Goal: Task Accomplishment & Management: Manage account settings

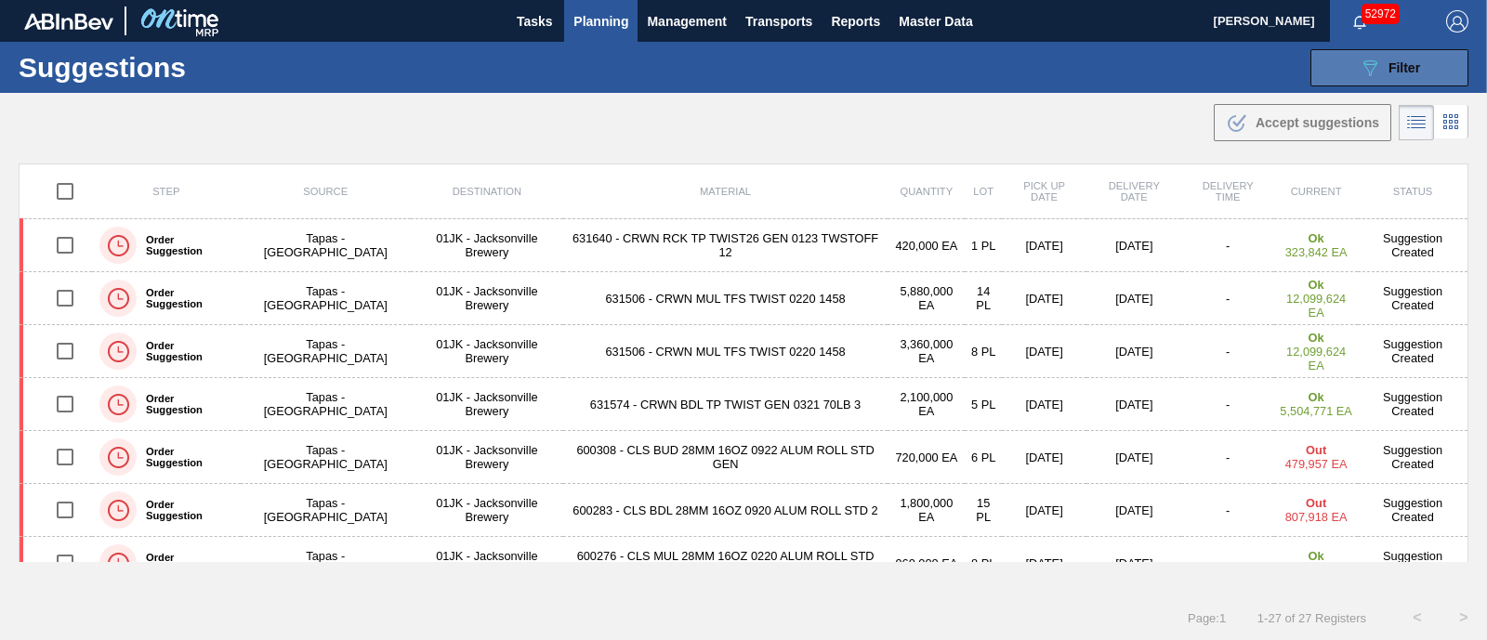
click at [1365, 79] on button "089F7B8B-B2A5-4AFE-B5C0-19BA573D28AC Filter" at bounding box center [1389, 67] width 158 height 37
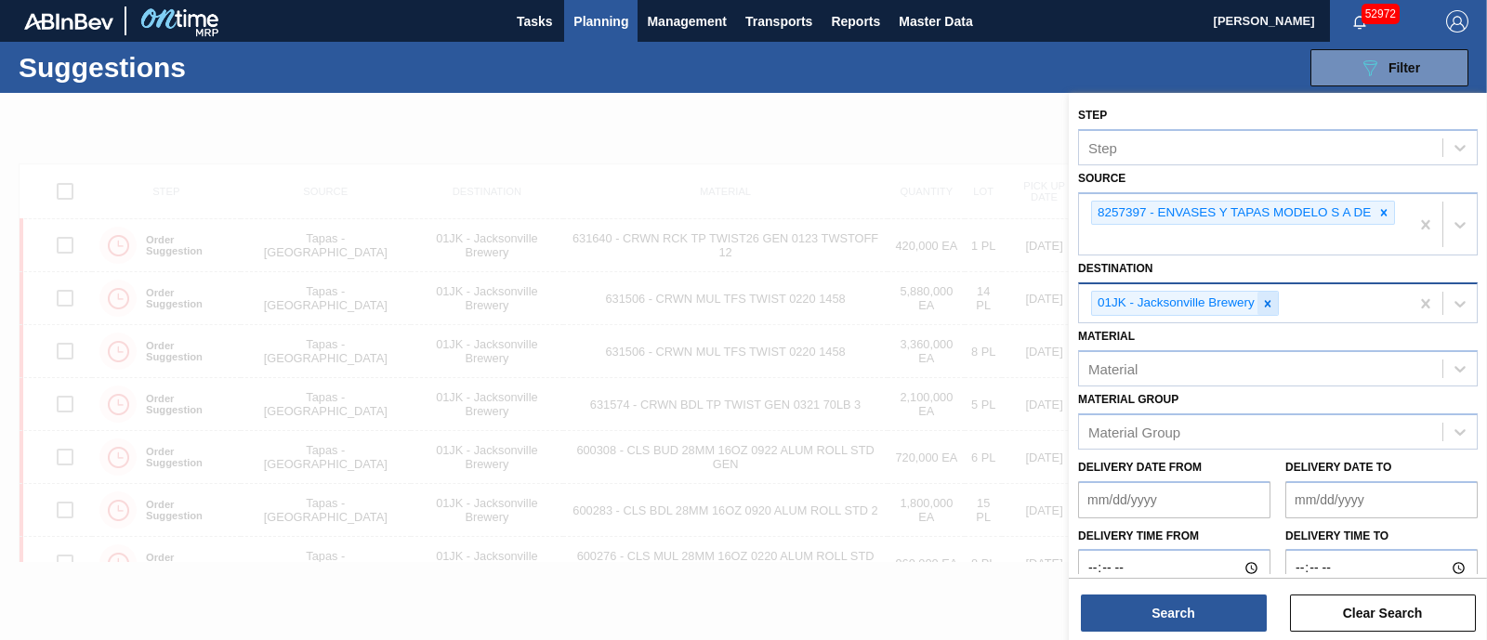
click at [1267, 307] on icon at bounding box center [1267, 303] width 13 height 13
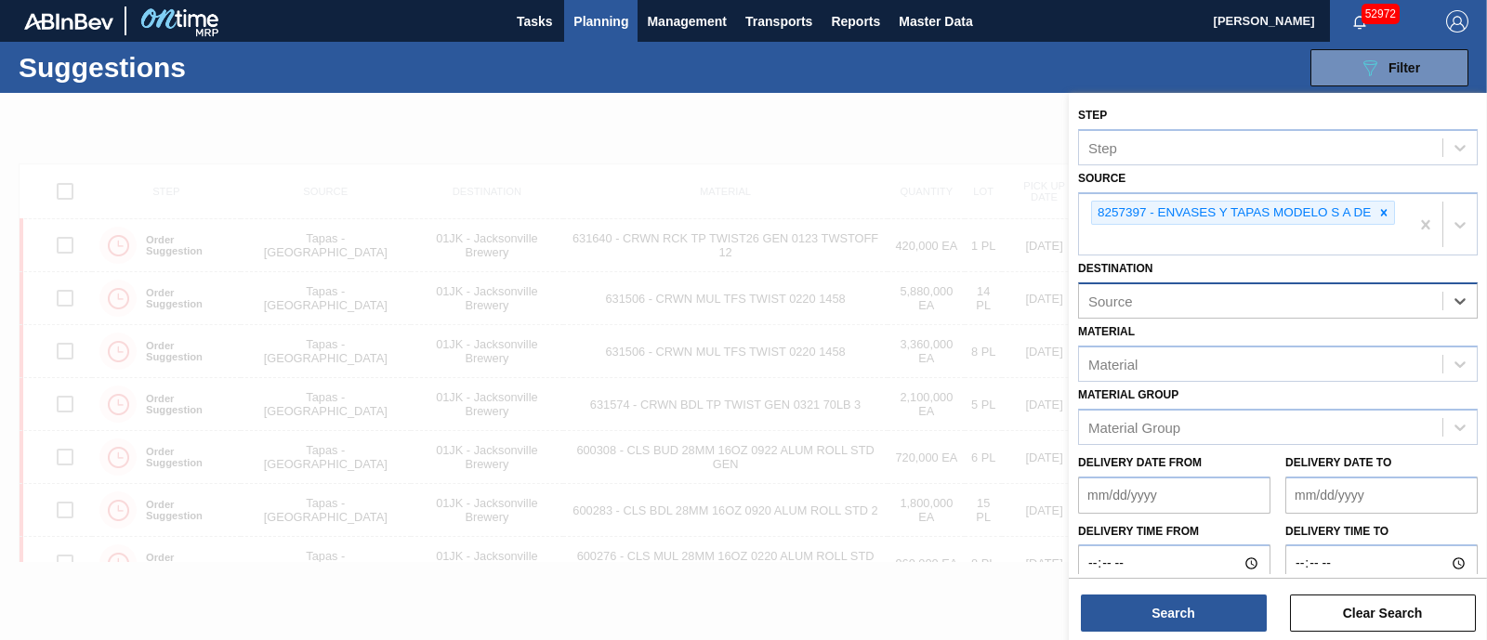
click at [1267, 307] on div "Source" at bounding box center [1260, 301] width 363 height 27
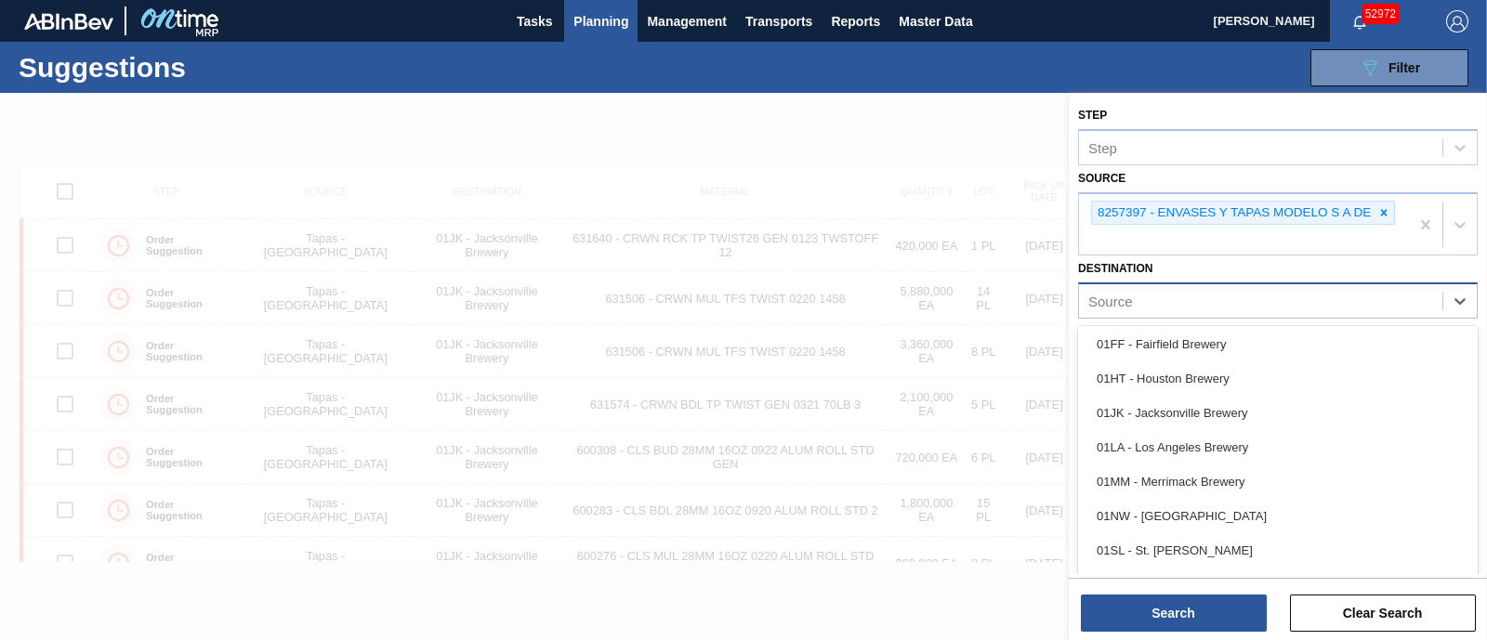
scroll to position [29, 0]
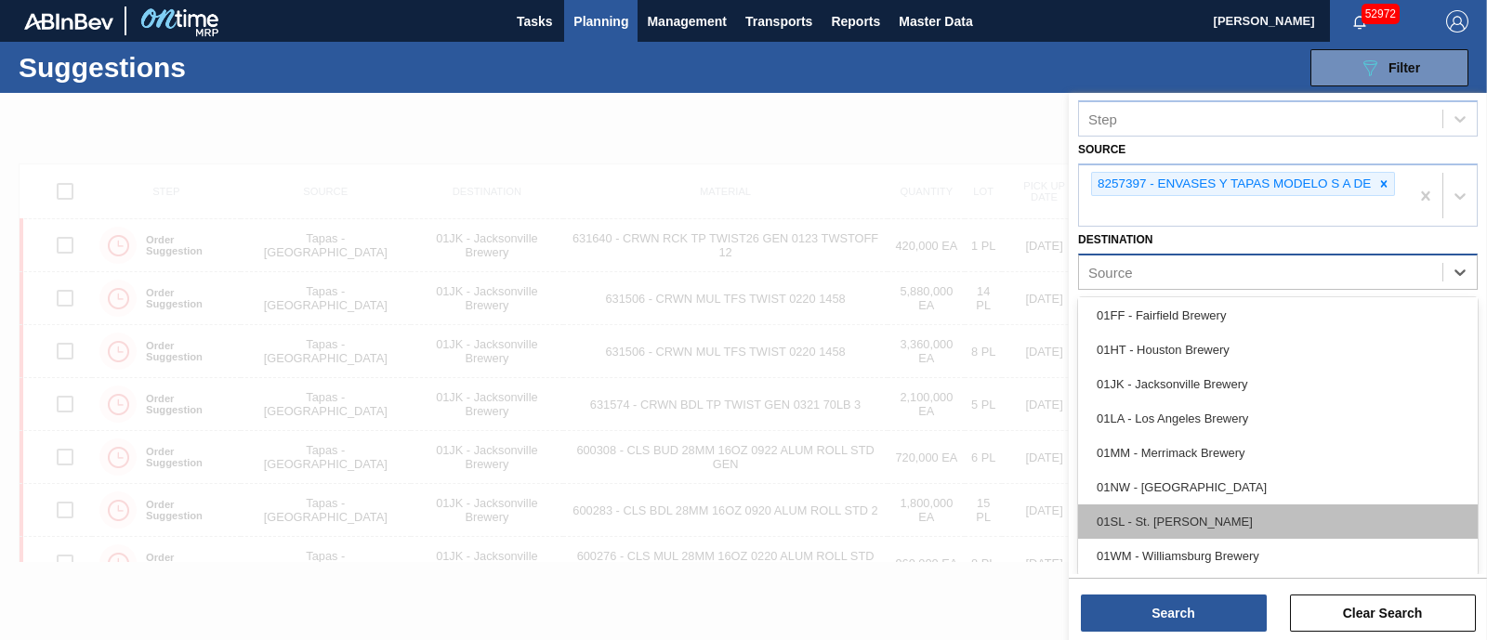
click at [1205, 520] on div "01SL - St. Louis Brewery" at bounding box center [1278, 522] width 400 height 34
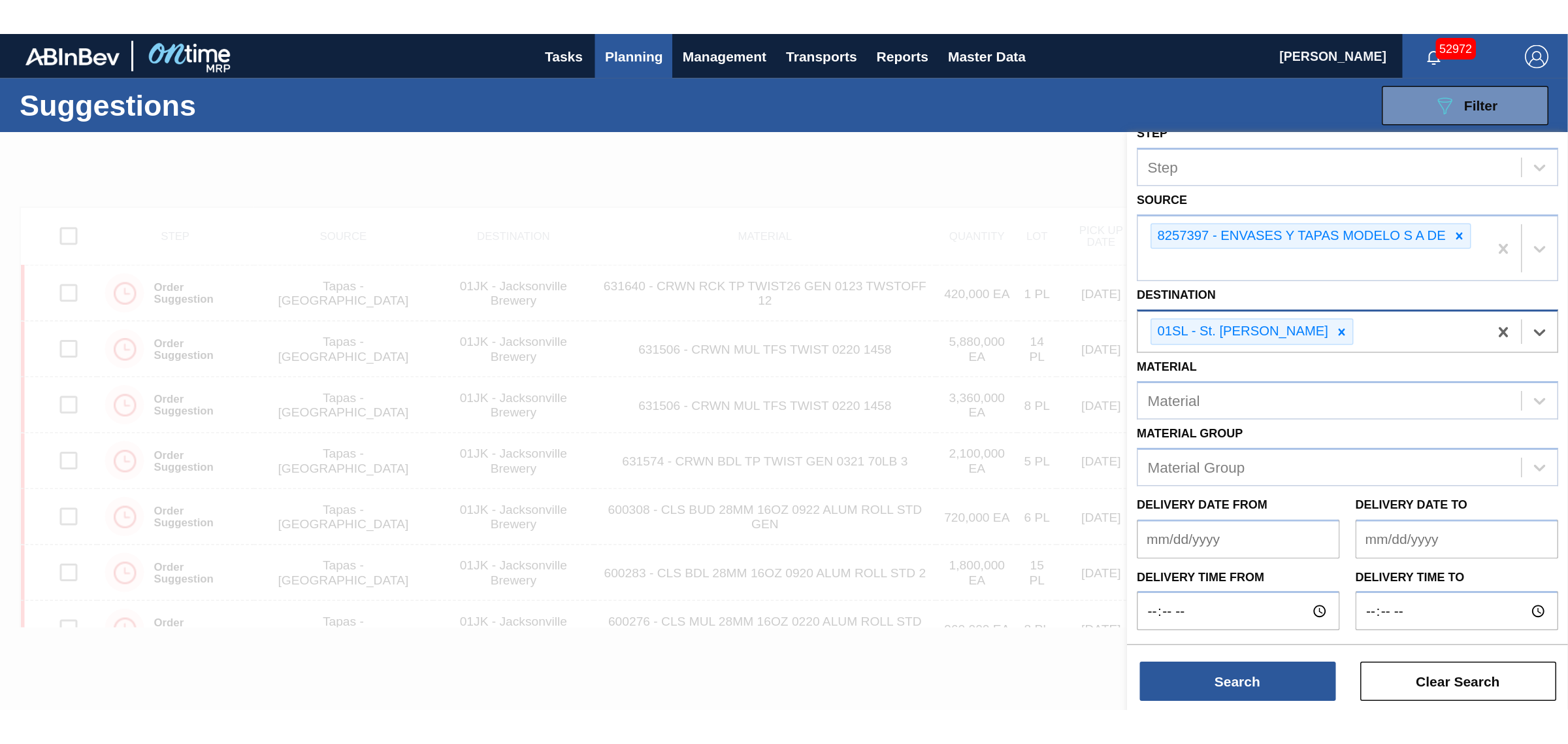
scroll to position [13, 0]
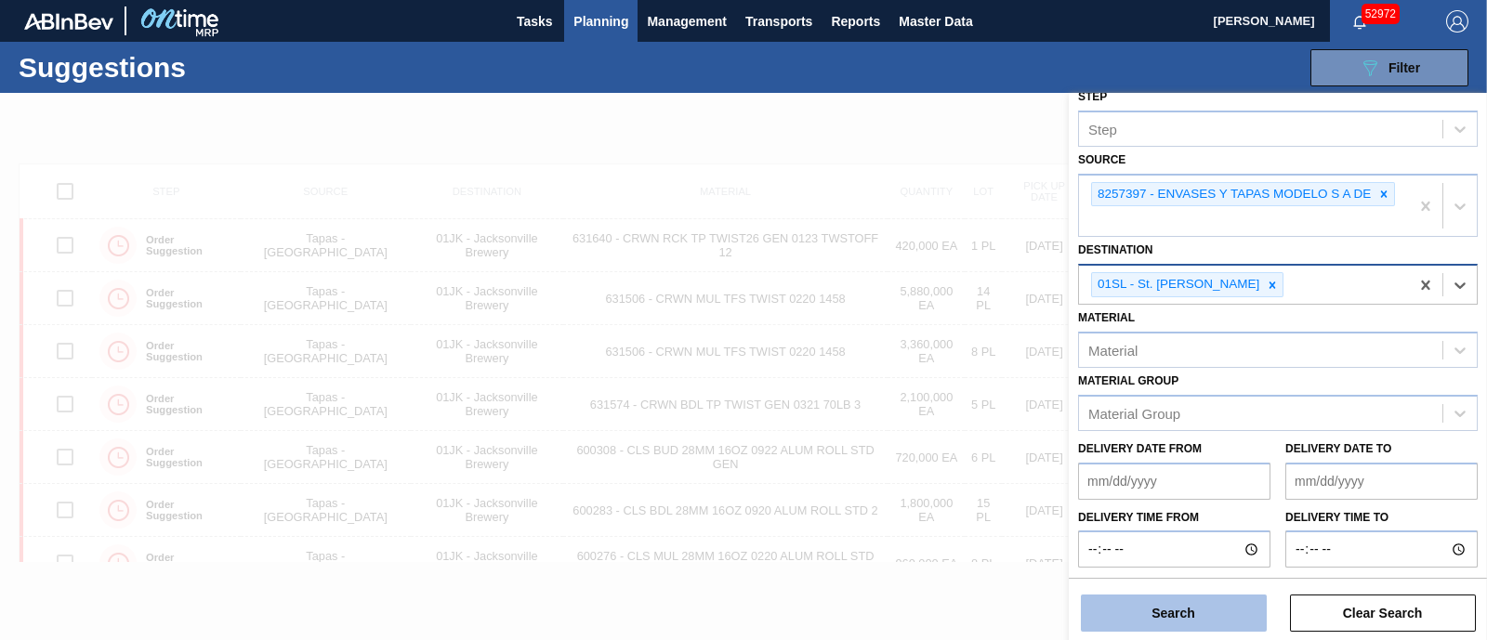
click at [1162, 615] on button "Search" at bounding box center [1174, 613] width 186 height 37
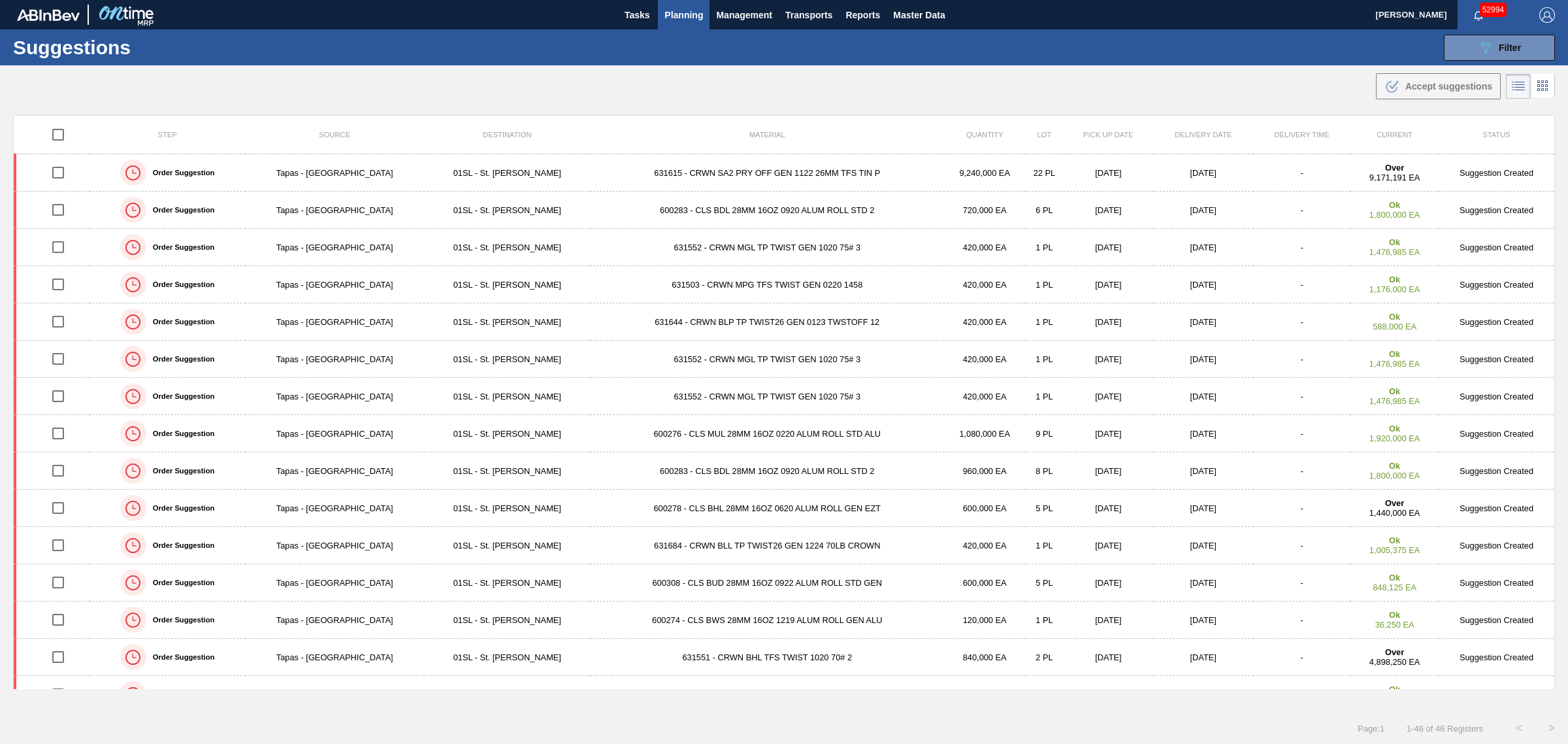
scroll to position [0, 0]
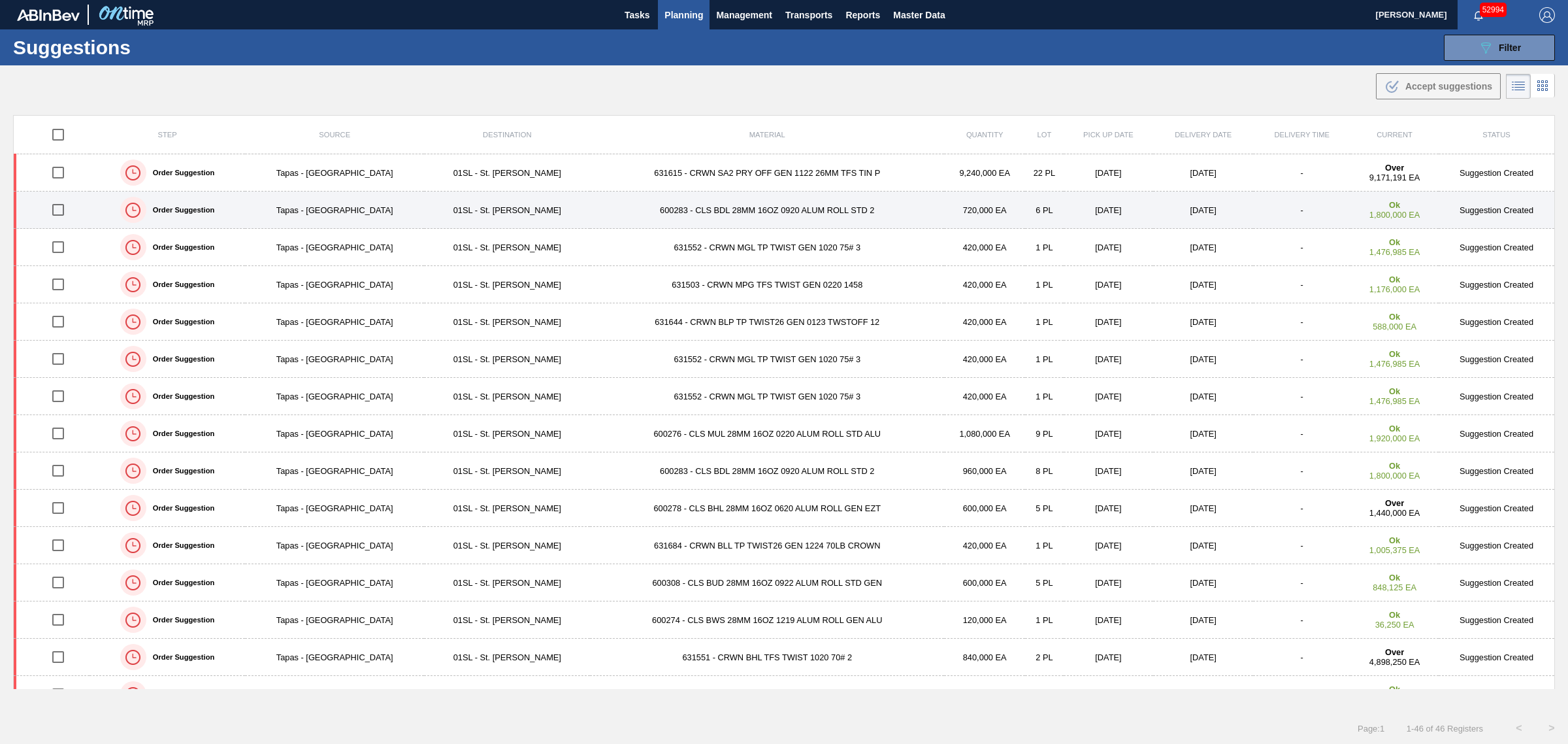
click at [59, 211] on input "checkbox" at bounding box center [58, 210] width 27 height 27
checkbox input "true"
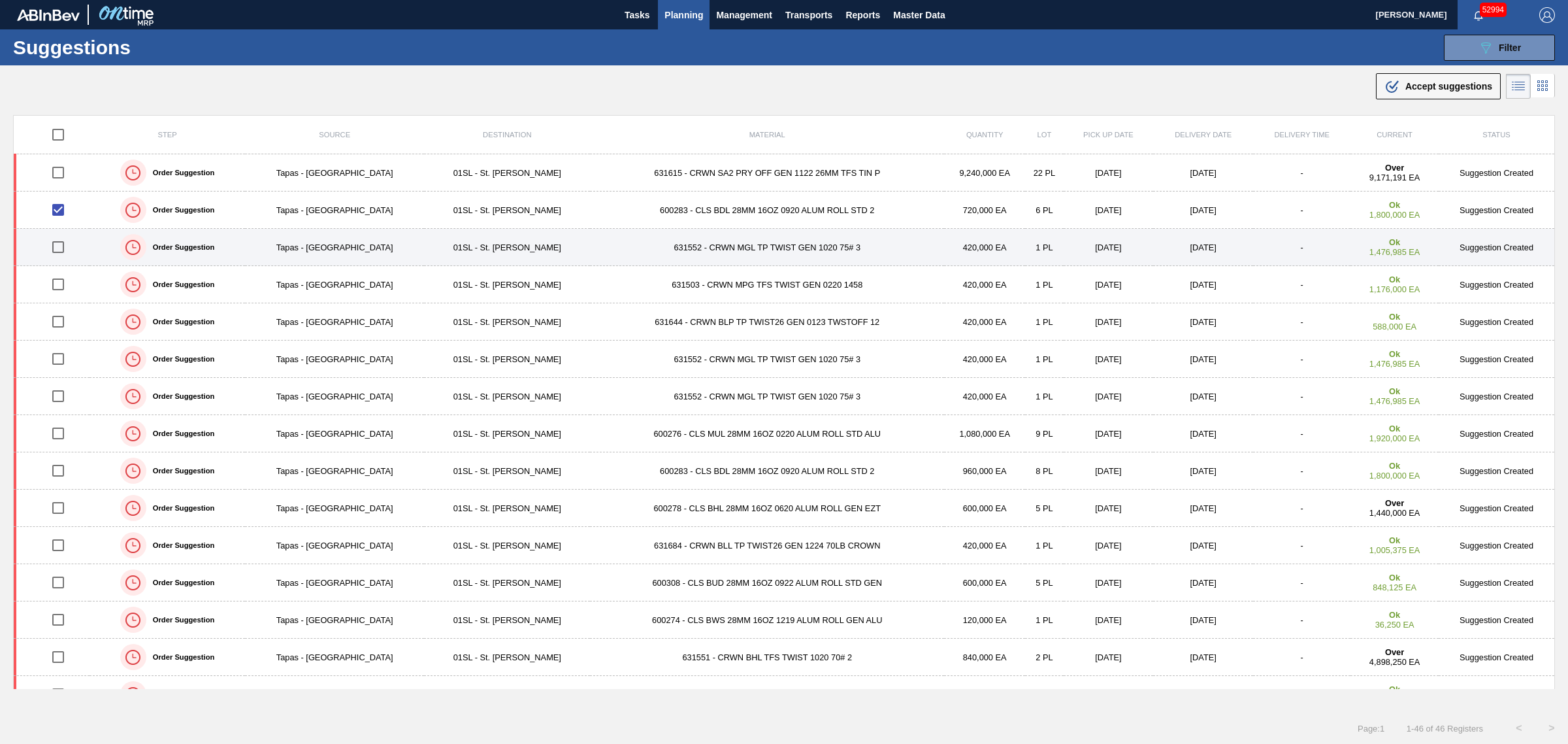
click at [60, 252] on input "checkbox" at bounding box center [58, 247] width 27 height 27
checkbox input "true"
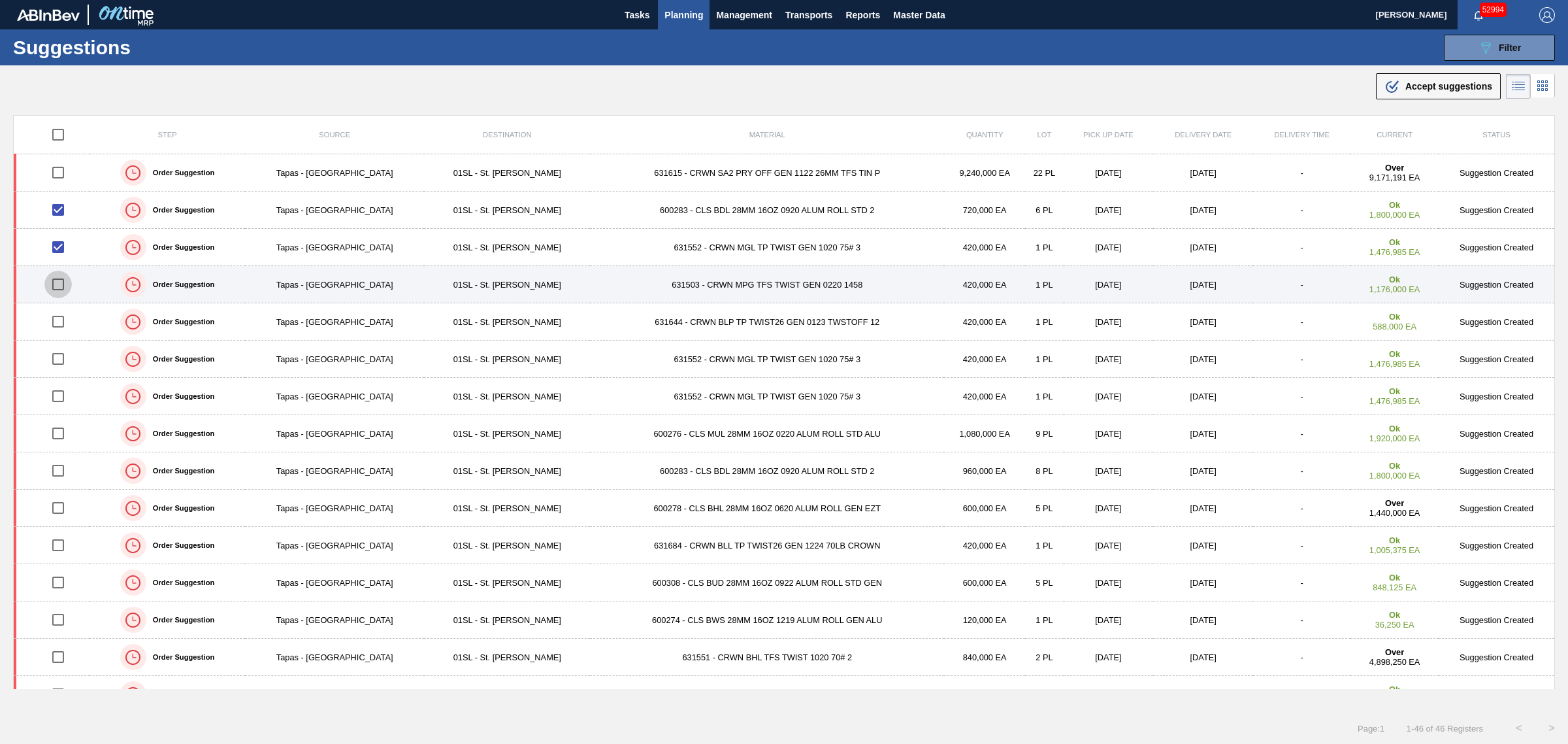
click at [63, 282] on input "checkbox" at bounding box center [58, 284] width 27 height 27
checkbox input "true"
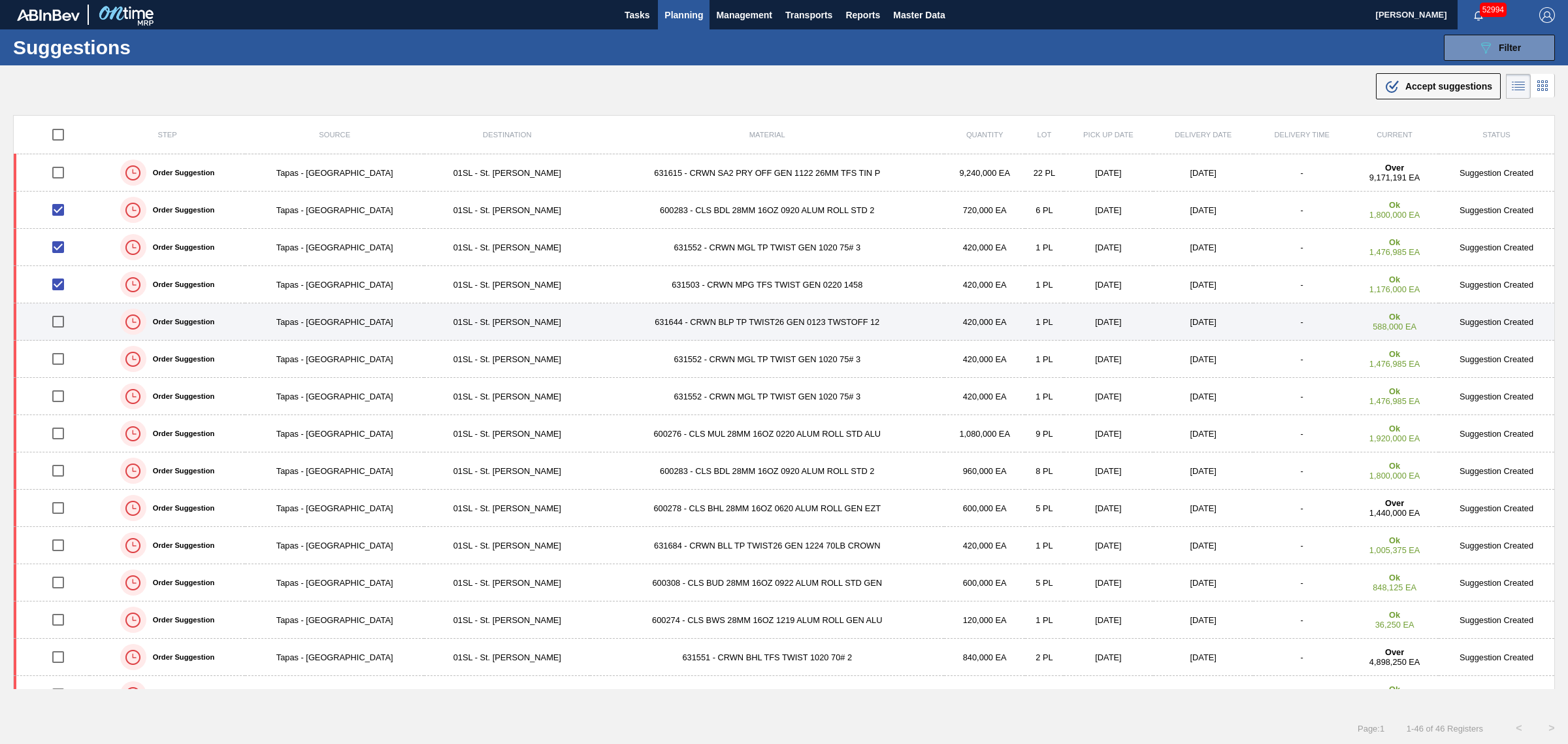
click at [60, 320] on input "checkbox" at bounding box center [58, 321] width 27 height 27
checkbox input "true"
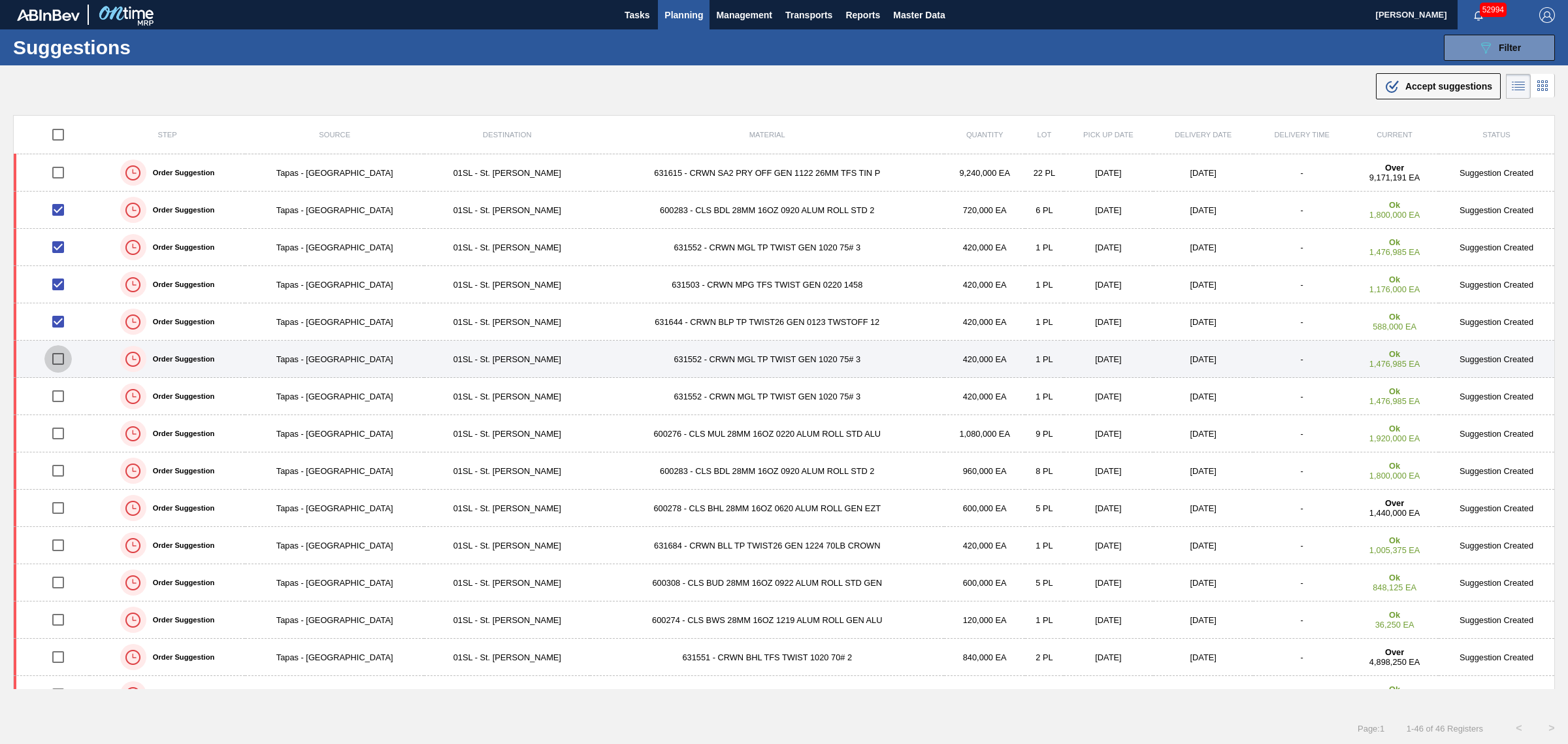
click at [58, 361] on input "checkbox" at bounding box center [58, 359] width 27 height 27
checkbox input "true"
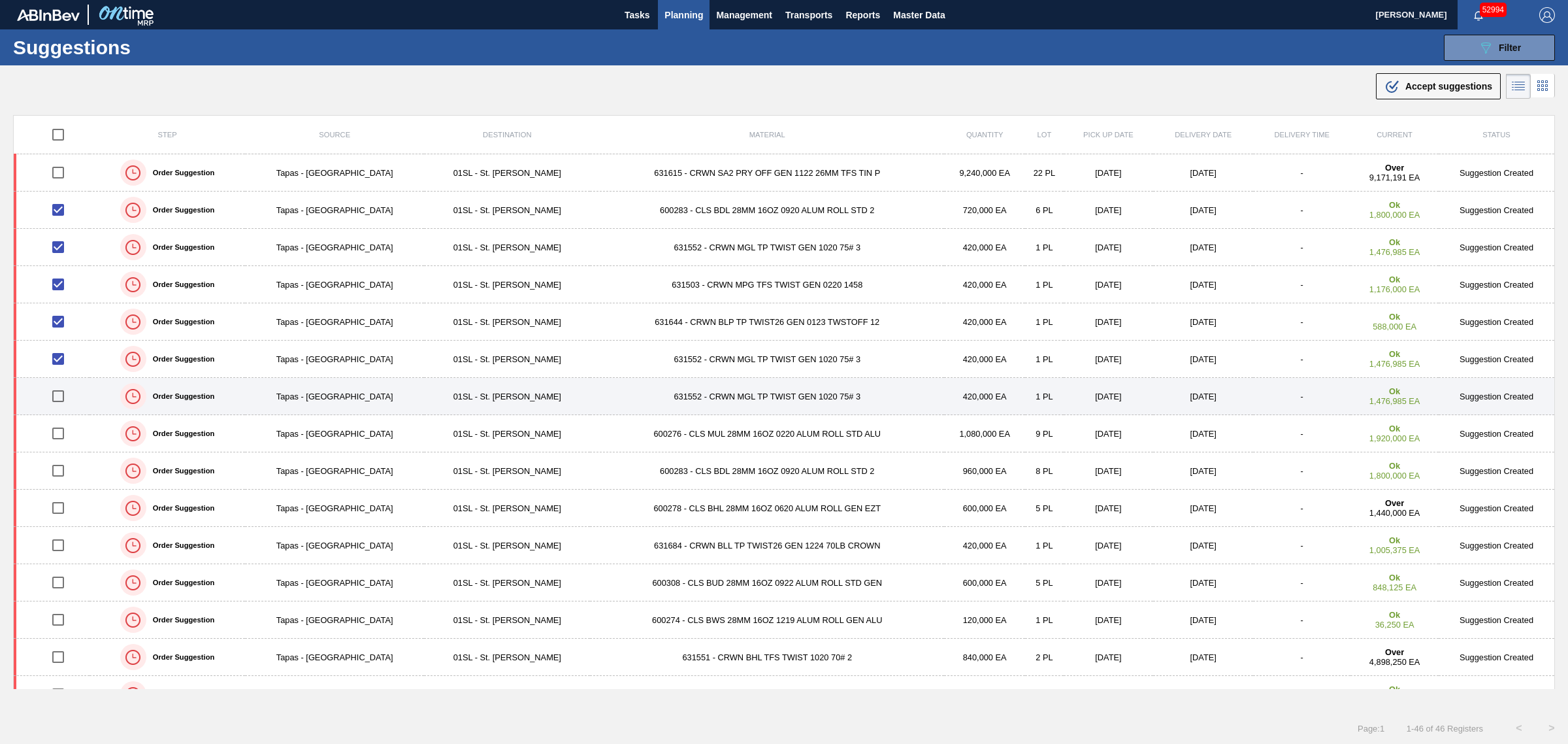
click at [60, 397] on input "checkbox" at bounding box center [58, 396] width 27 height 27
checkbox input "true"
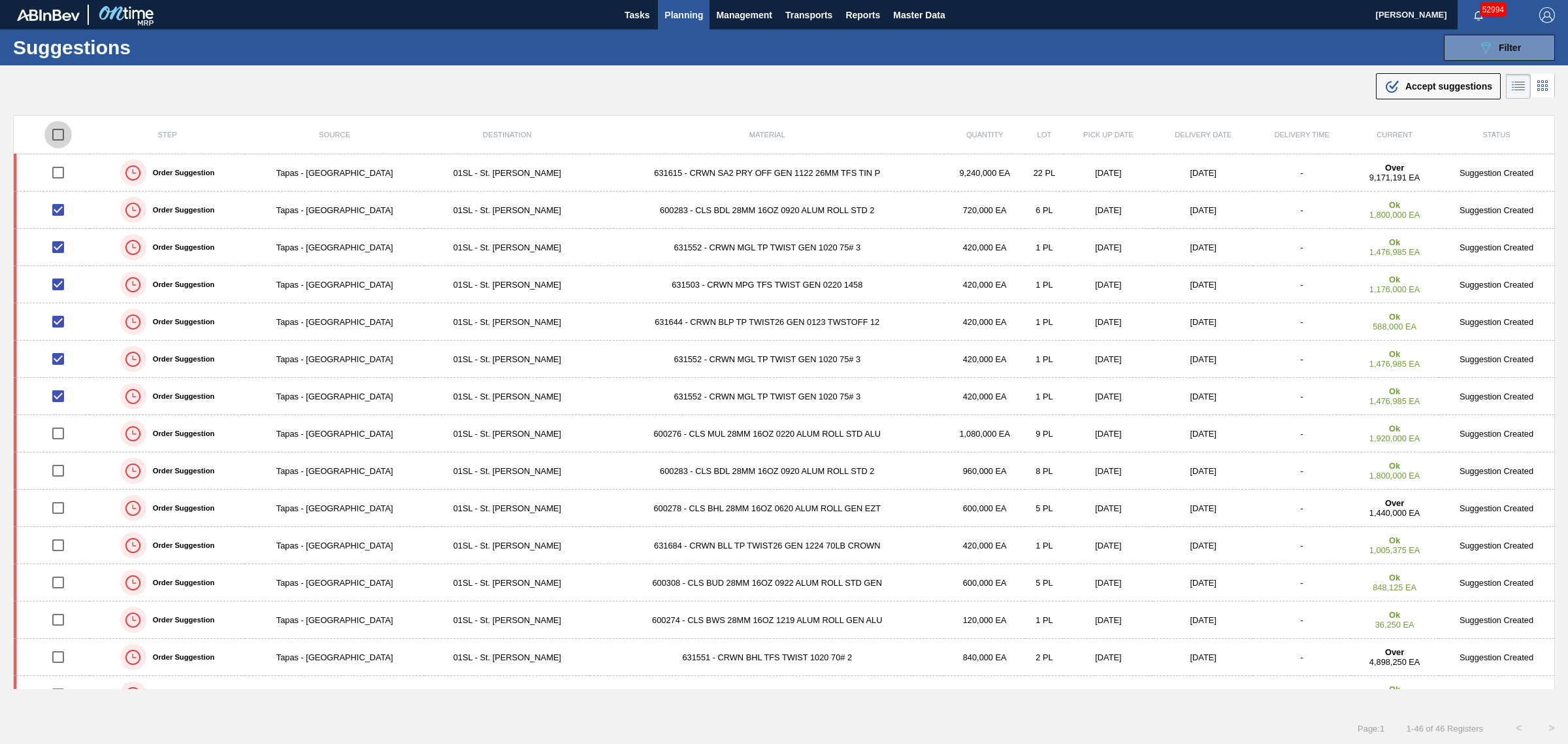
click at [58, 134] on input "checkbox" at bounding box center [58, 134] width 27 height 27
checkbox input "true"
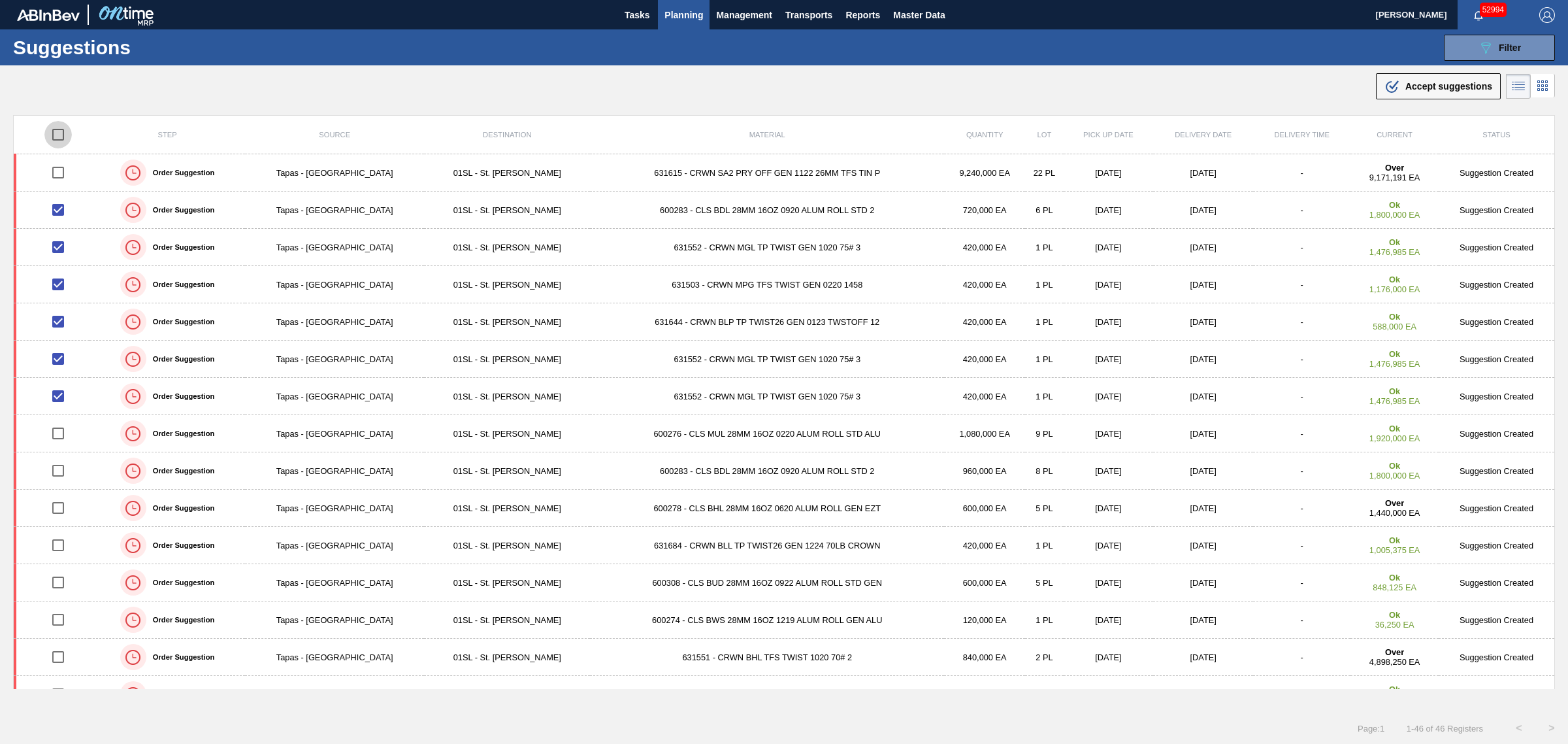
checkbox input "true"
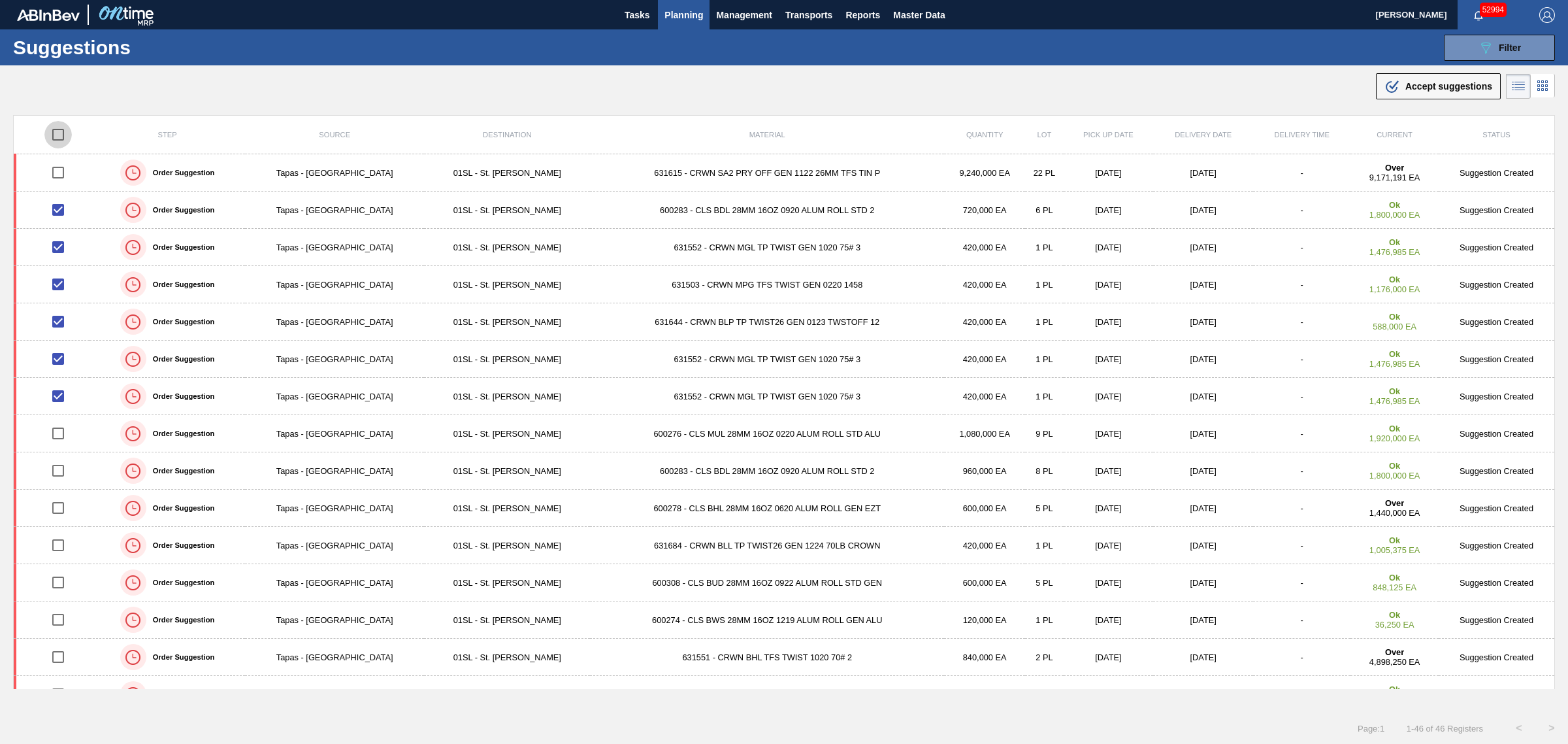
checkbox input "true"
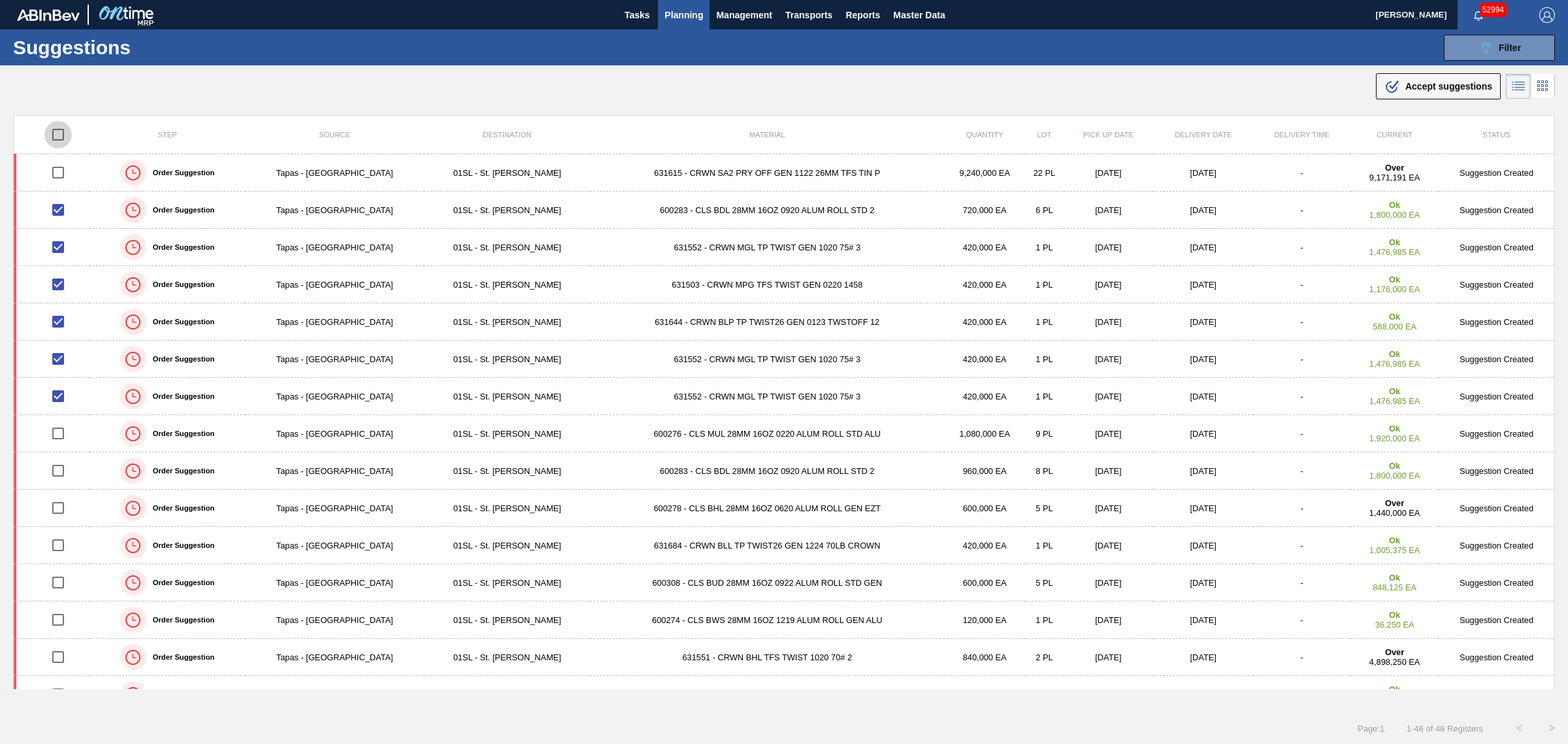
checkbox input "true"
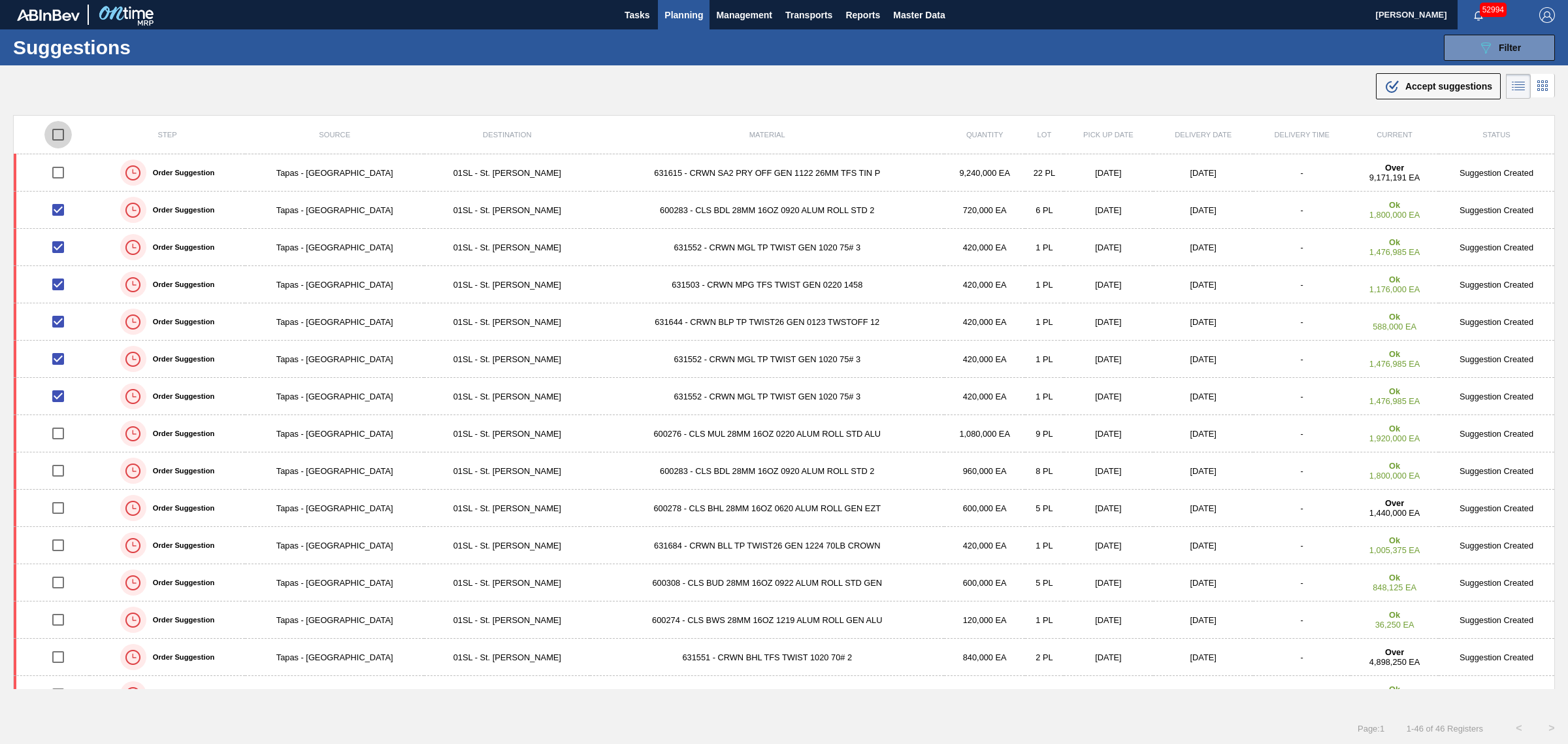
checkbox input "true"
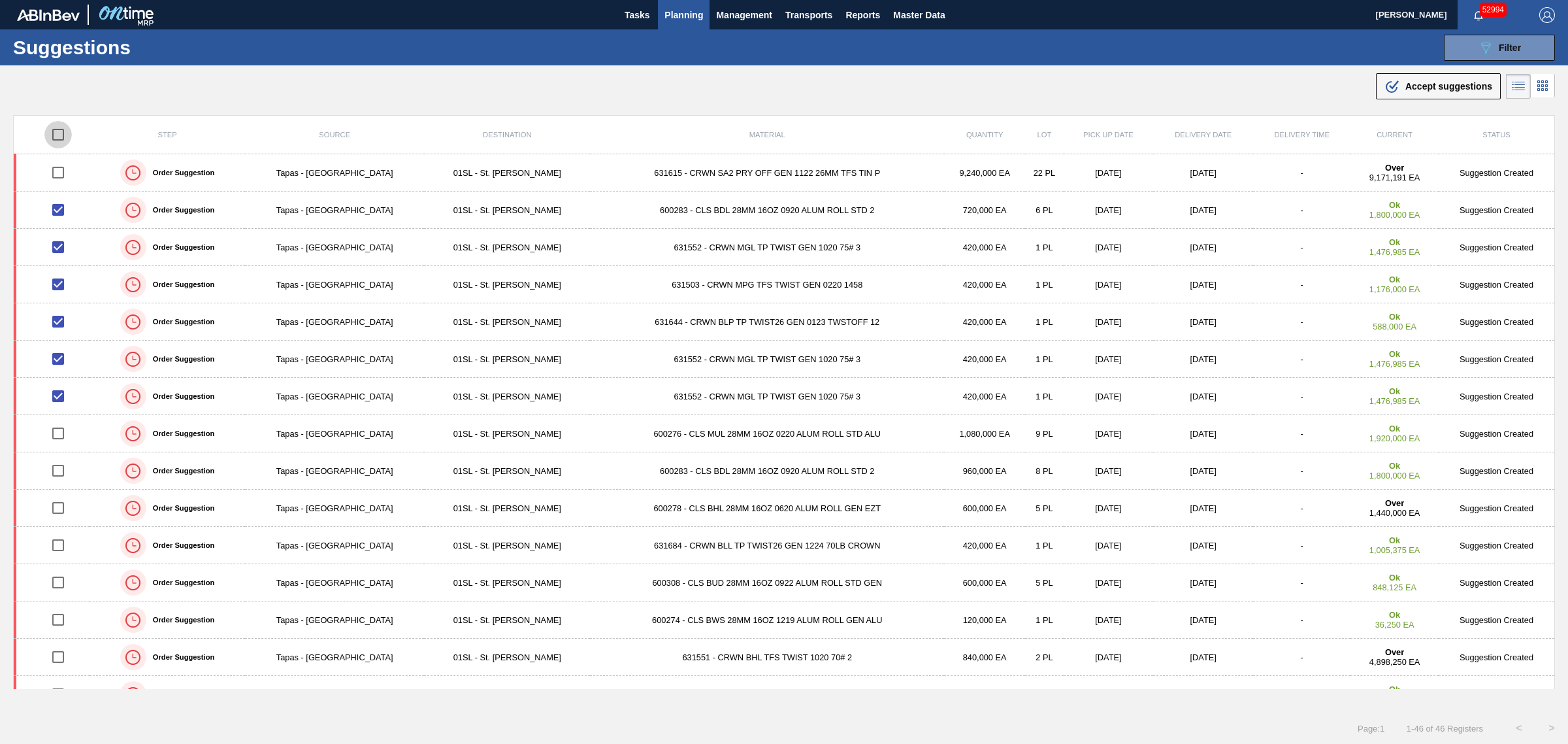
checkbox input "true"
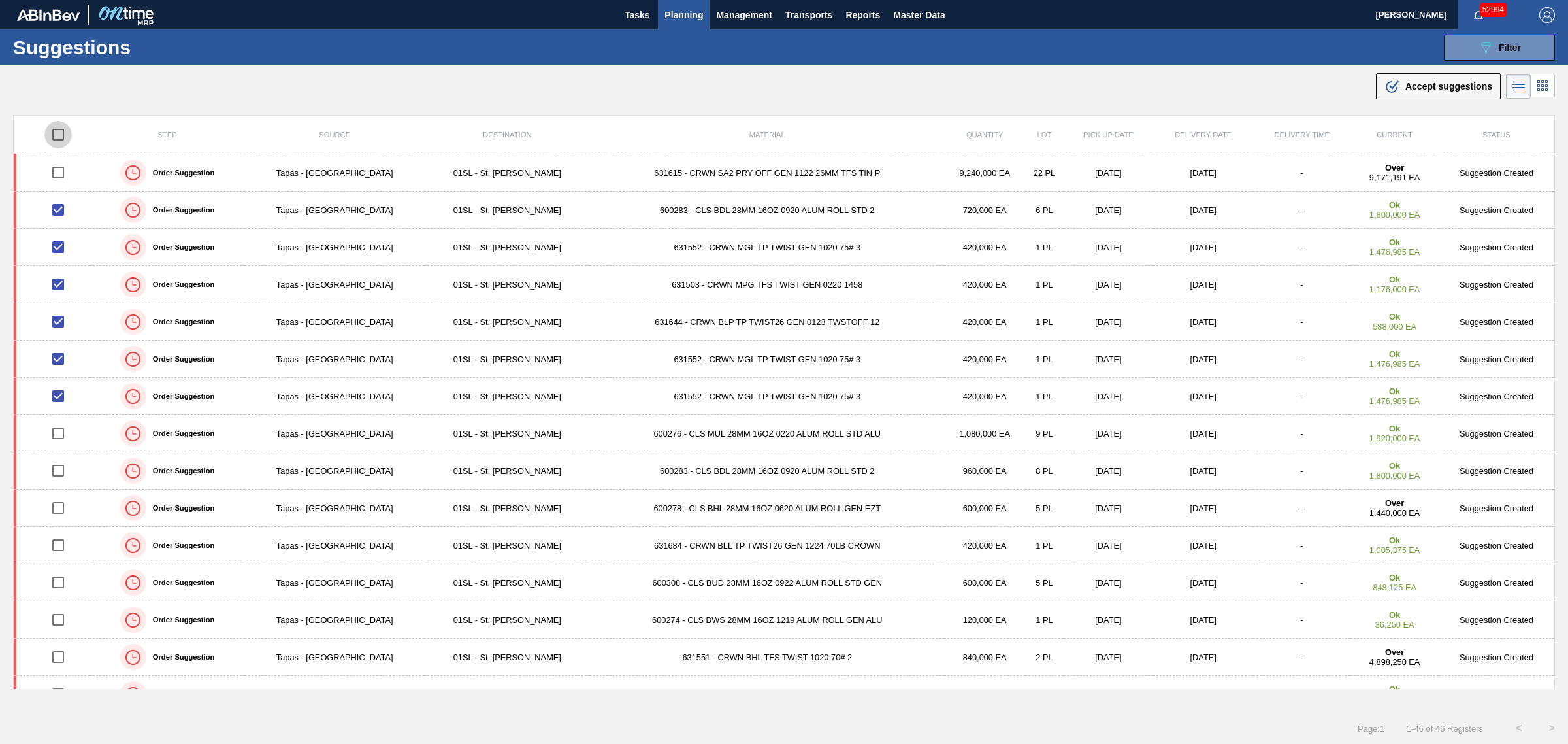
checkbox input "true"
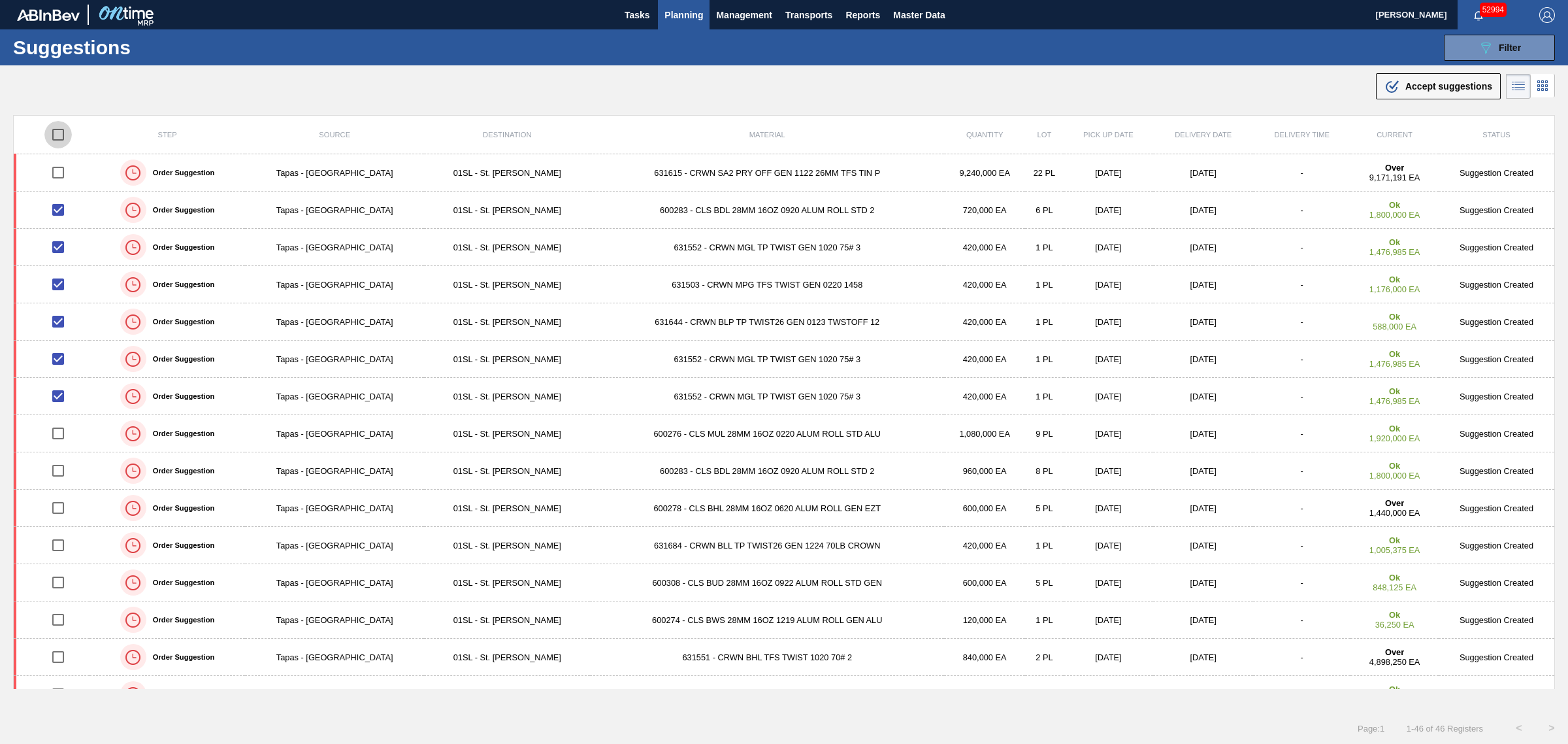
checkbox input "true"
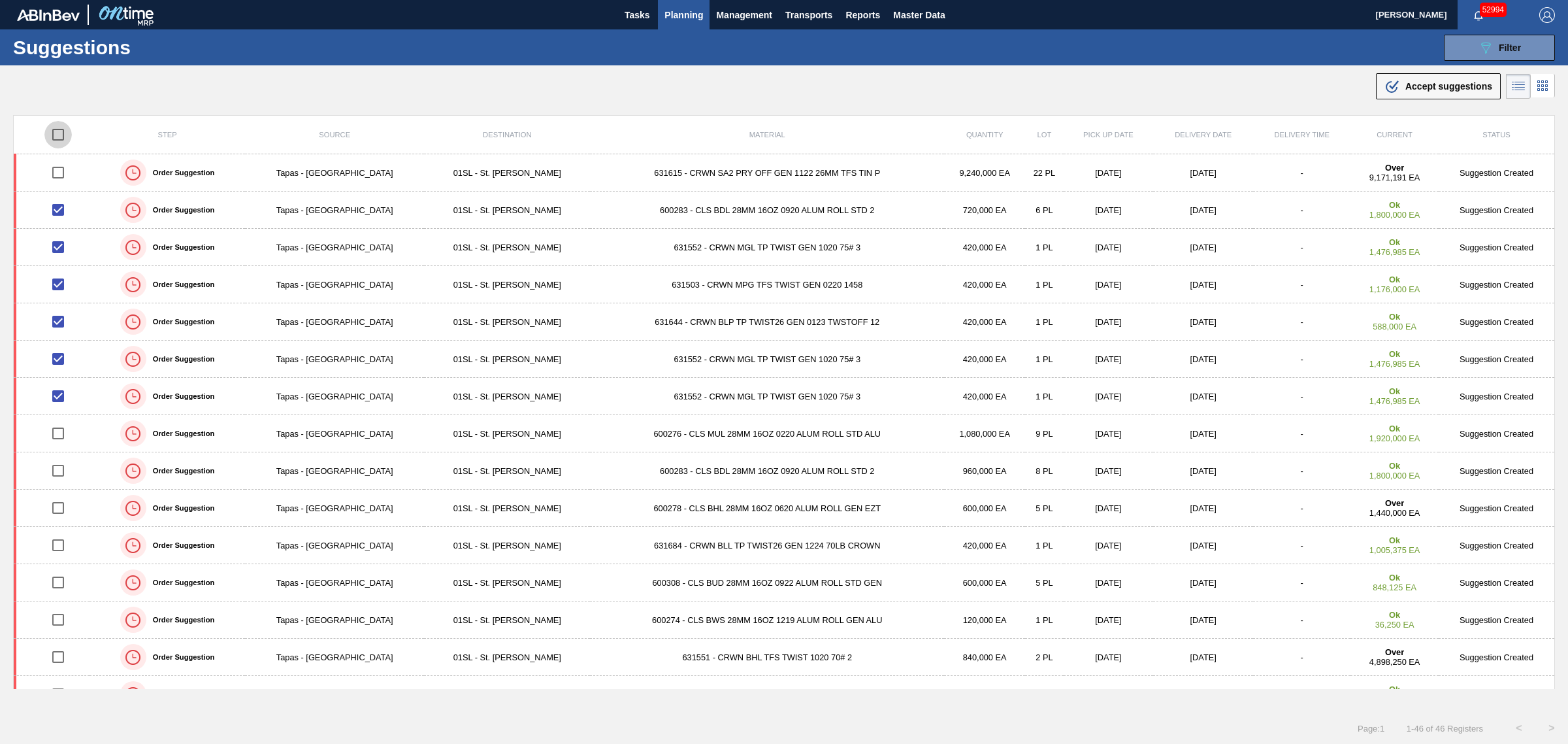
checkbox input "true"
click at [58, 134] on input "checkbox" at bounding box center [58, 134] width 27 height 27
checkbox input "false"
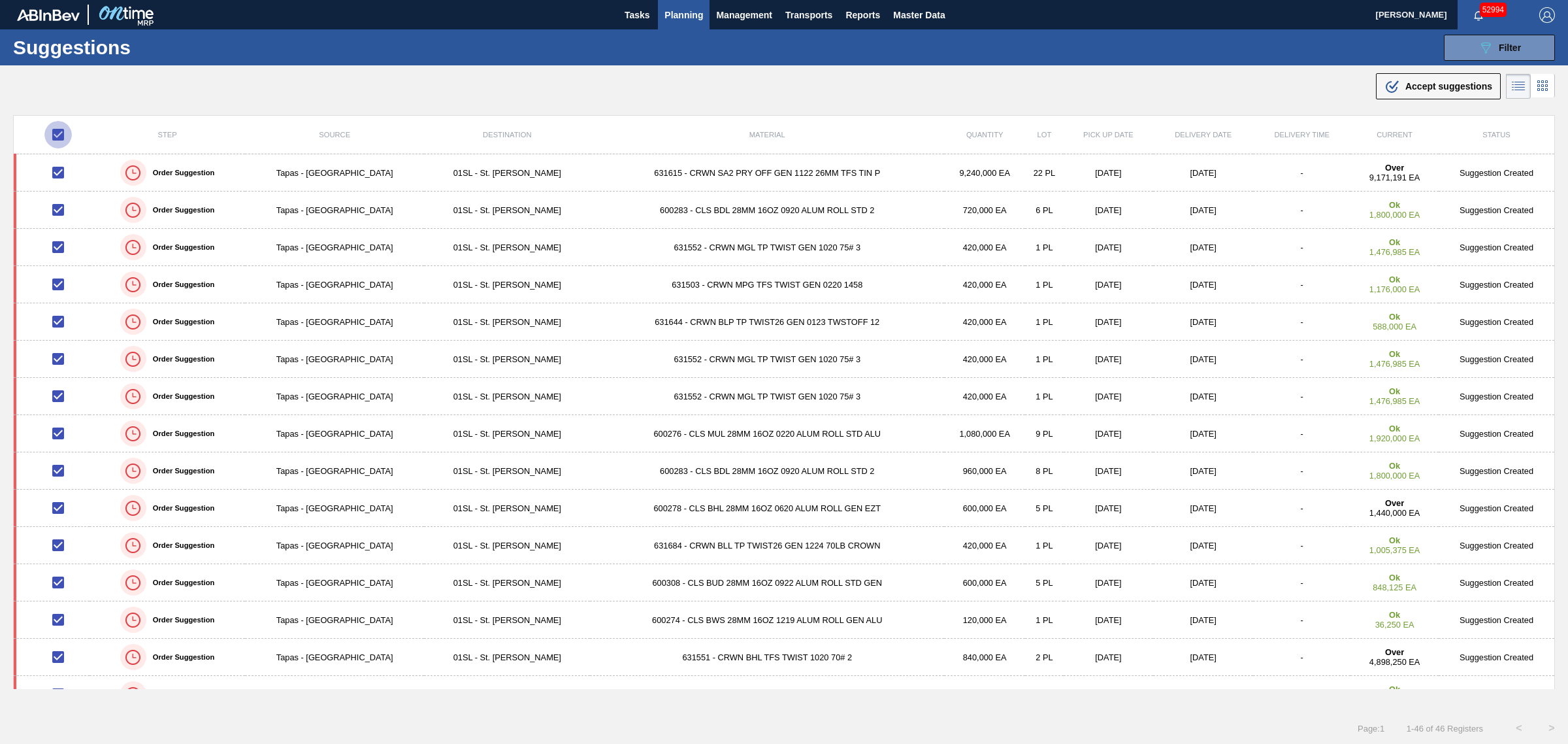
checkbox input "false"
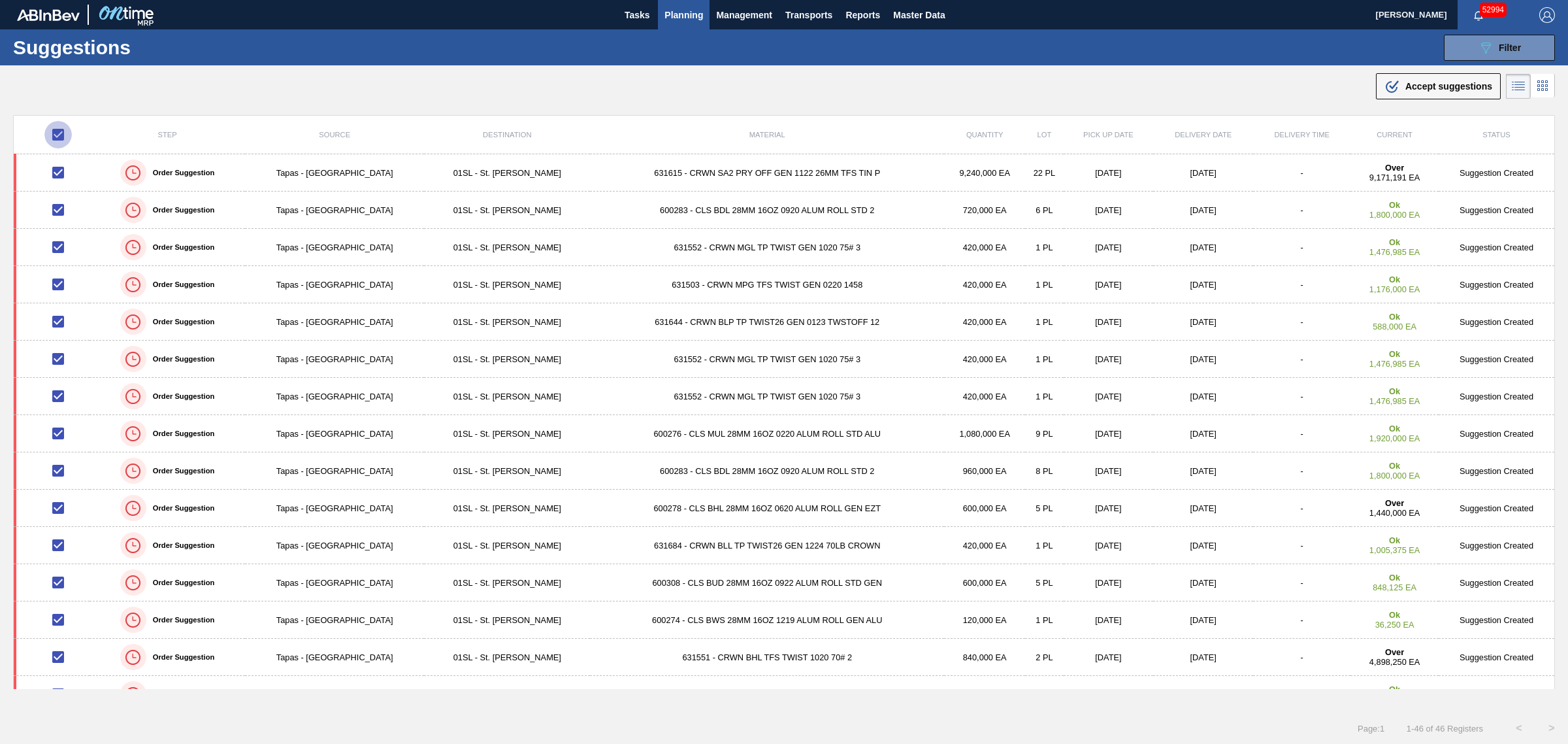
checkbox input "false"
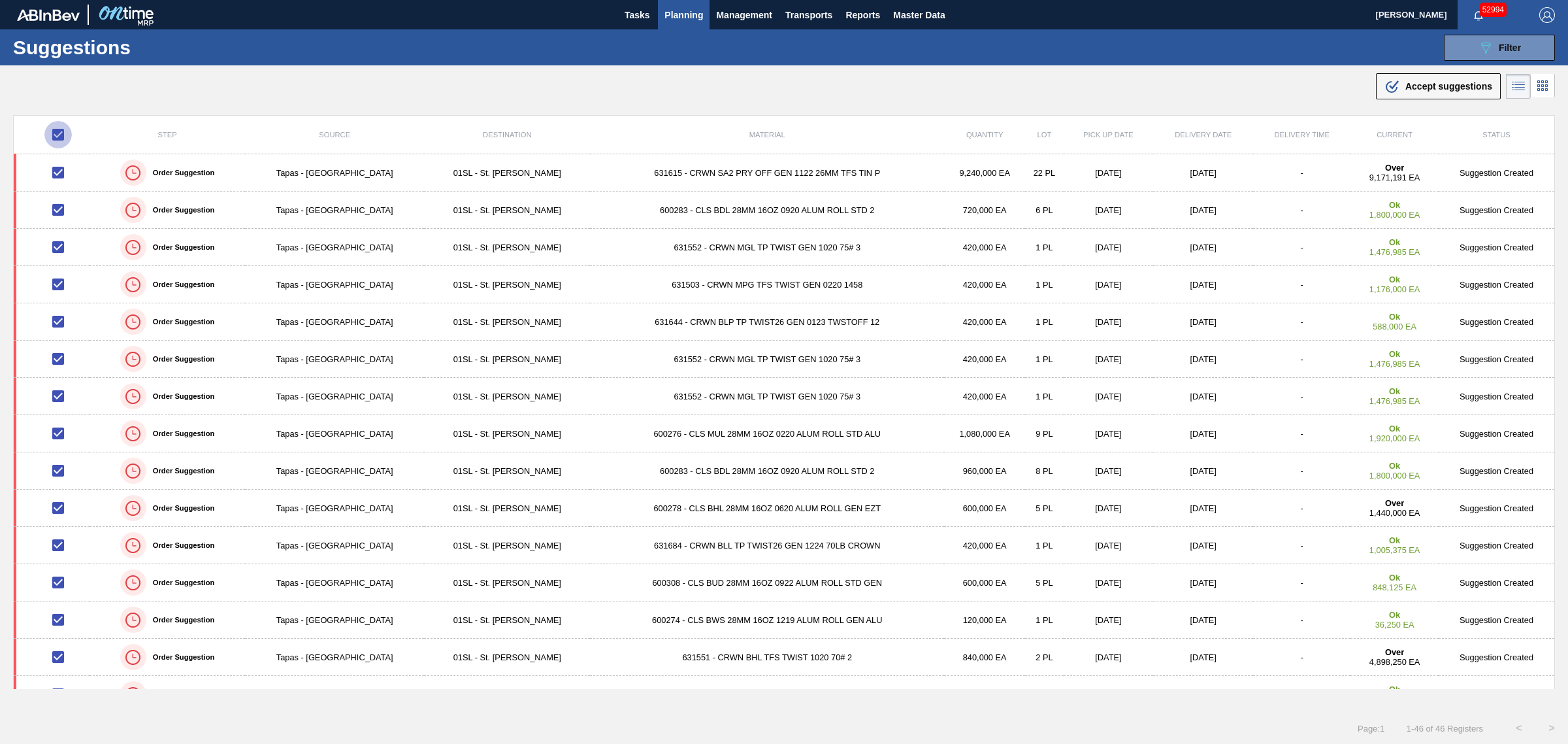
checkbox input "false"
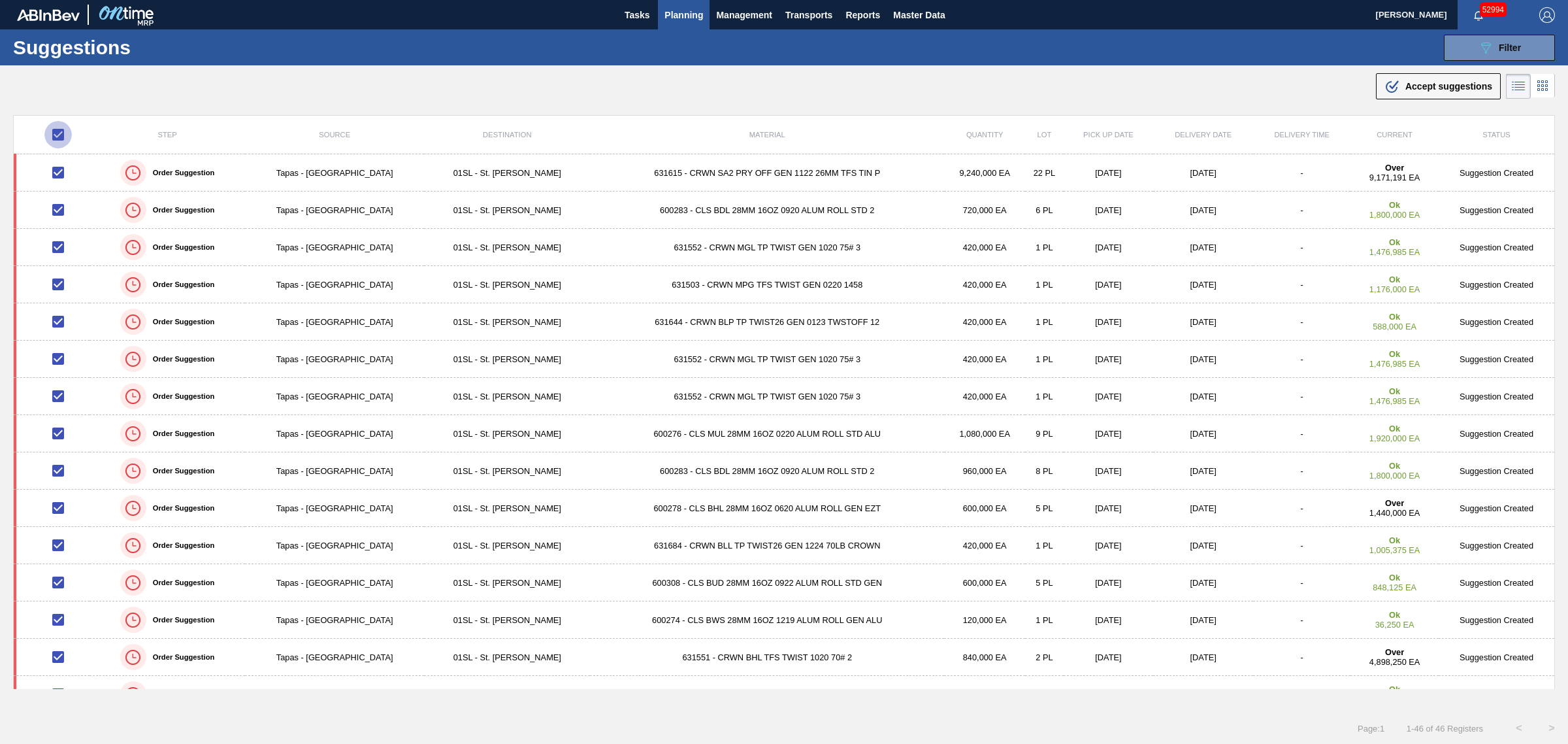
checkbox input "false"
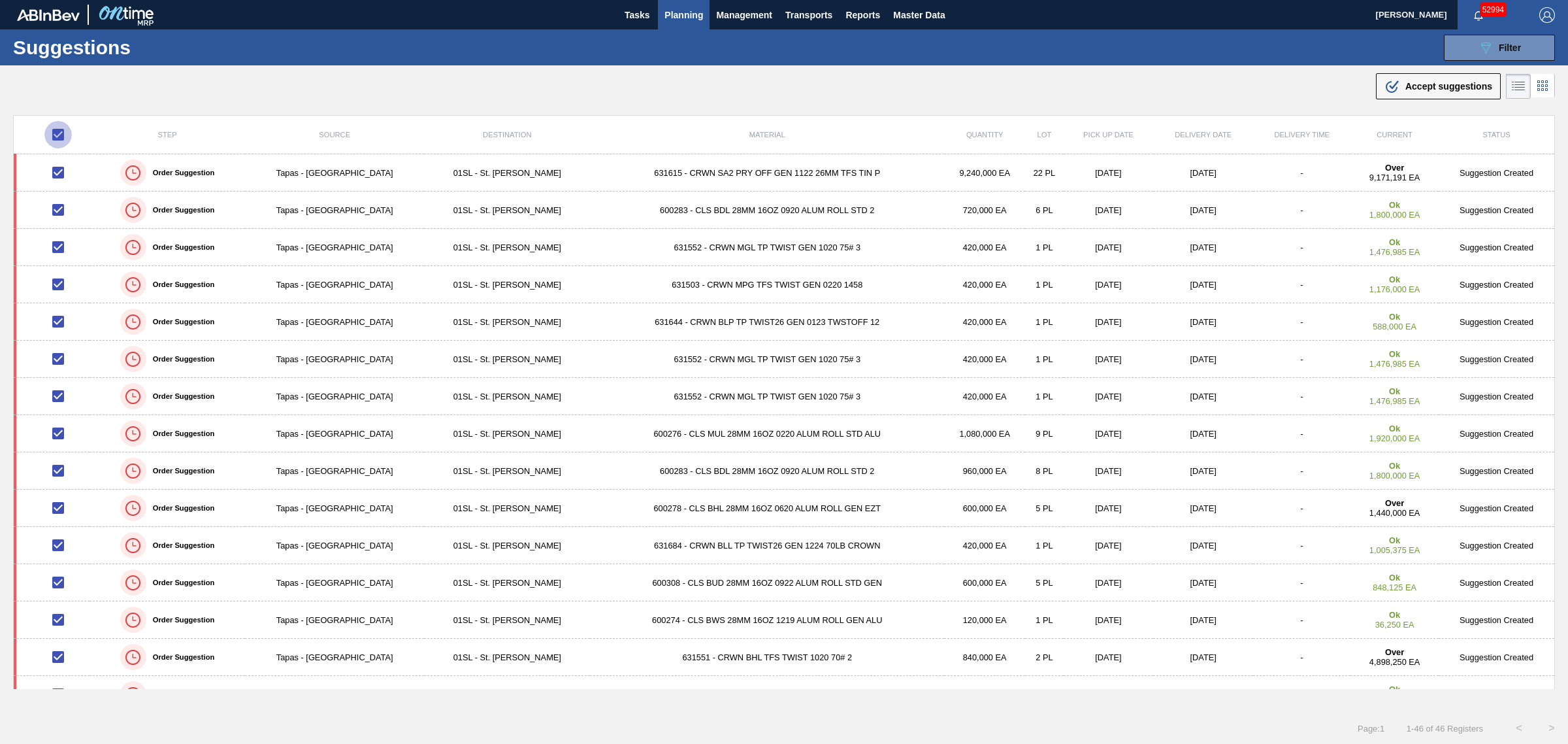
checkbox input "false"
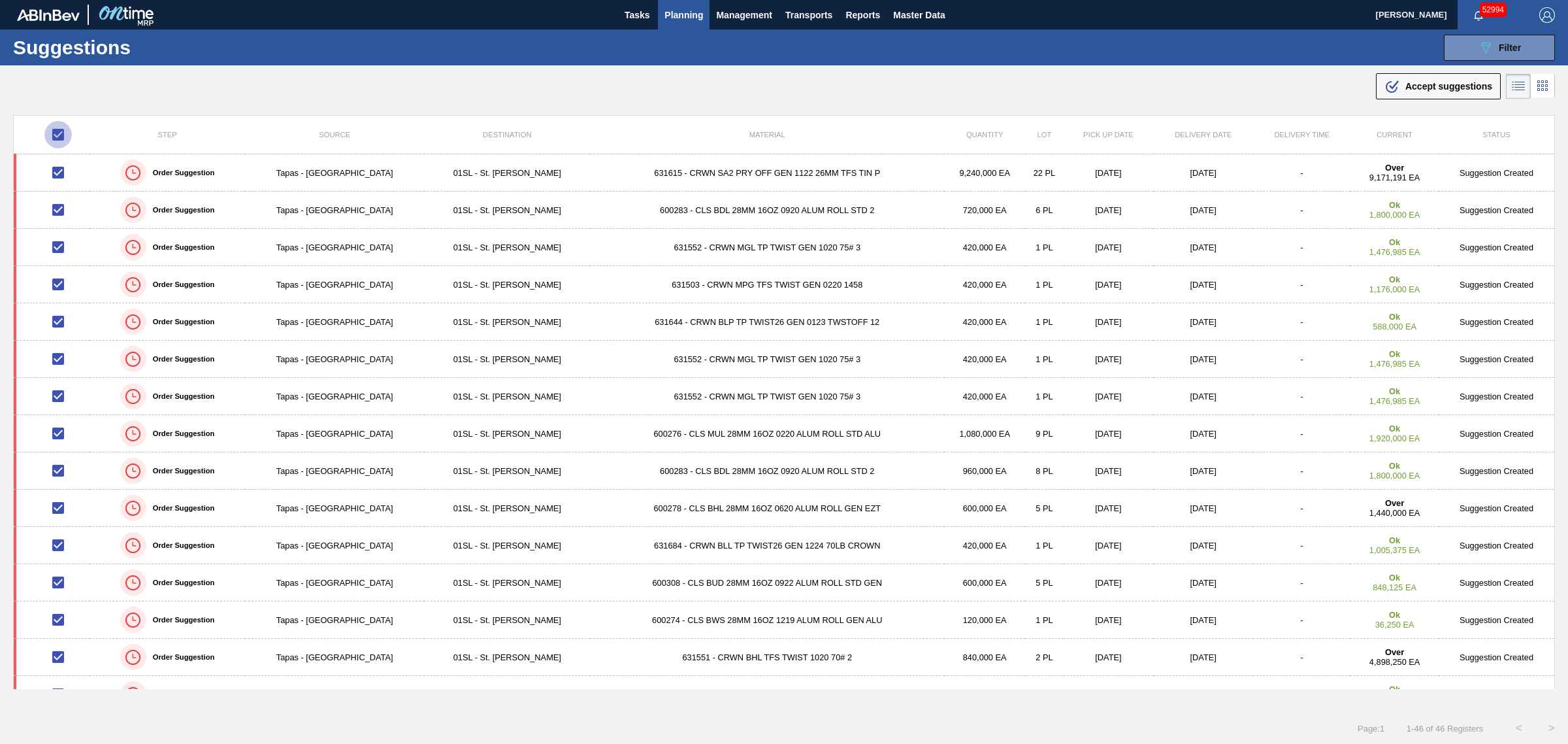
checkbox input "false"
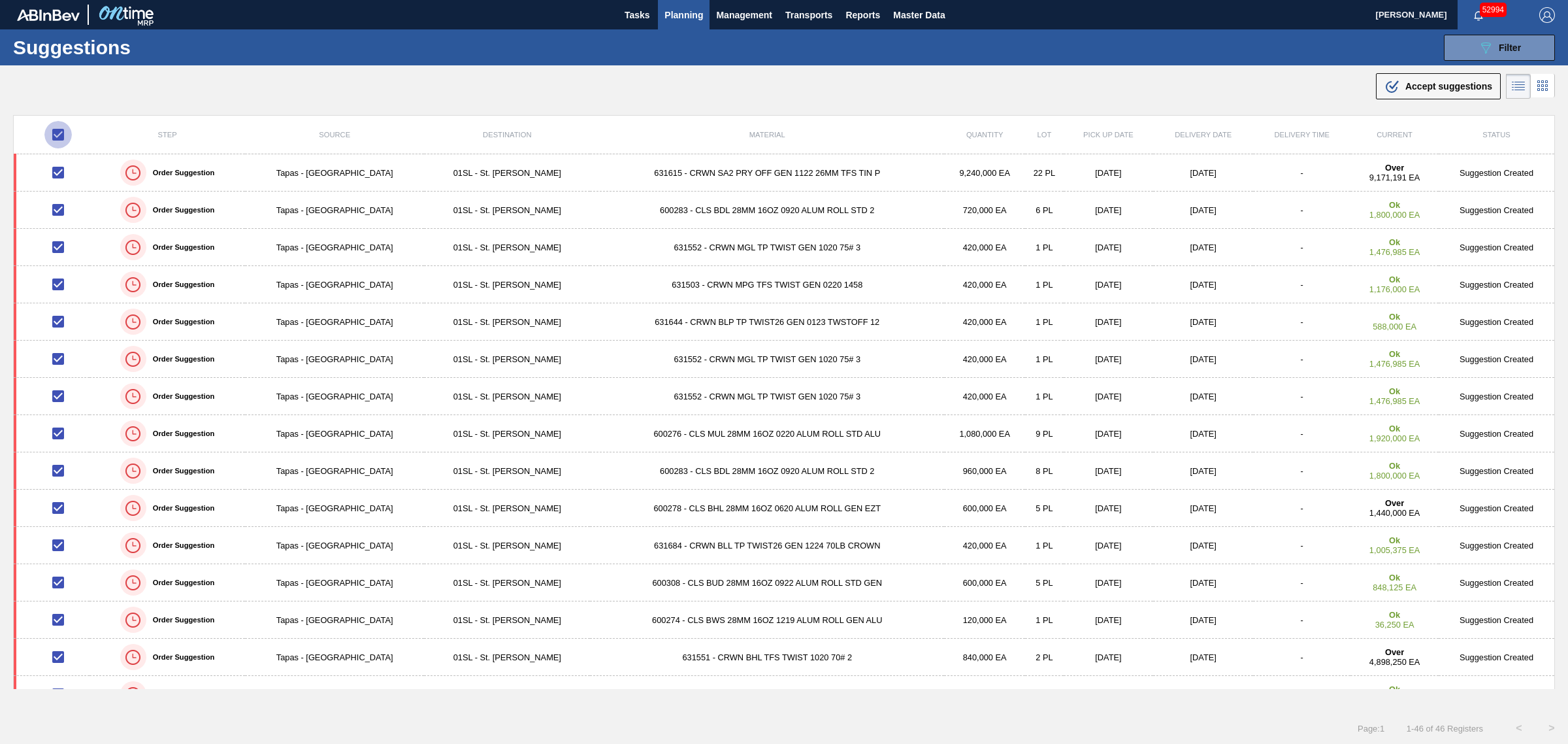
checkbox input "false"
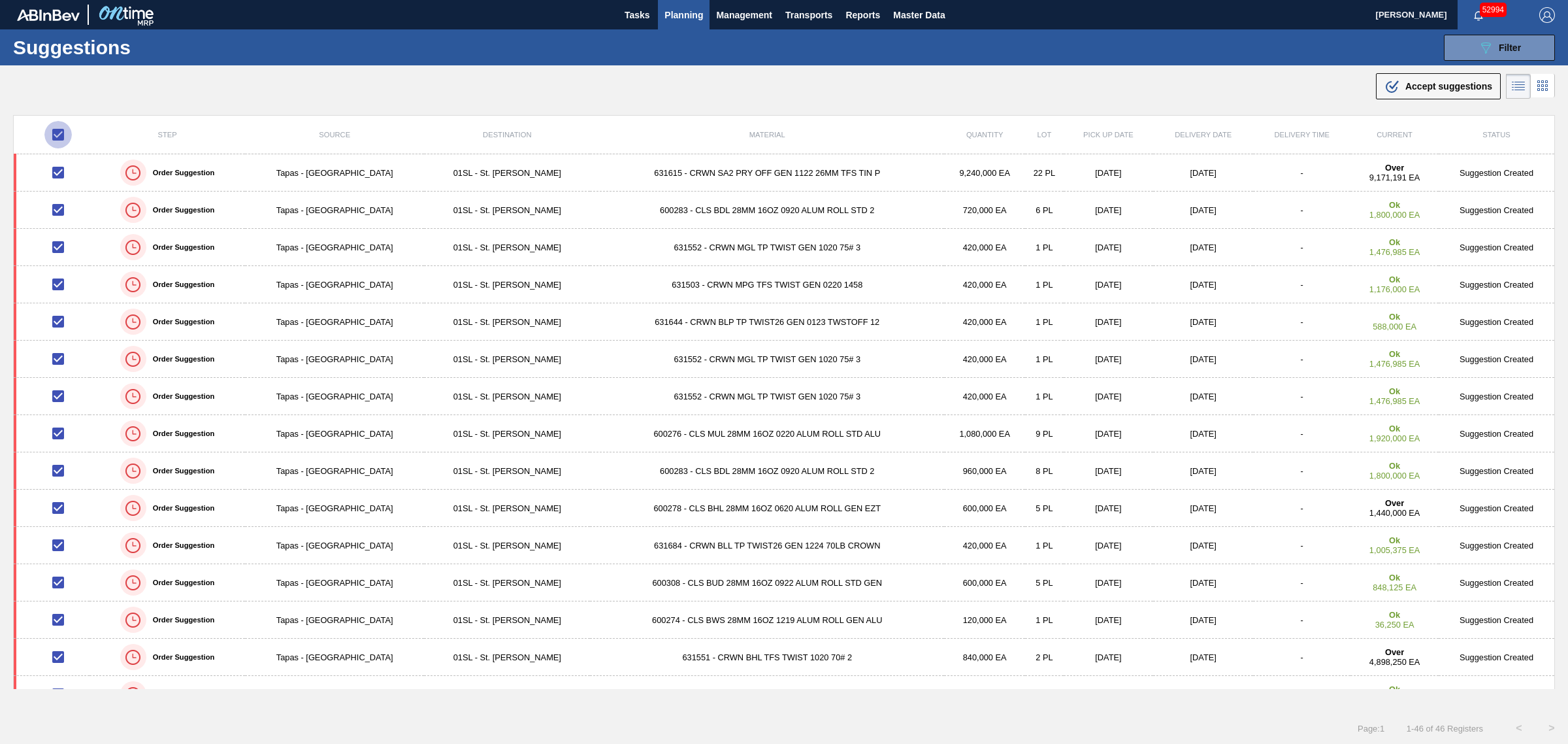
checkbox input "false"
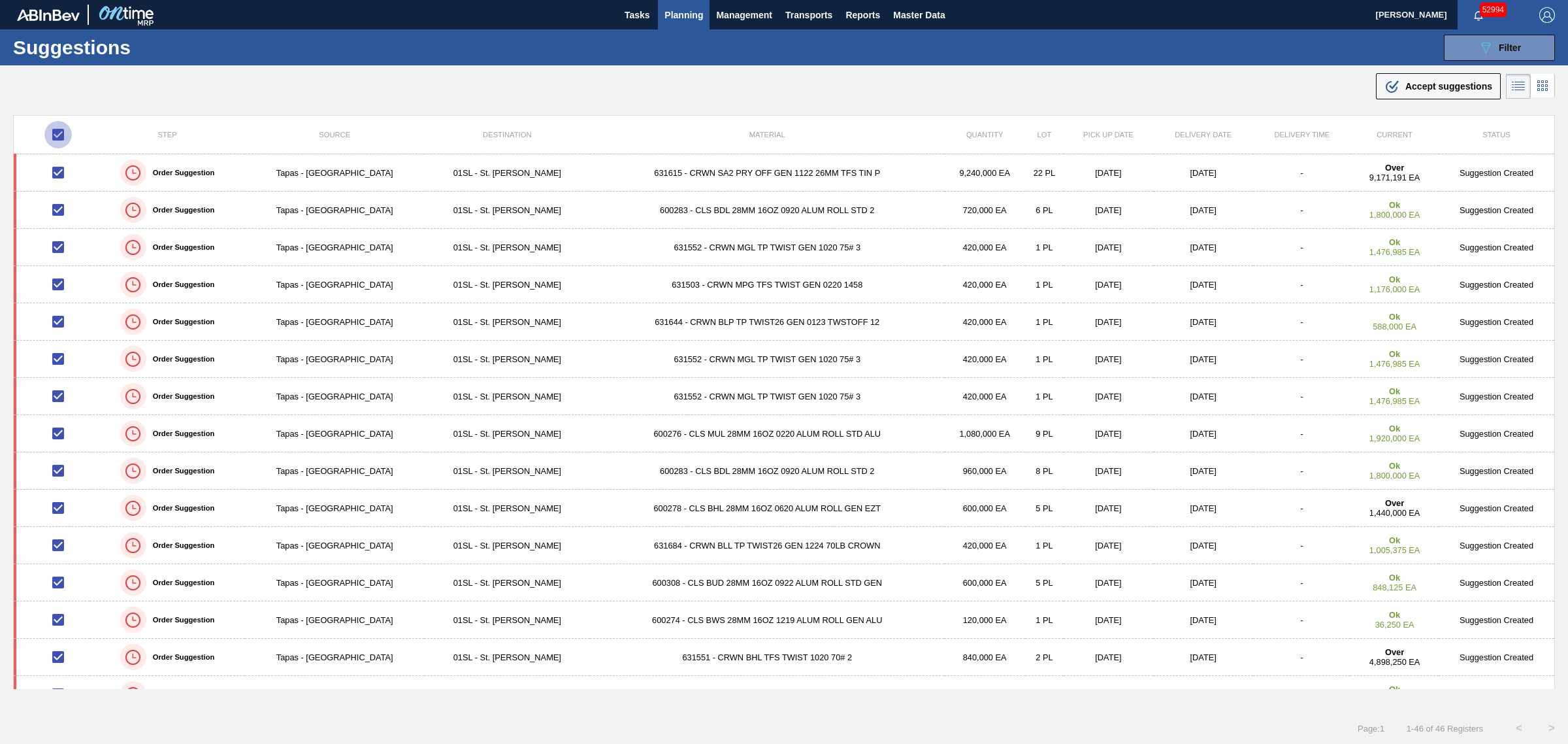
checkbox input "false"
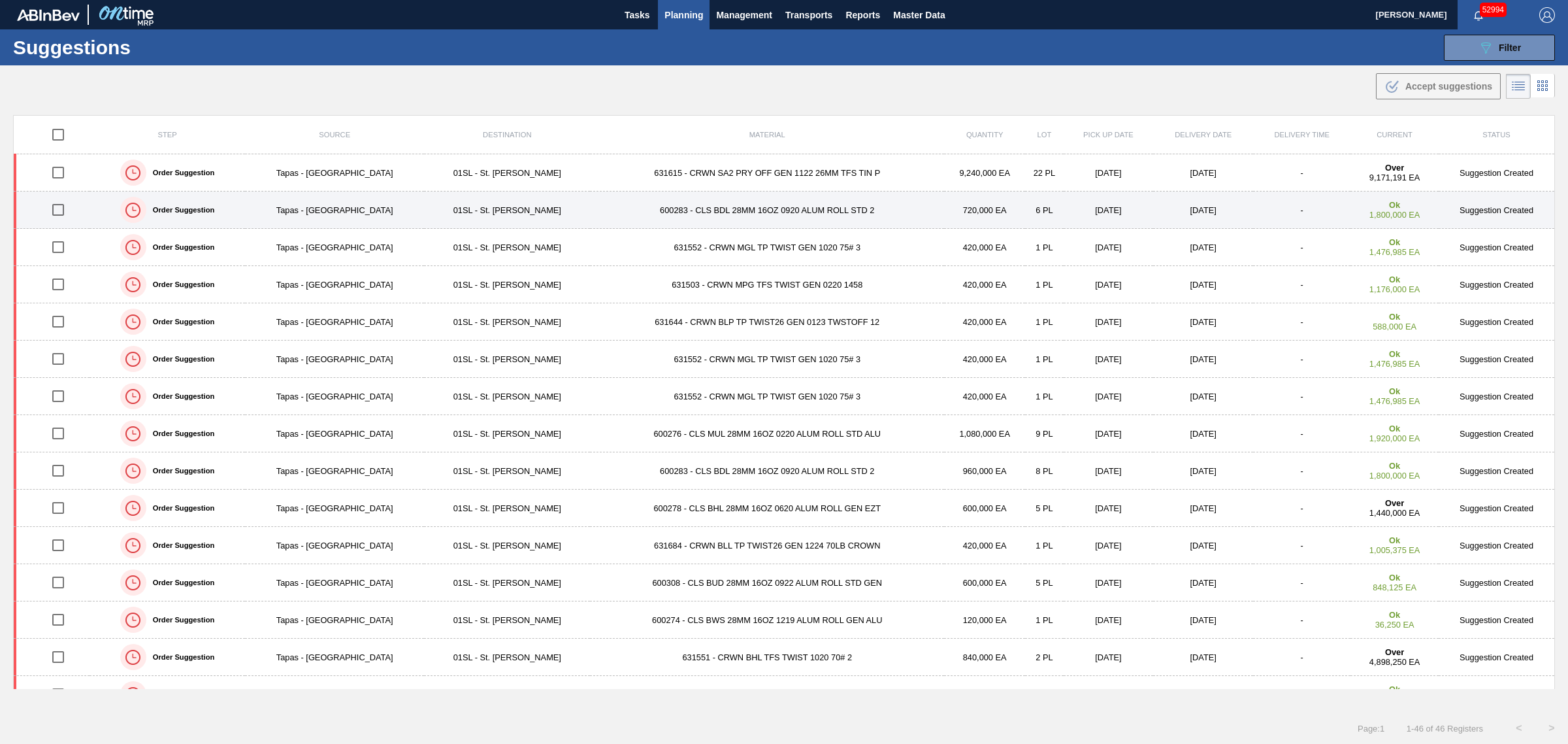
click at [60, 210] on input "checkbox" at bounding box center [58, 210] width 27 height 27
checkbox input "true"
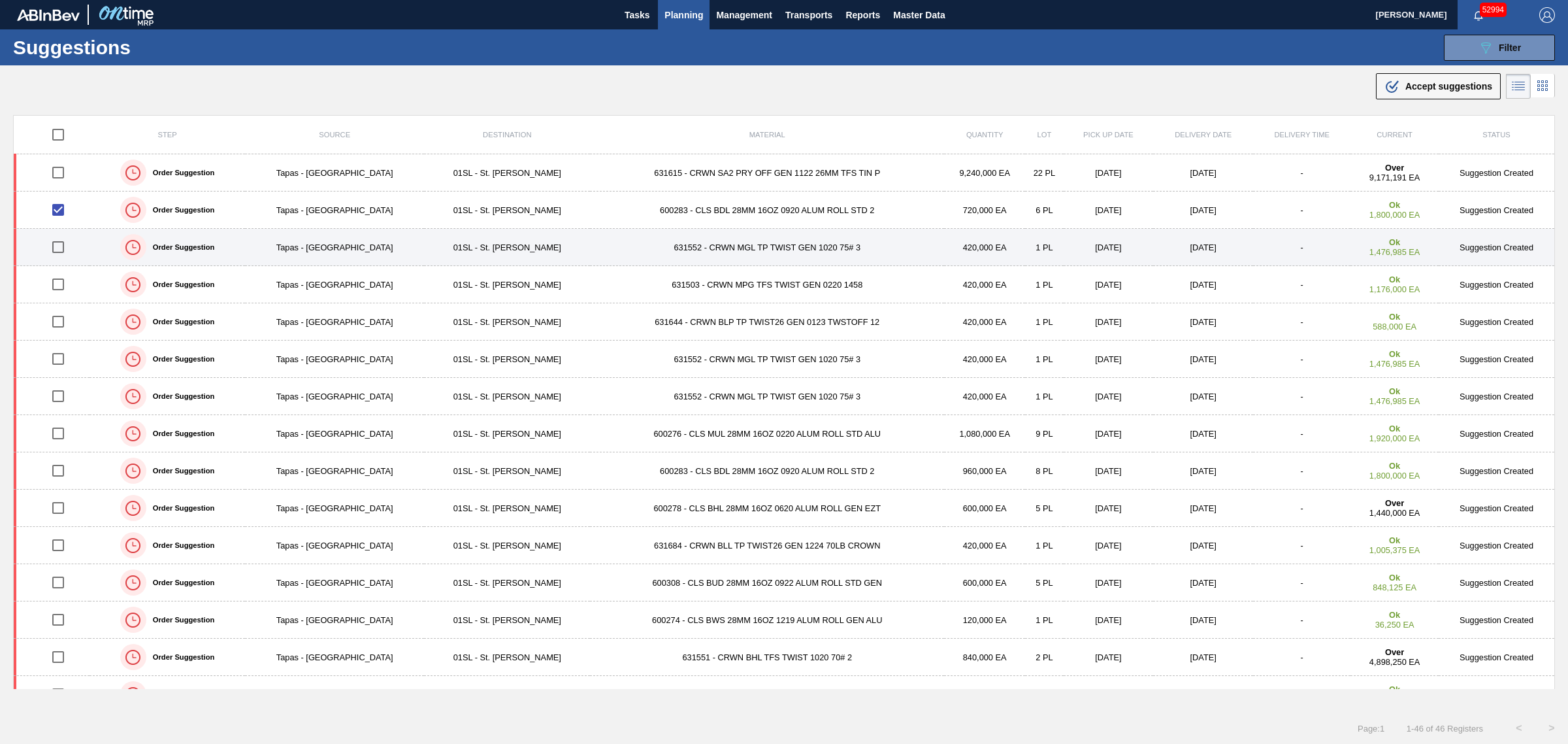
click at [64, 249] on input "checkbox" at bounding box center [58, 247] width 27 height 27
checkbox input "true"
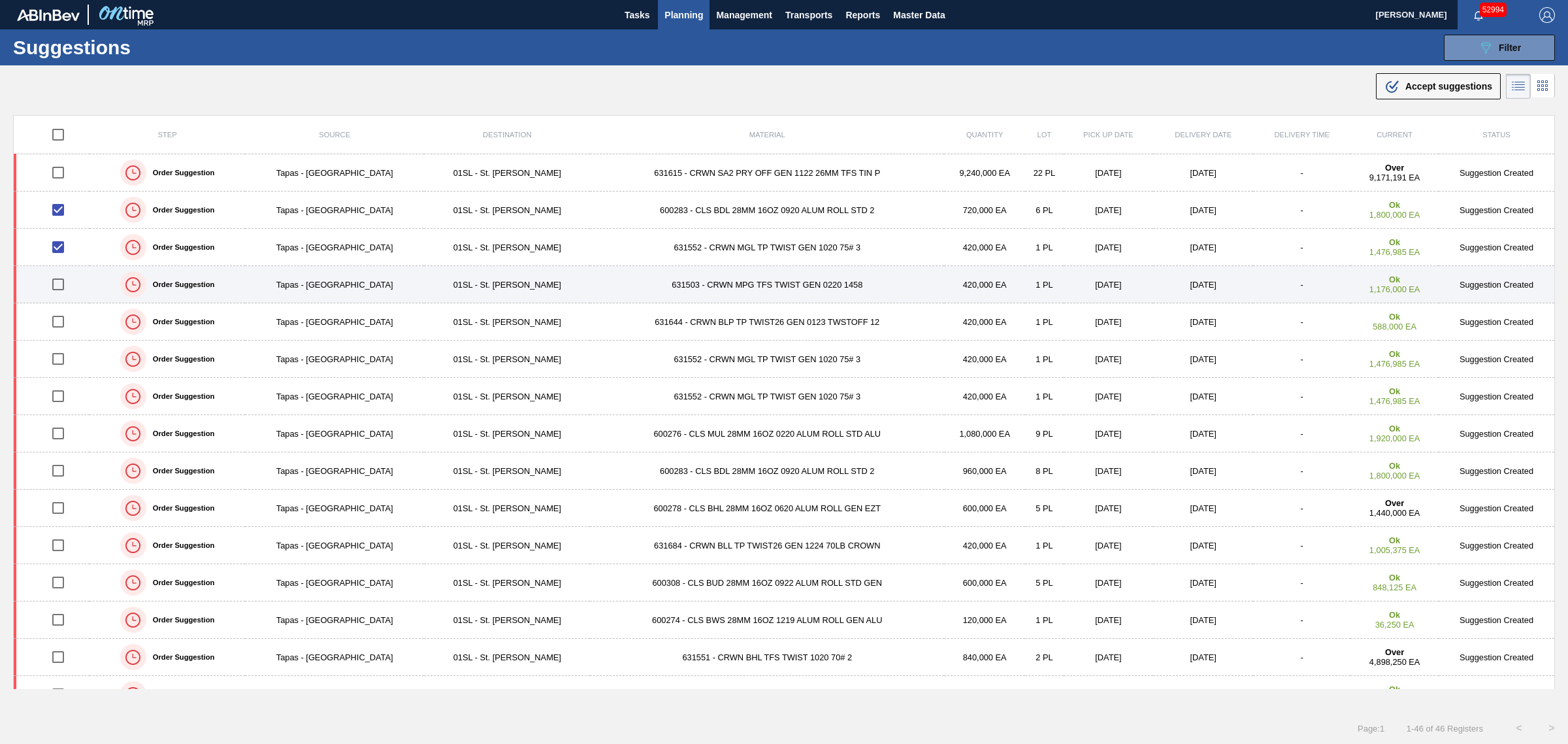
click at [58, 289] on input "checkbox" at bounding box center [58, 284] width 27 height 27
checkbox input "true"
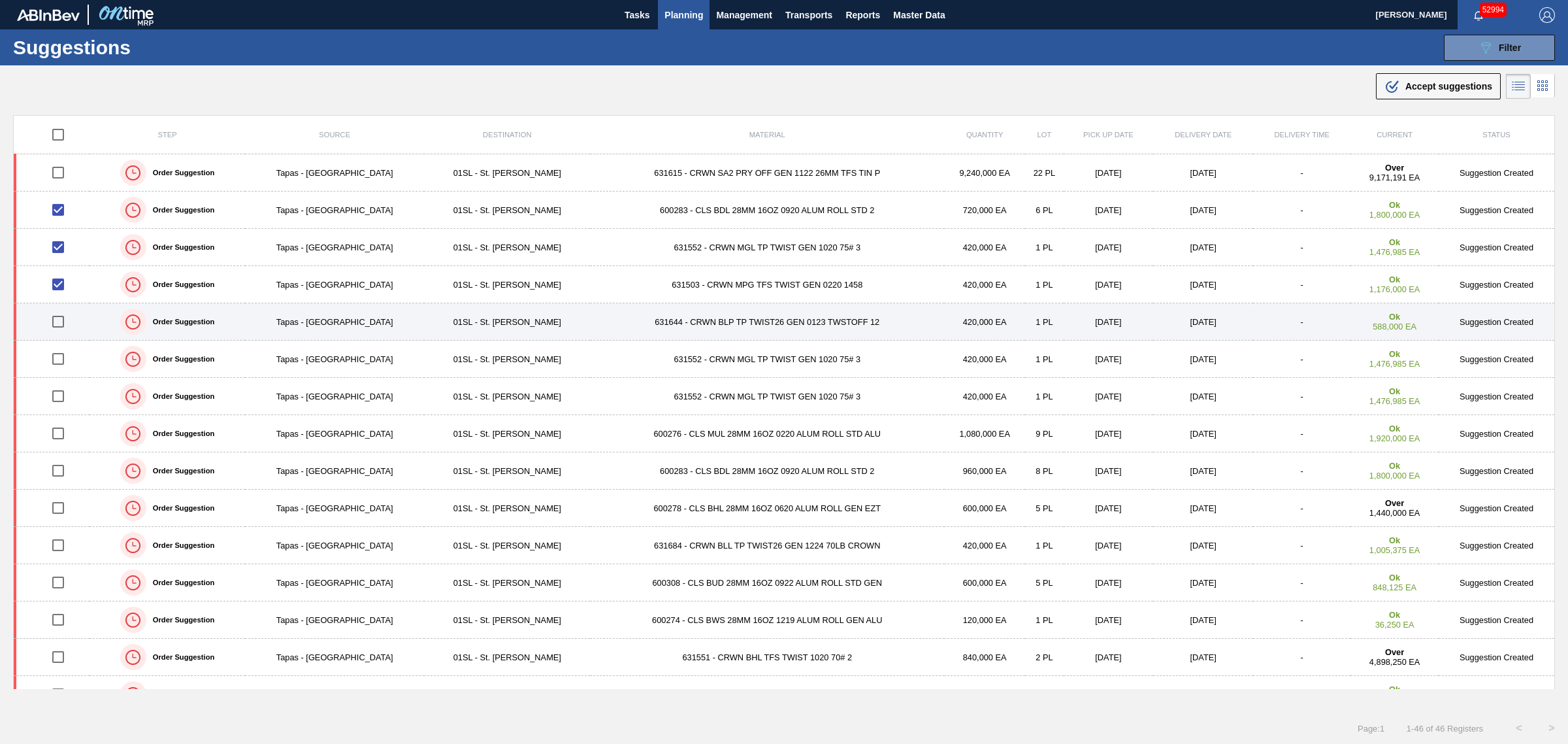
click at [63, 326] on input "checkbox" at bounding box center [58, 321] width 27 height 27
checkbox input "true"
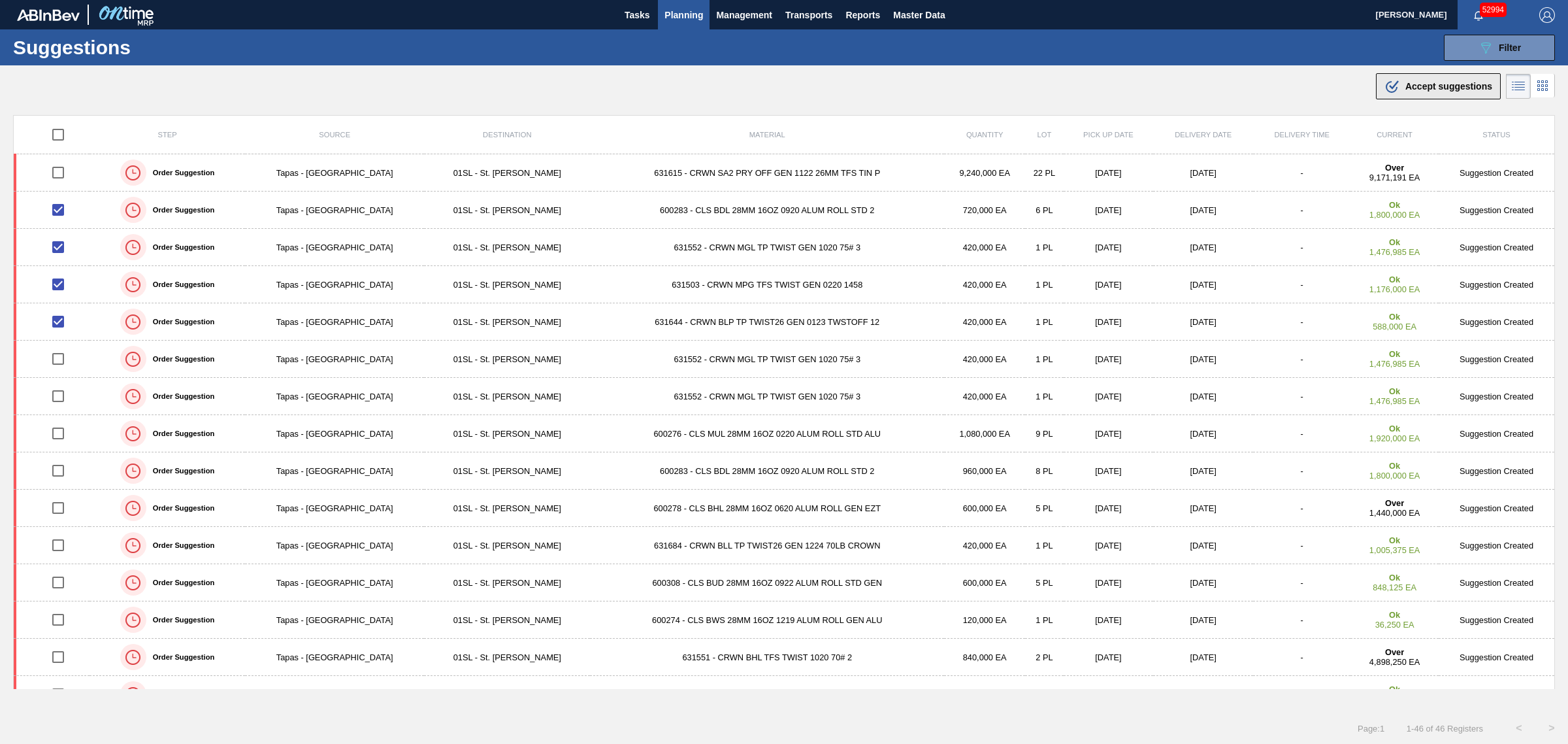
click at [1044, 86] on span "Accept suggestions" at bounding box center [1449, 86] width 87 height 11
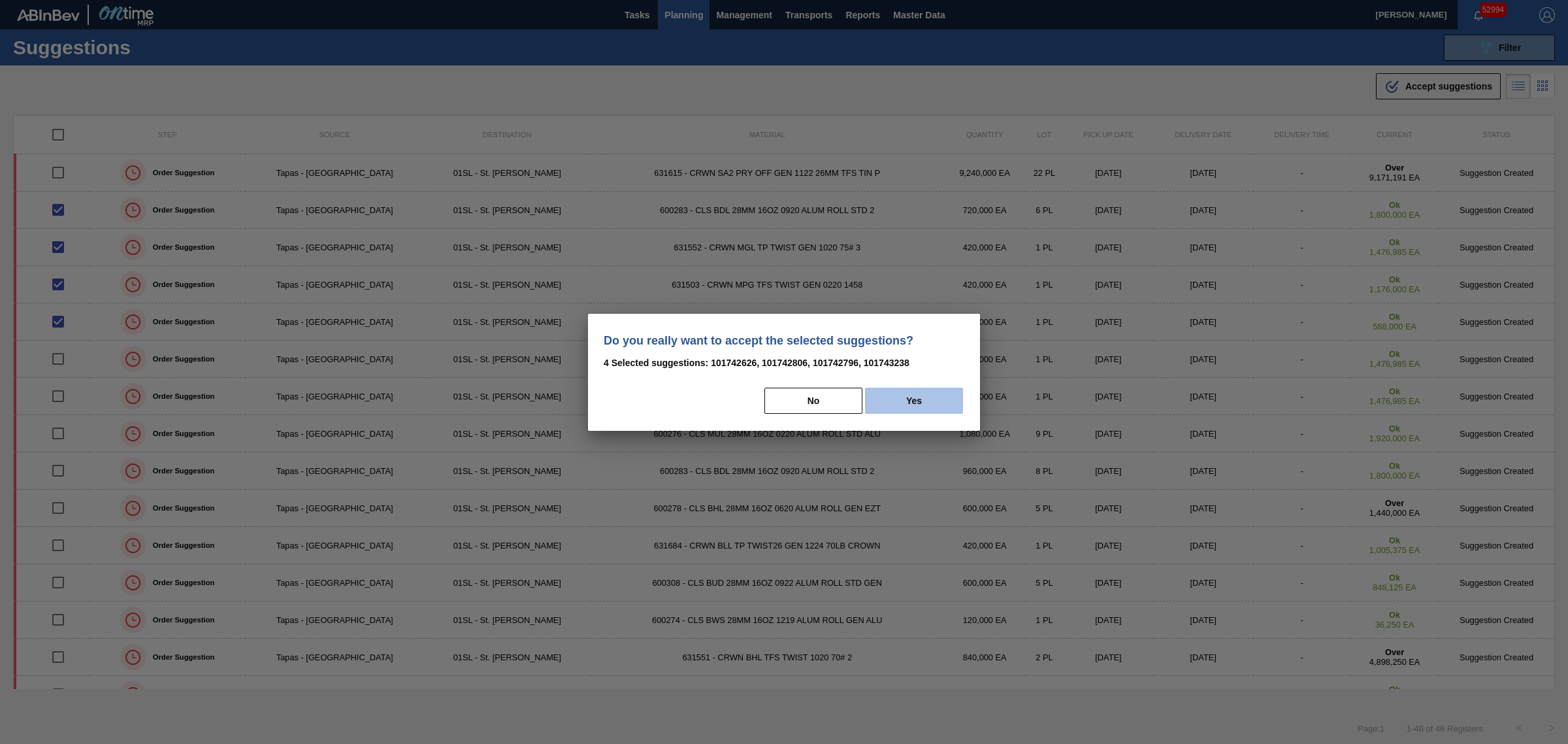
click at [898, 405] on button "Yes" at bounding box center [914, 400] width 98 height 26
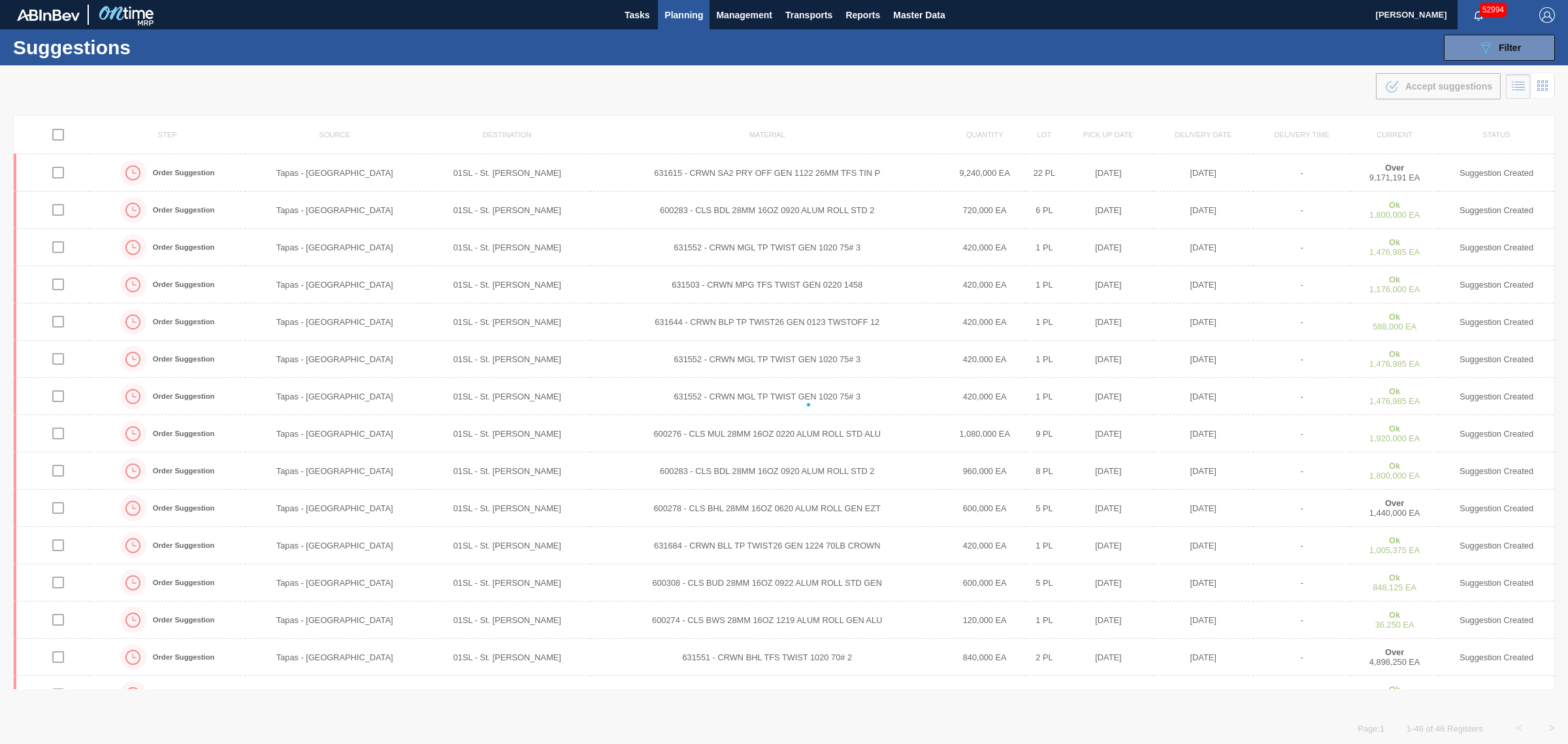
checkbox input "false"
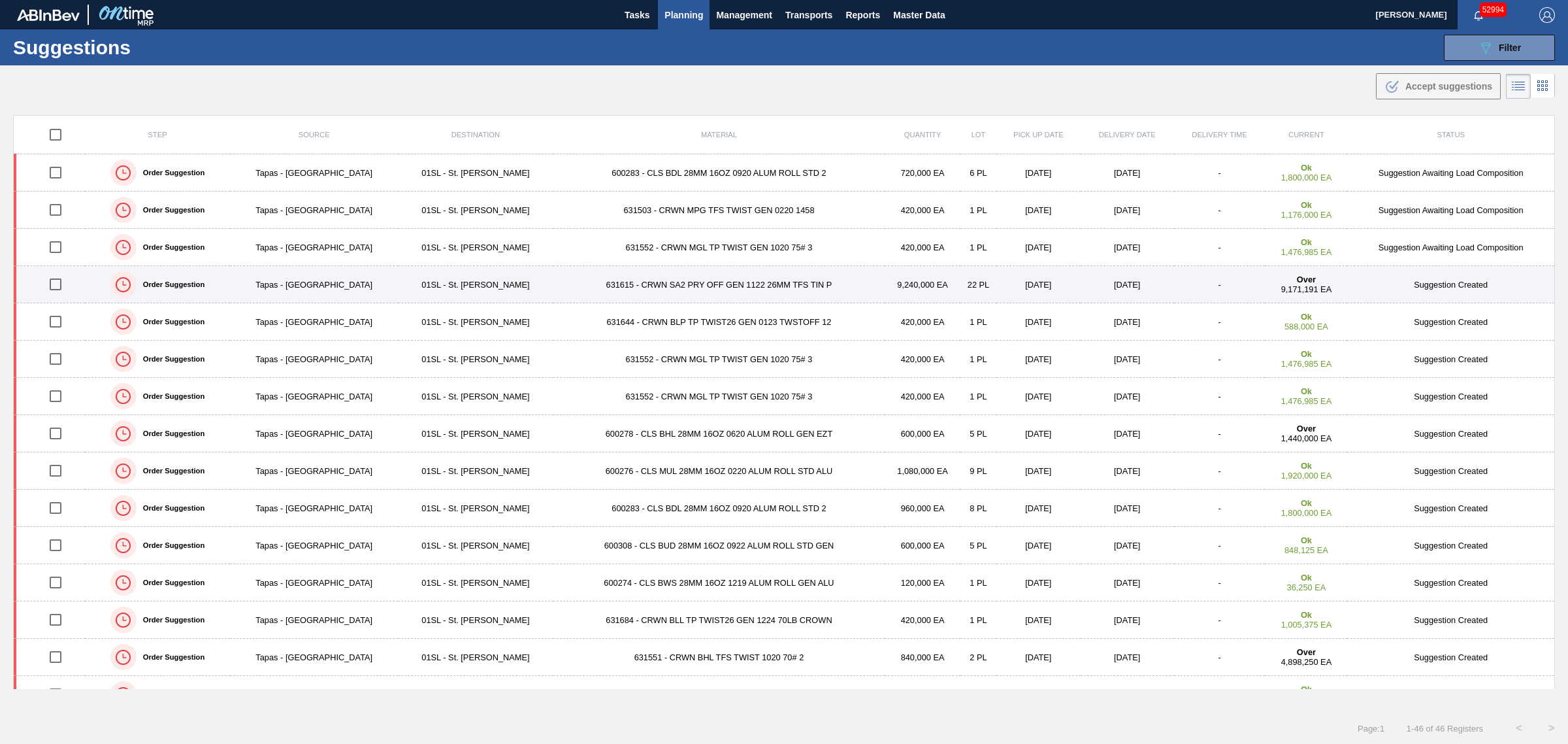
drag, startPoint x: 56, startPoint y: 330, endPoint x: 462, endPoint y: 279, distance: 409.2
click at [56, 330] on input "checkbox" at bounding box center [55, 321] width 27 height 27
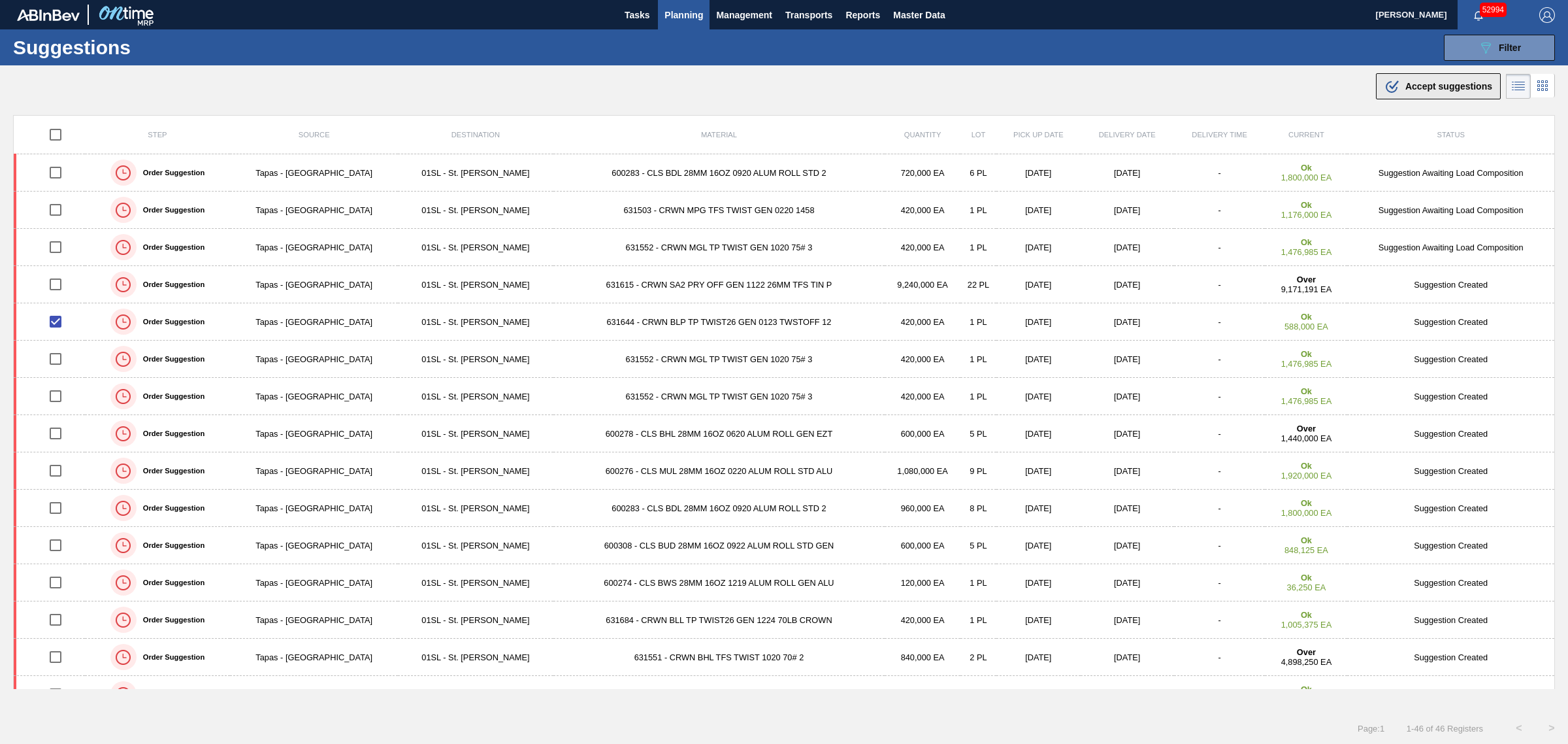
click at [1044, 87] on span "Accept suggestions" at bounding box center [1449, 86] width 87 height 11
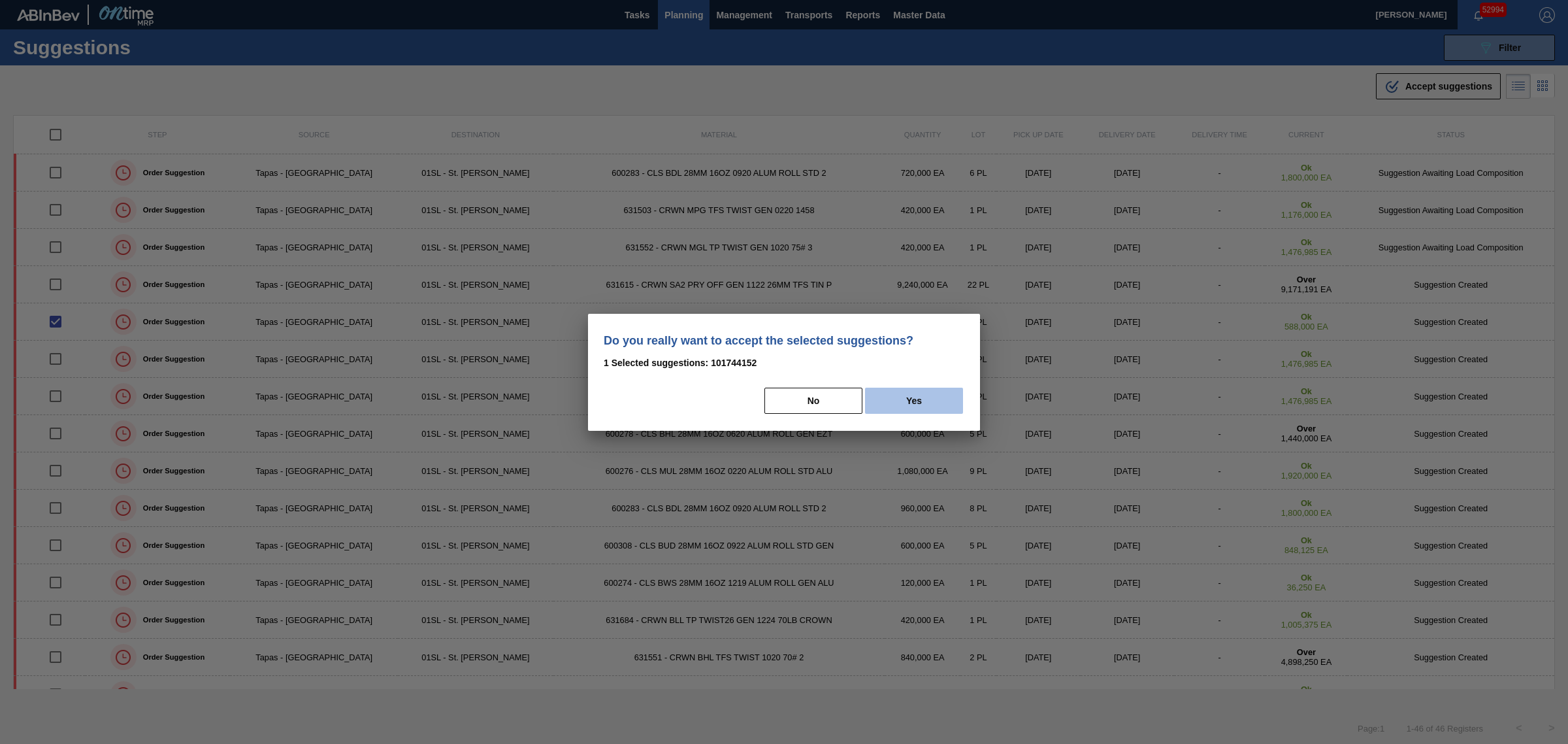
click at [931, 411] on button "Yes" at bounding box center [914, 400] width 98 height 26
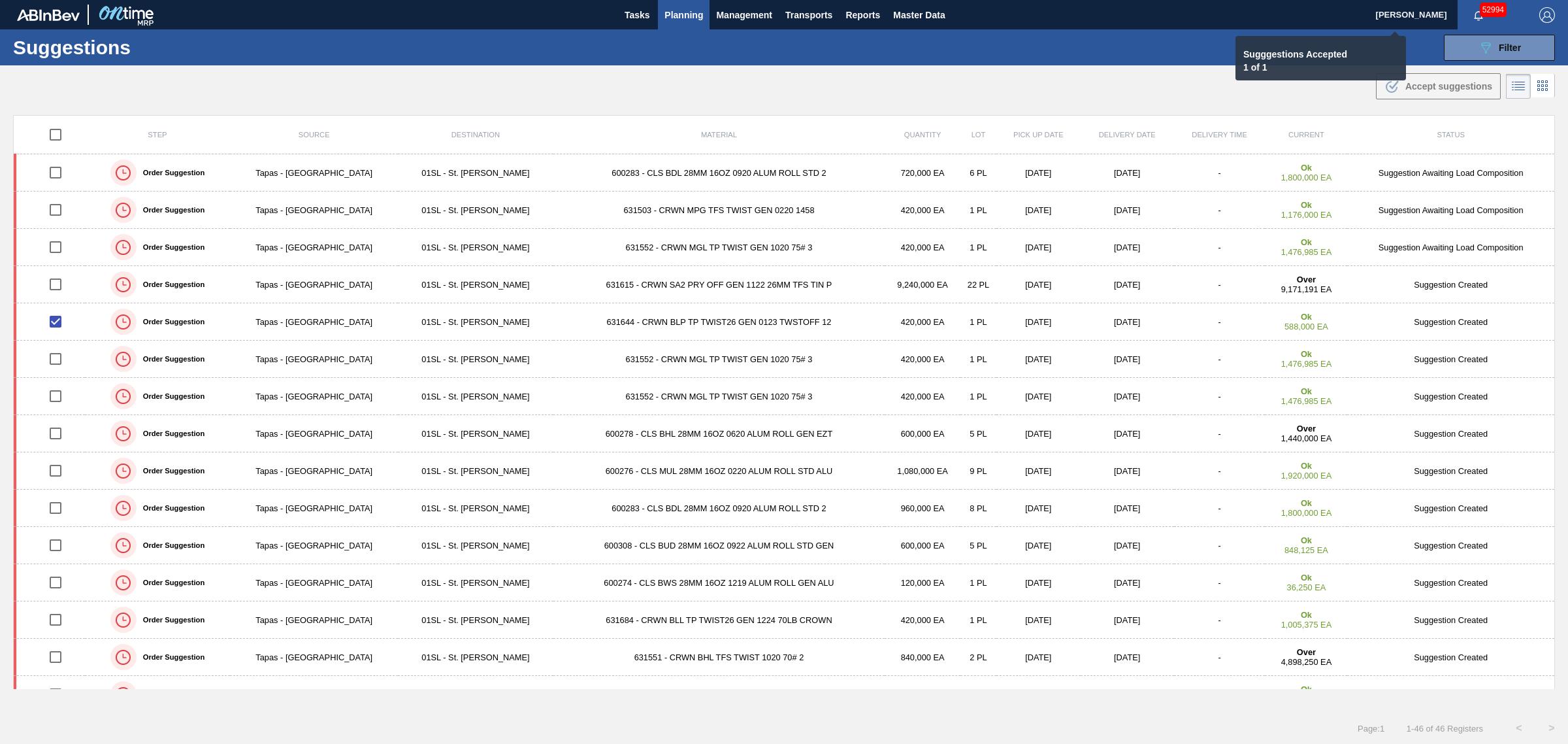
checkbox input "false"
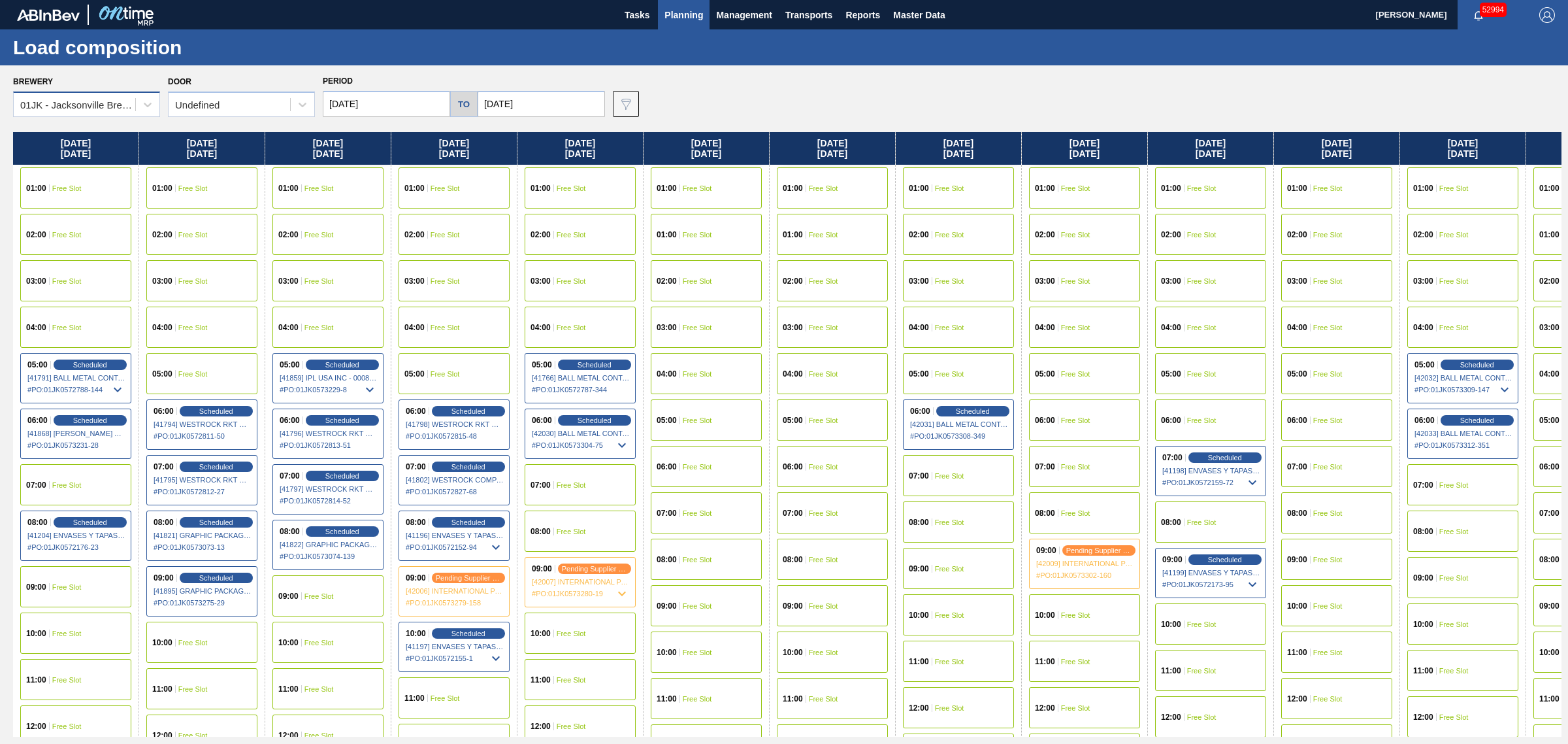
click at [89, 110] on div "01JK - Jacksonville Brewery" at bounding box center [74, 105] width 122 height 19
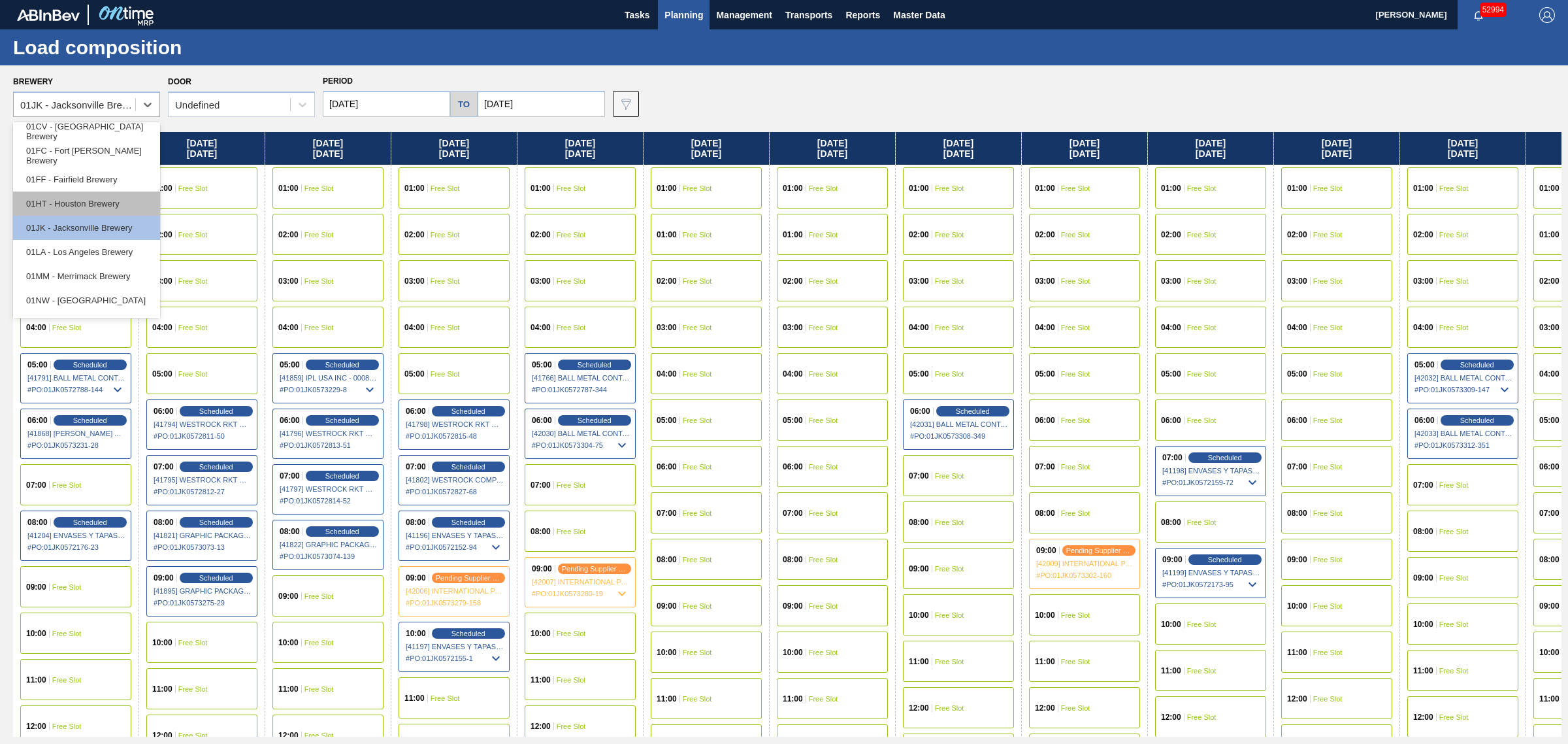
scroll to position [98, 0]
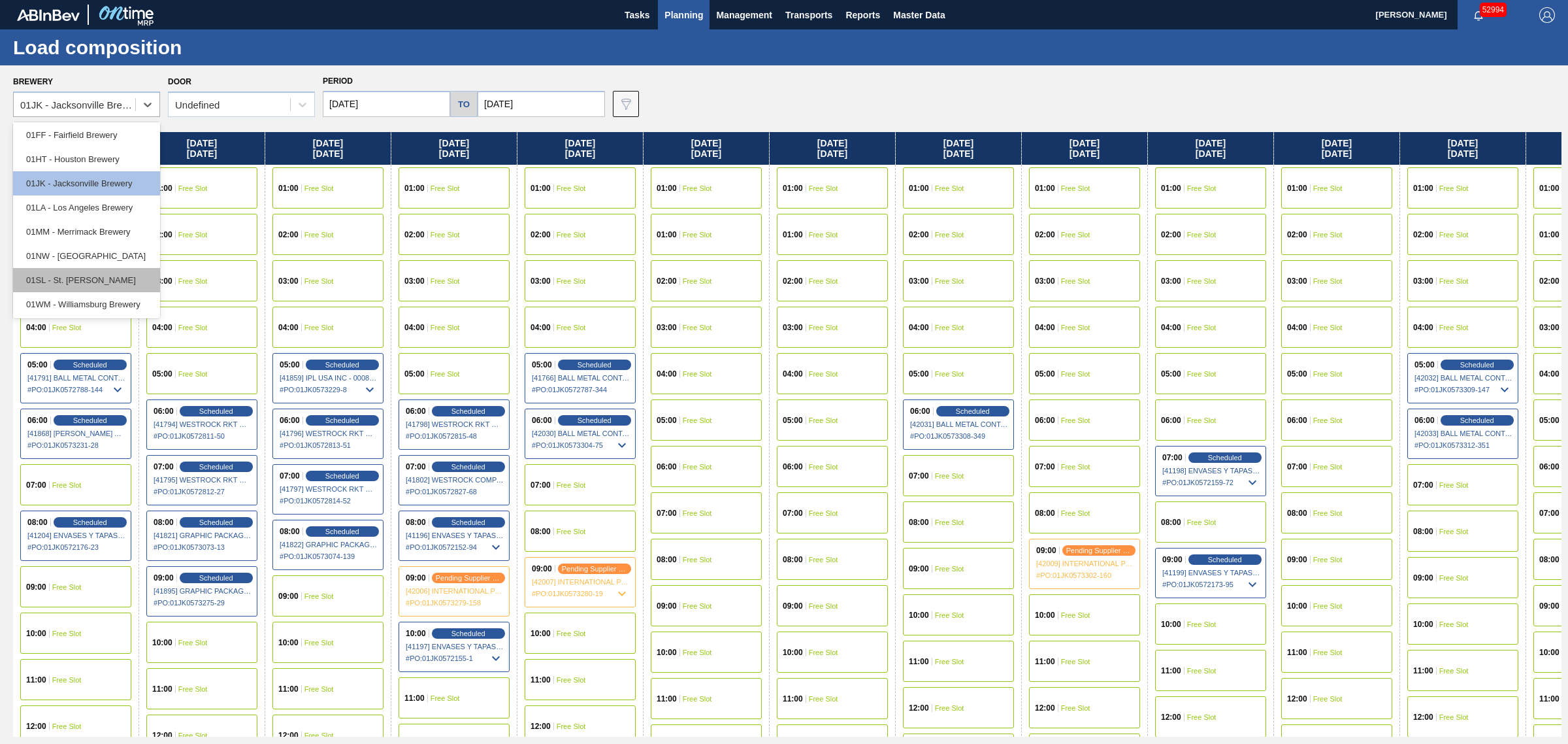
click at [93, 285] on div "01SL - St. Louis Brewery" at bounding box center [86, 280] width 147 height 24
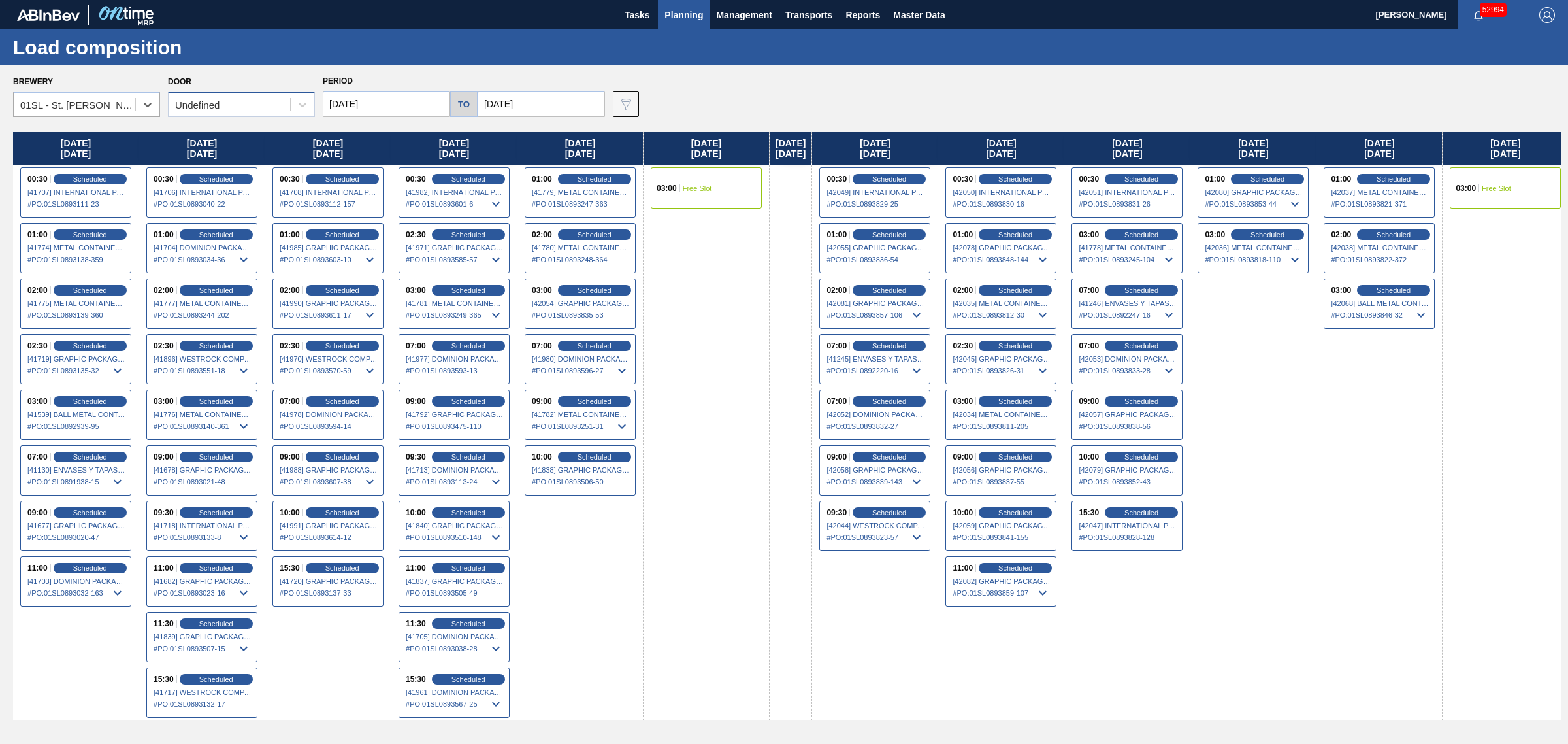
drag, startPoint x: 264, startPoint y: 105, endPoint x: 260, endPoint y: 116, distance: 11.7
click at [264, 105] on div "Undefined" at bounding box center [229, 105] width 122 height 19
click at [252, 162] on div "DDR99" at bounding box center [241, 161] width 147 height 24
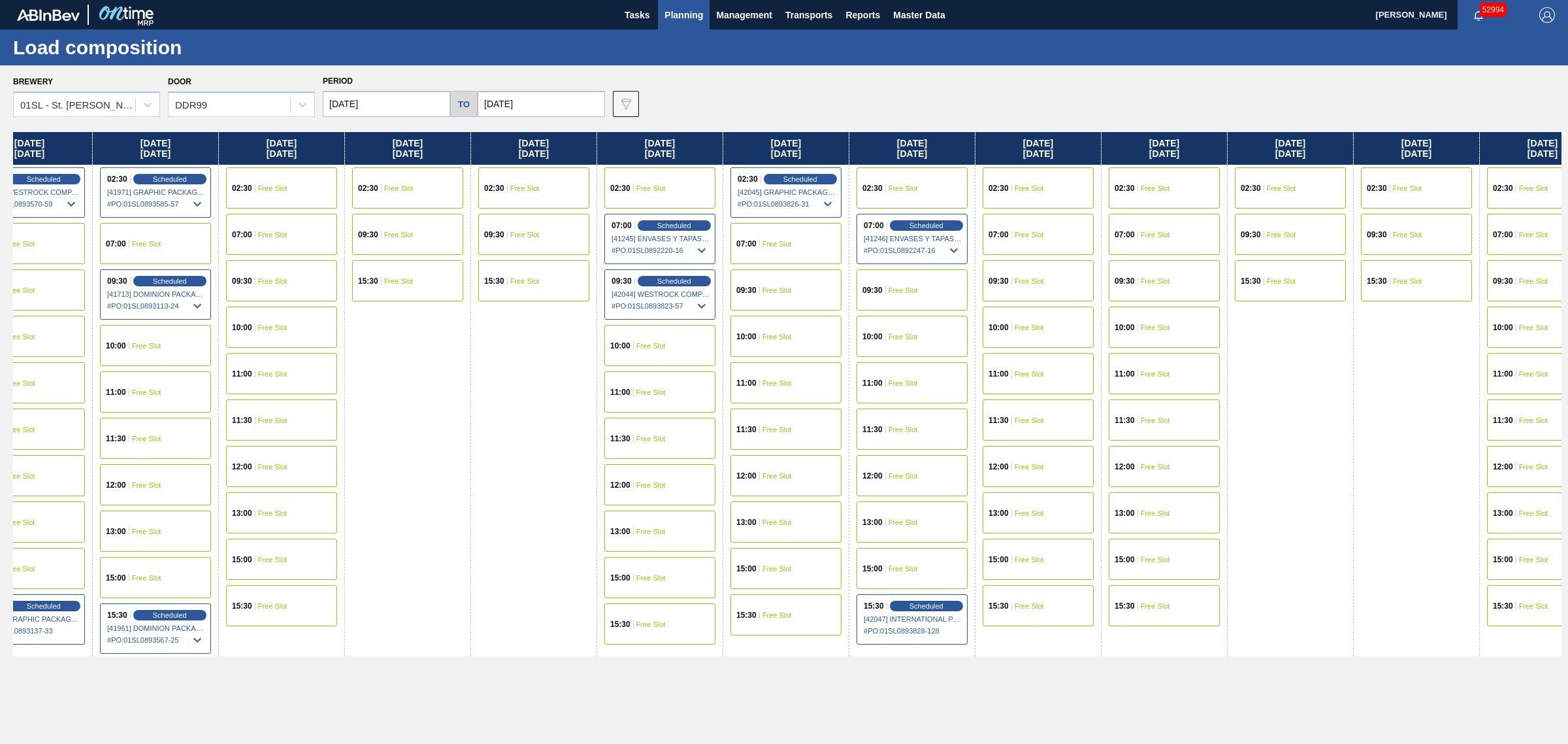
drag, startPoint x: 779, startPoint y: 404, endPoint x: 928, endPoint y: 380, distance: 150.9
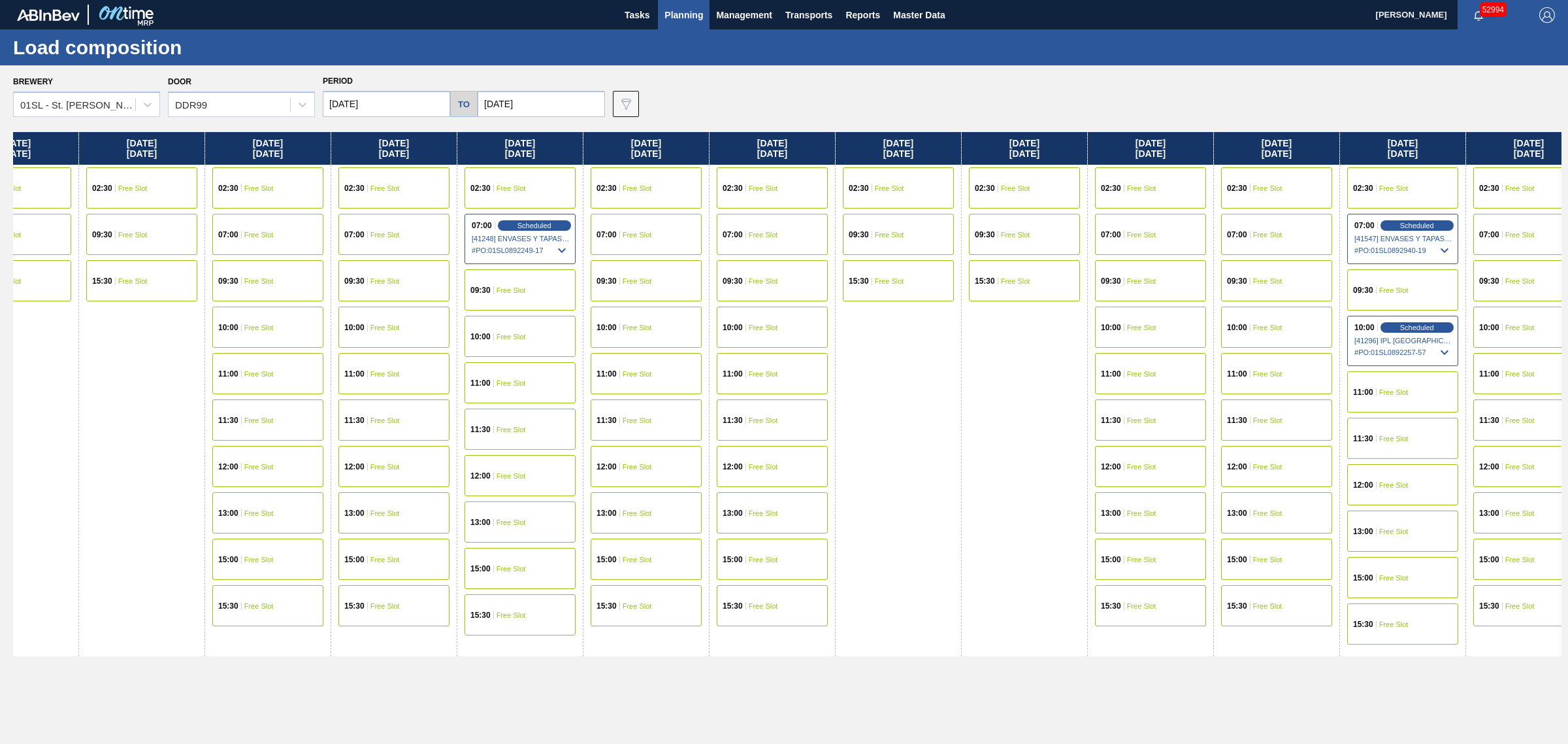
scroll to position [0, 1736]
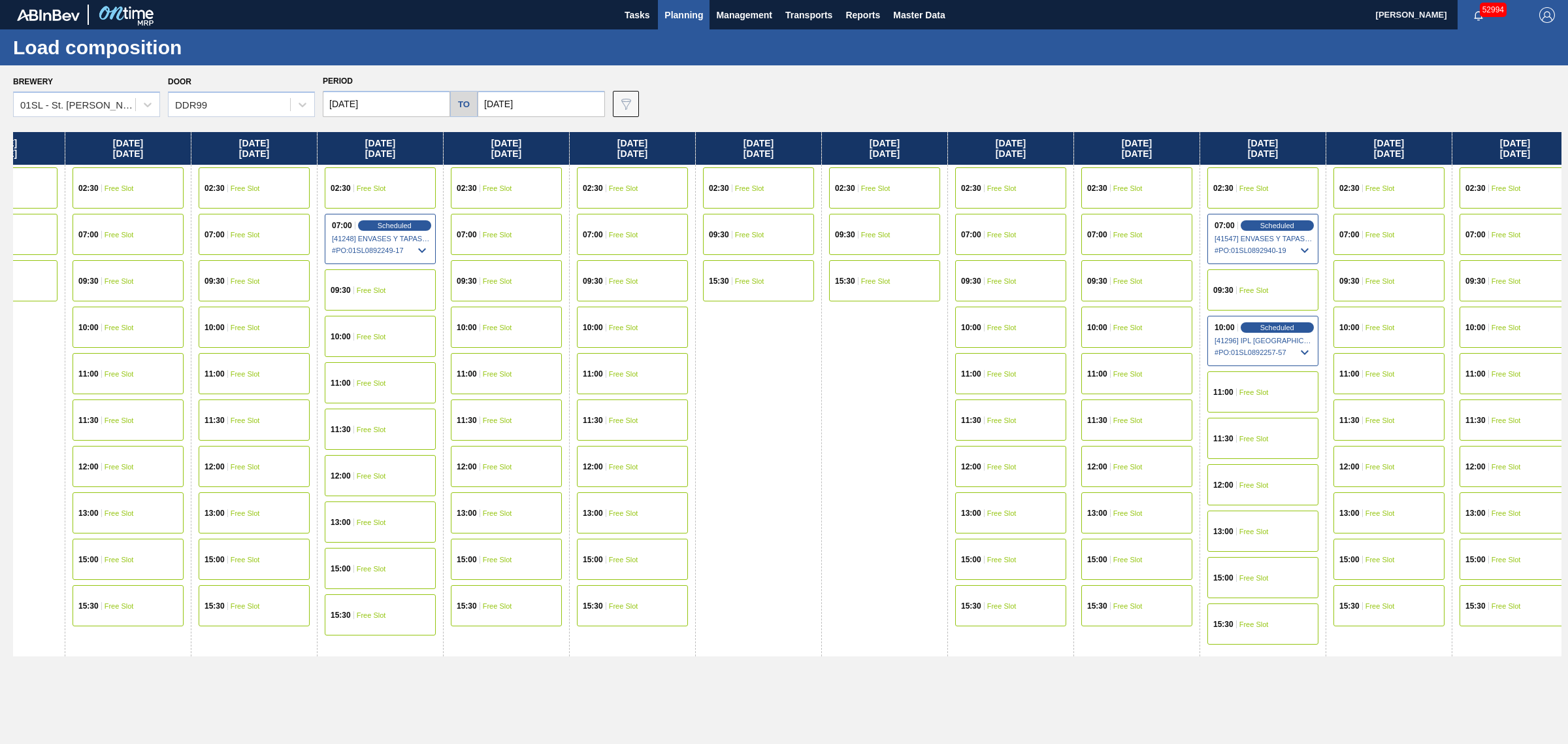
drag, startPoint x: 1016, startPoint y: 431, endPoint x: 1063, endPoint y: 422, distance: 47.9
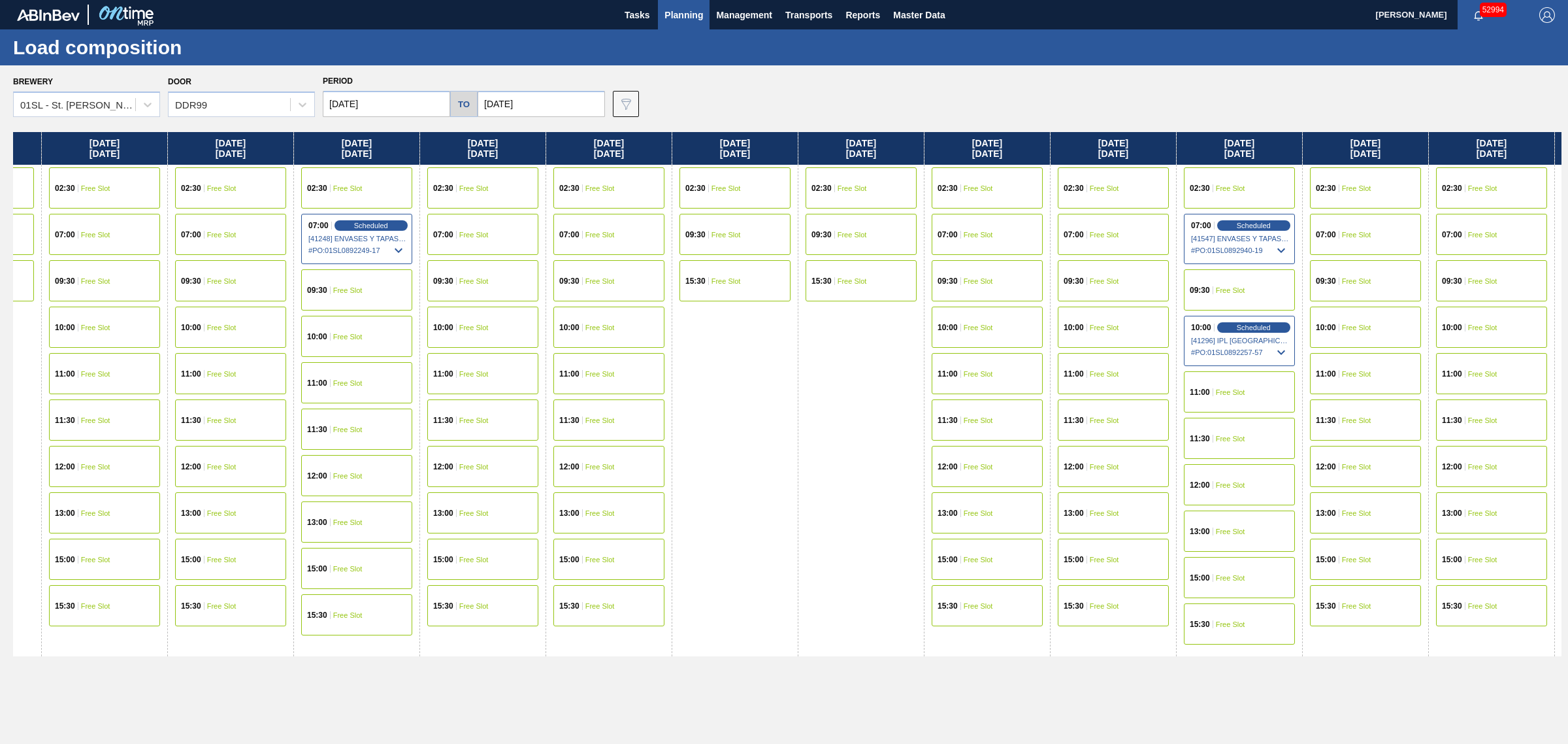
click at [1044, 394] on span "Free Slot" at bounding box center [1231, 392] width 30 height 8
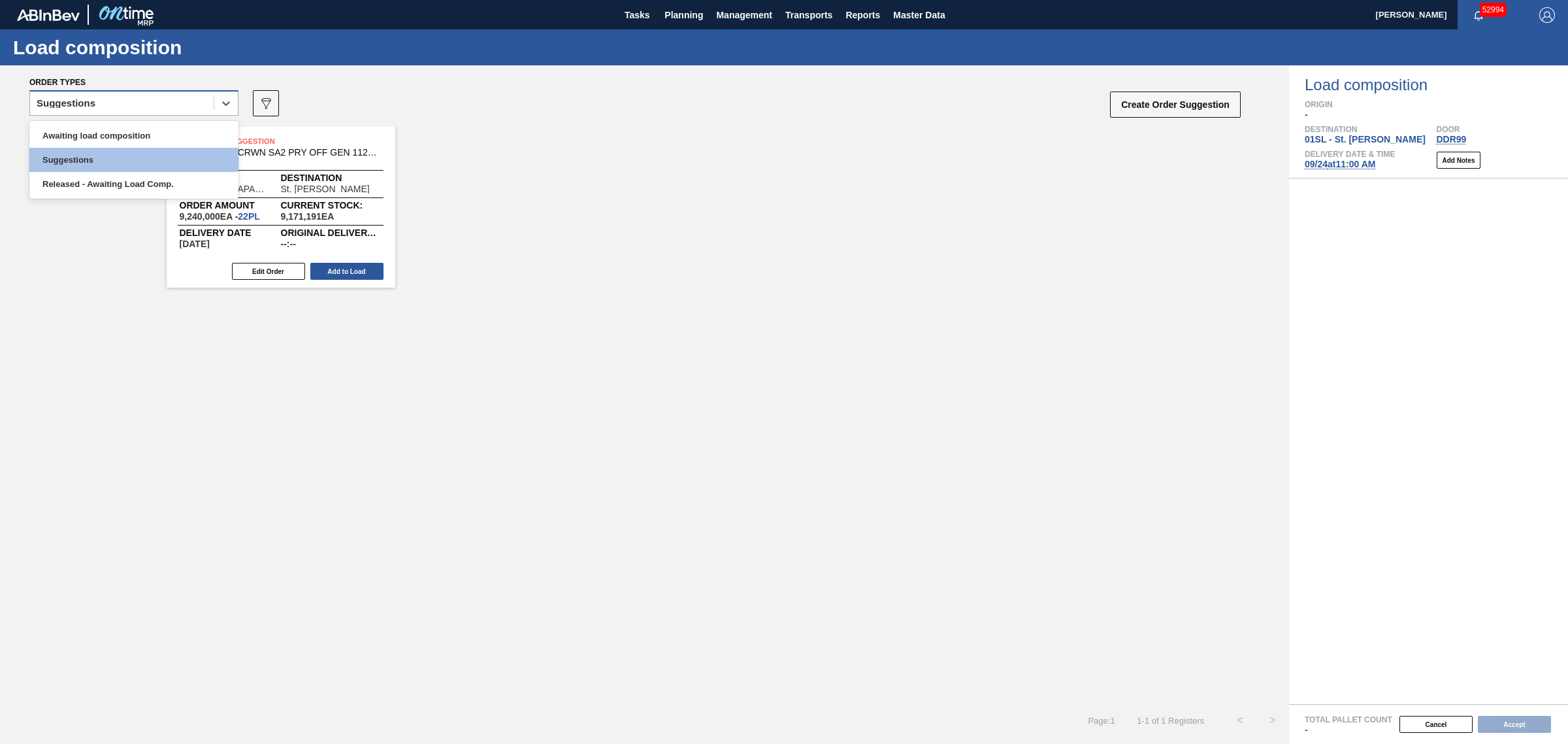
click at [126, 108] on div "Suggestions" at bounding box center [122, 103] width 183 height 19
click at [119, 137] on div "Awaiting load composition" at bounding box center [134, 136] width 209 height 24
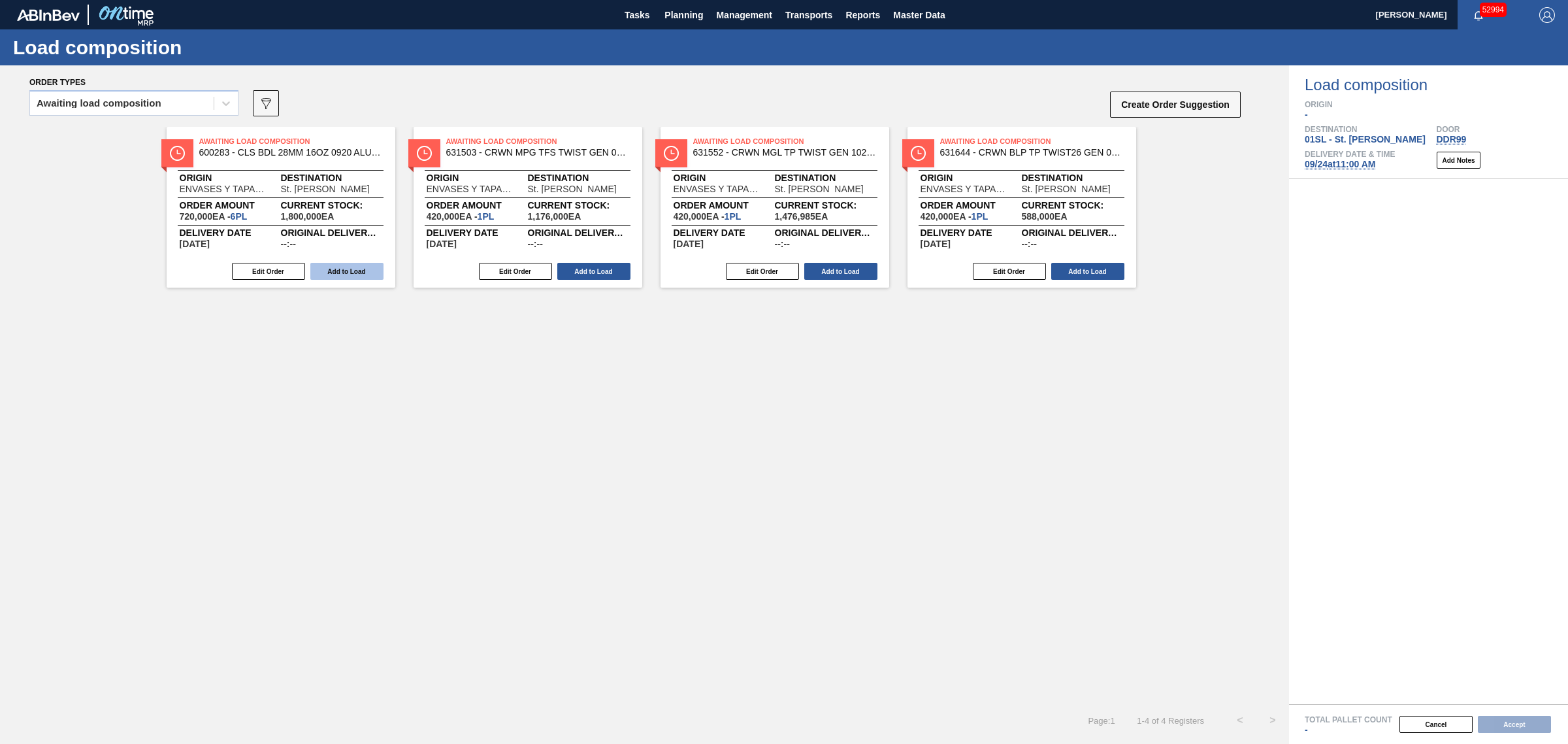
click at [341, 271] on button "Add to Load" at bounding box center [346, 271] width 73 height 17
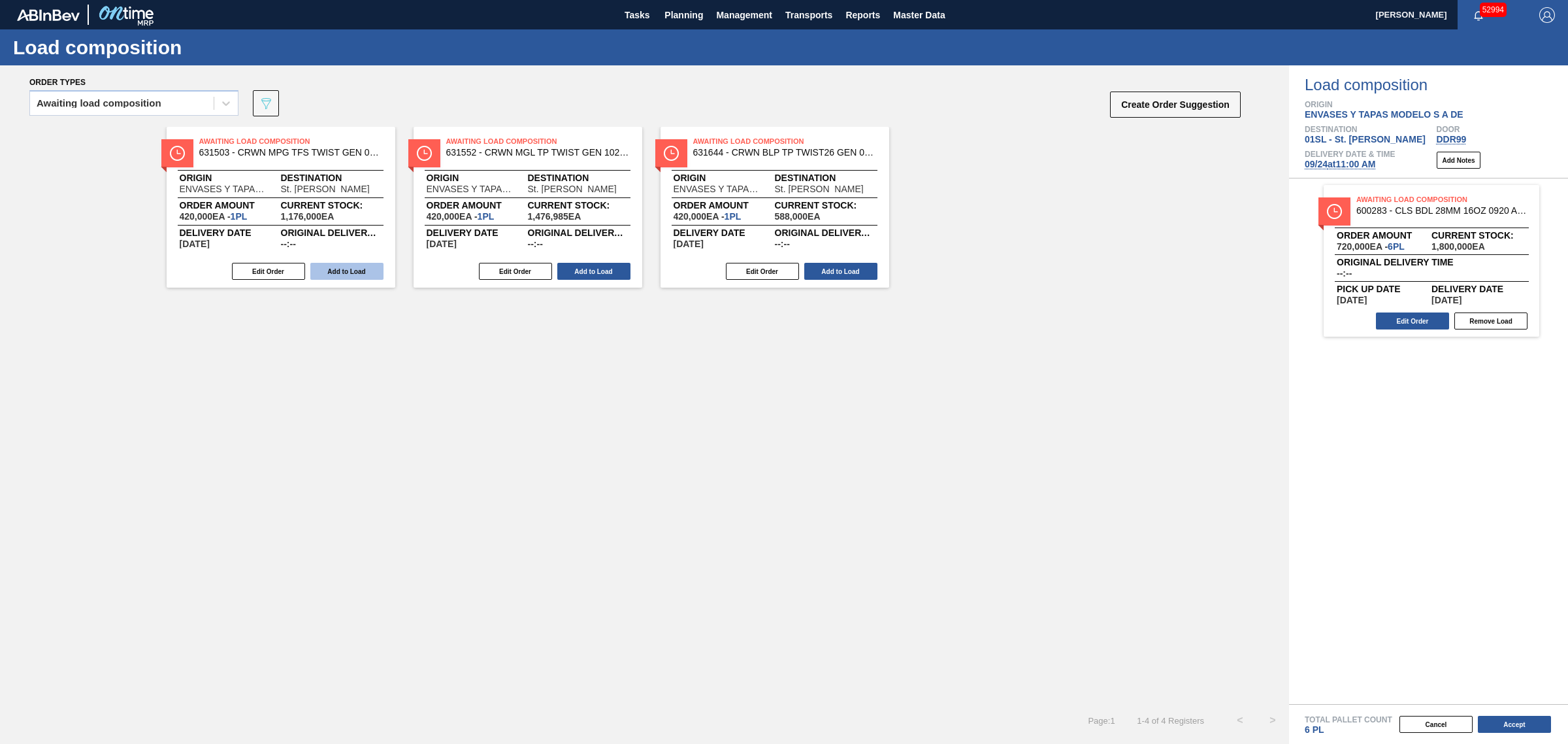
click at [351, 270] on button "Add to Load" at bounding box center [346, 271] width 73 height 17
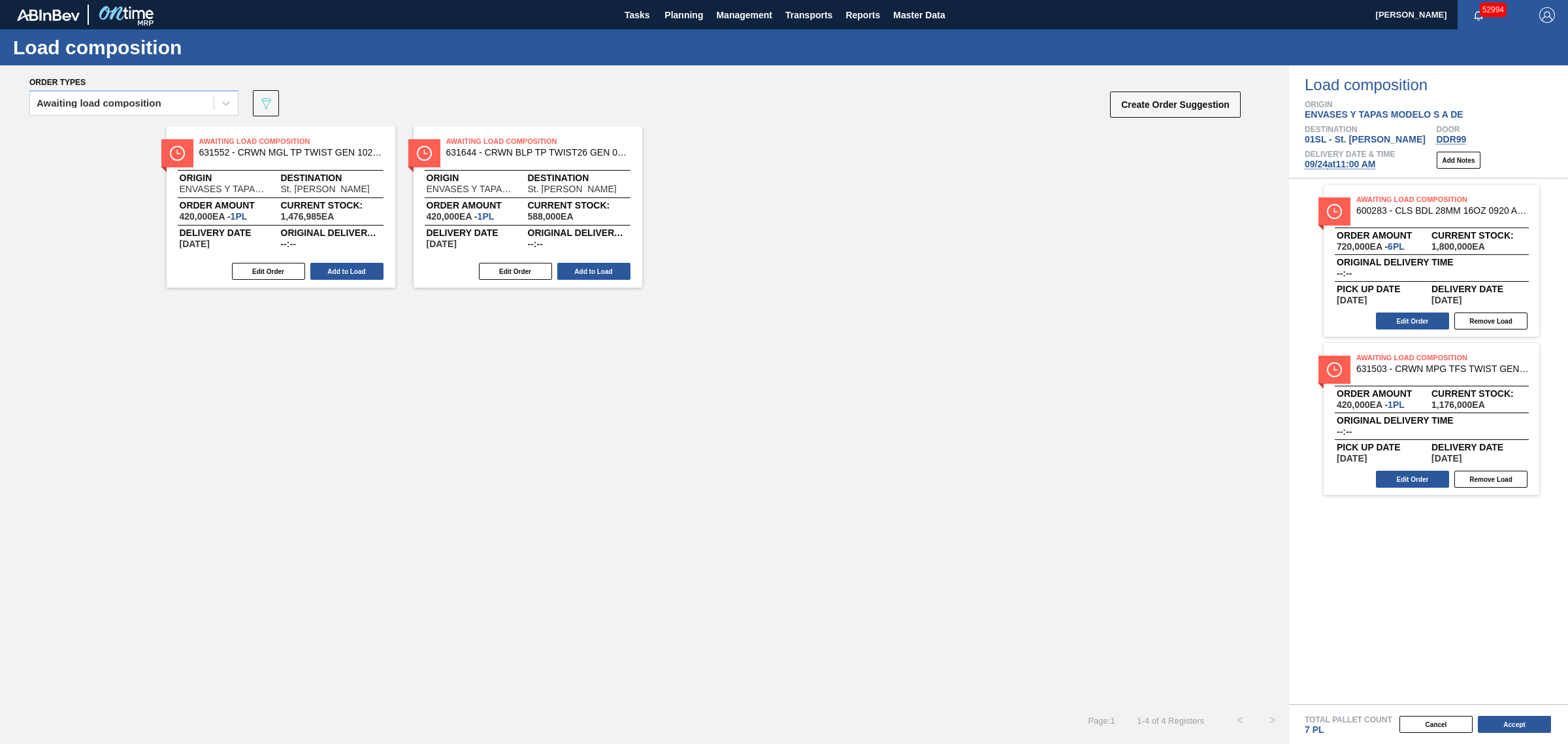
click at [351, 270] on button "Add to Load" at bounding box center [346, 271] width 73 height 17
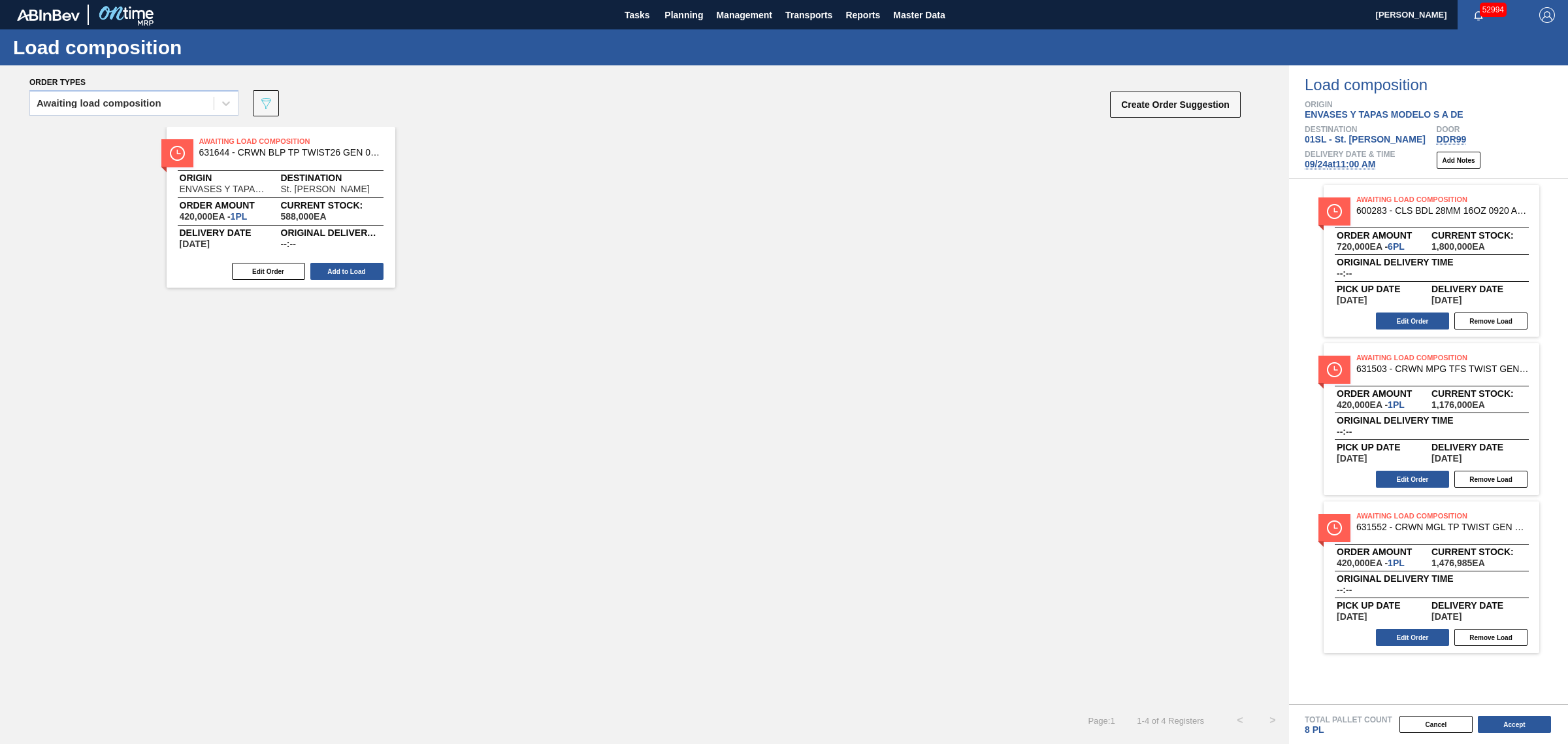
click at [351, 270] on button "Add to Load" at bounding box center [346, 271] width 73 height 17
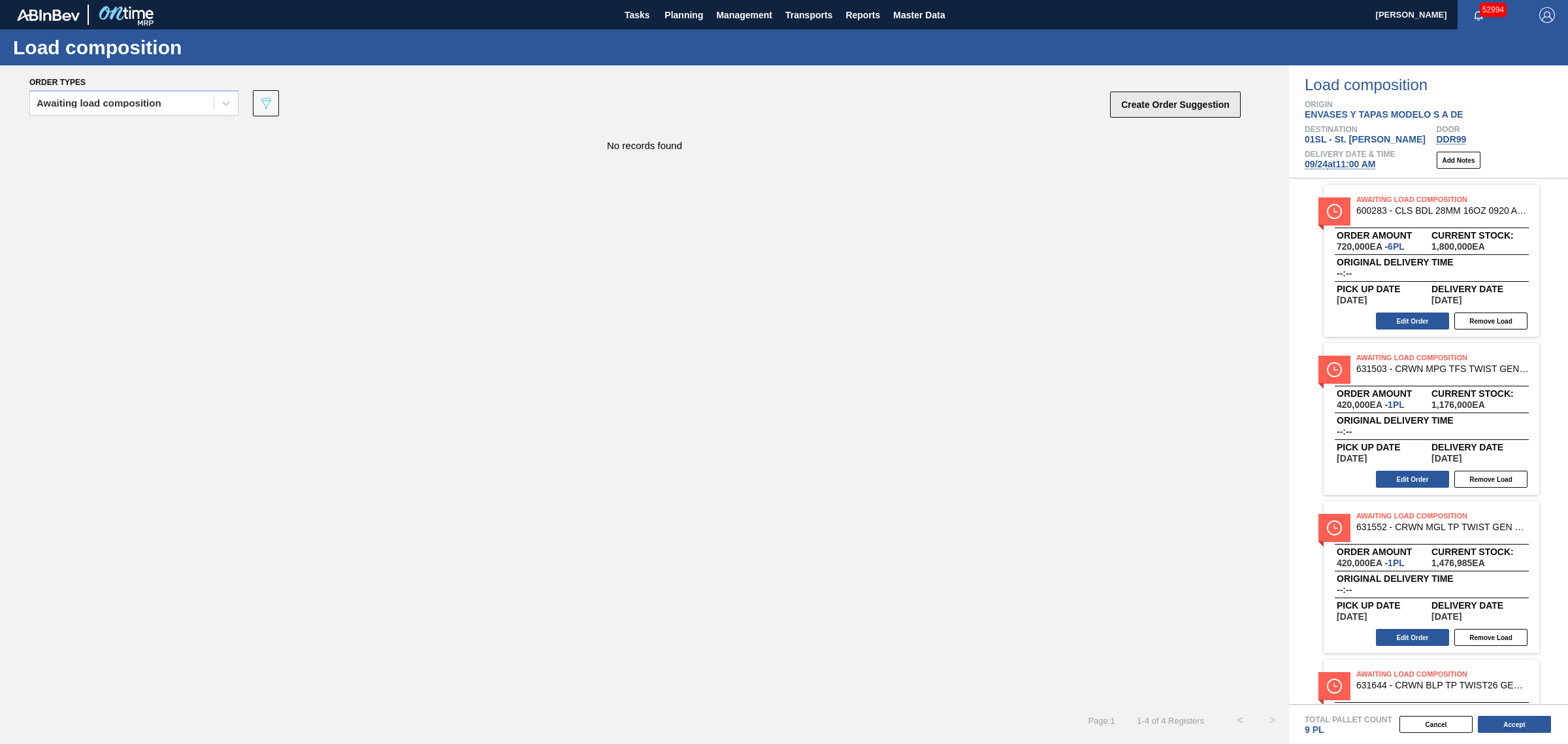
click at [1044, 115] on button "Create Order Suggestion" at bounding box center [1175, 104] width 131 height 26
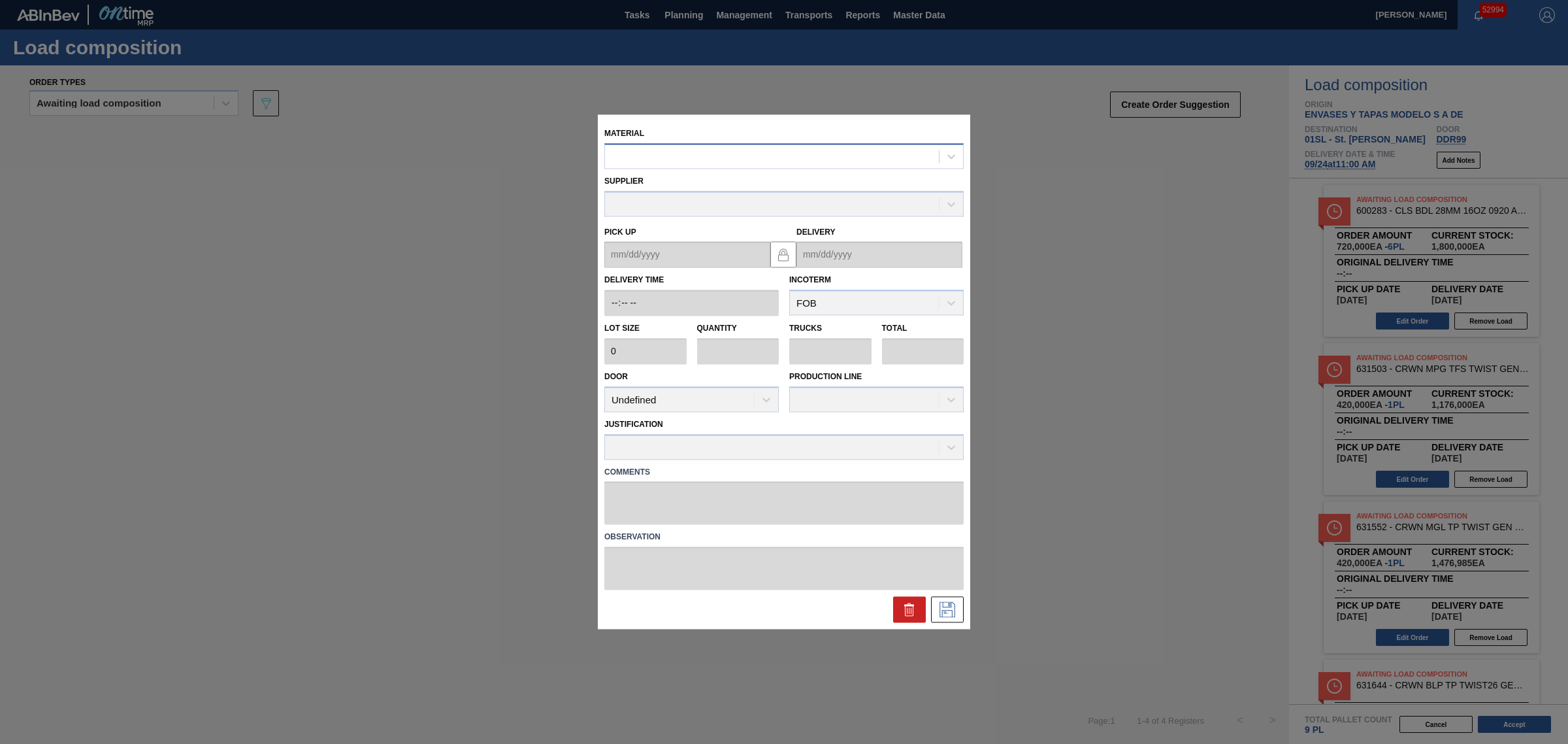
click at [698, 144] on div at bounding box center [784, 156] width 359 height 25
type input "crwn mul"
type input "420,000"
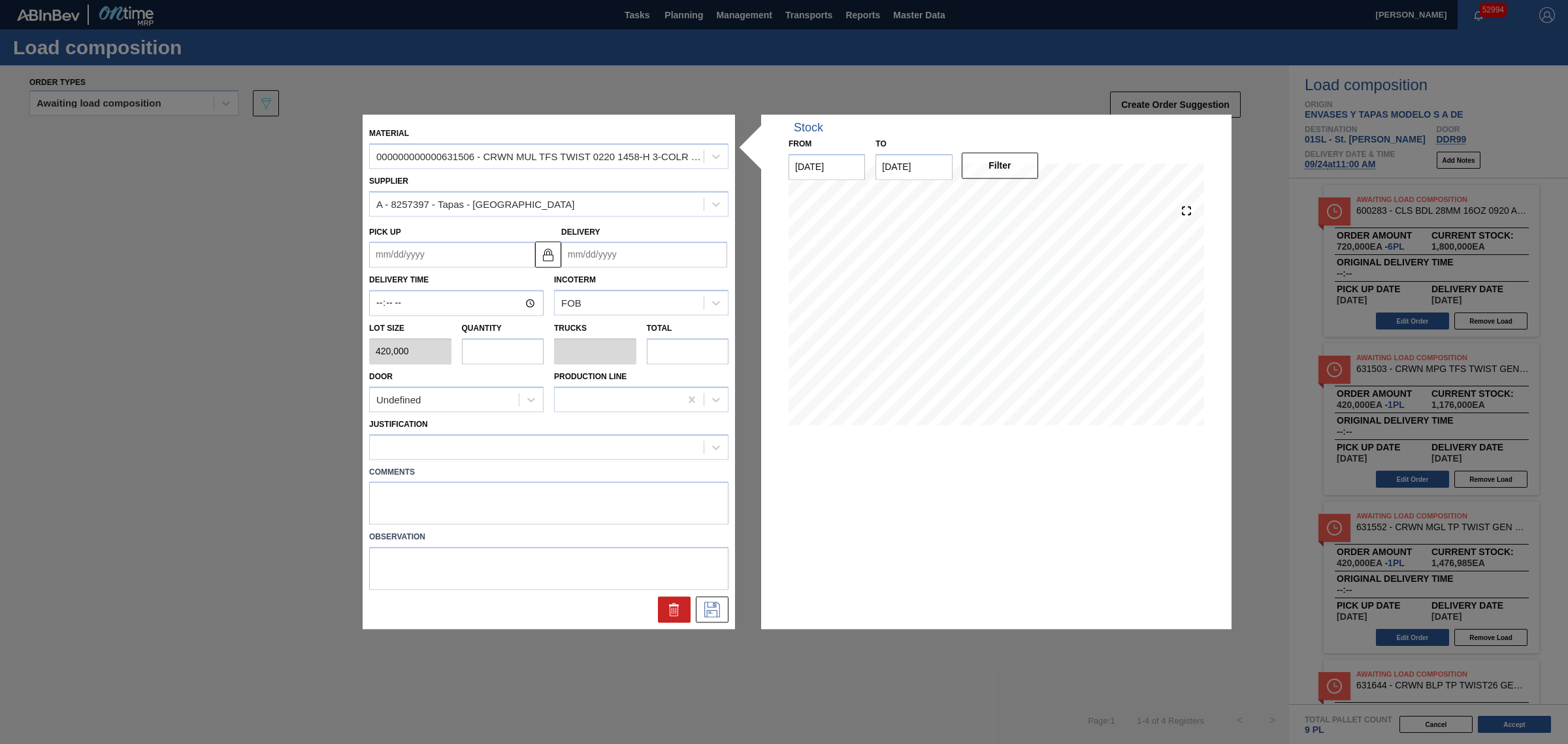
click at [485, 343] on input "text" at bounding box center [503, 351] width 82 height 26
type input "1"
type input "0.045"
type input "420,000"
type input "14"
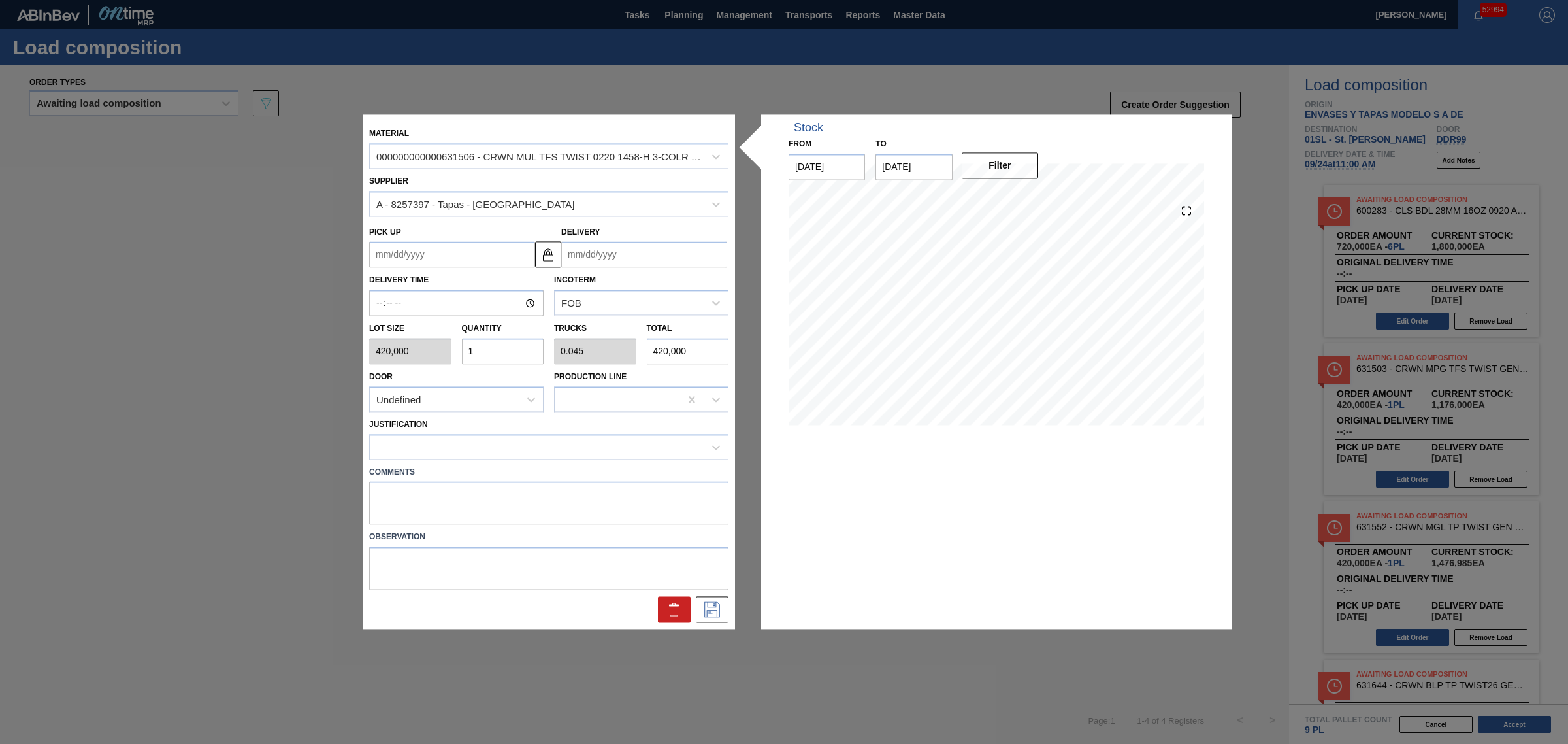
type input "0.636"
type input "5,880,000"
type input "14"
click at [588, 255] on input "Delivery" at bounding box center [644, 255] width 166 height 26
type input "9"
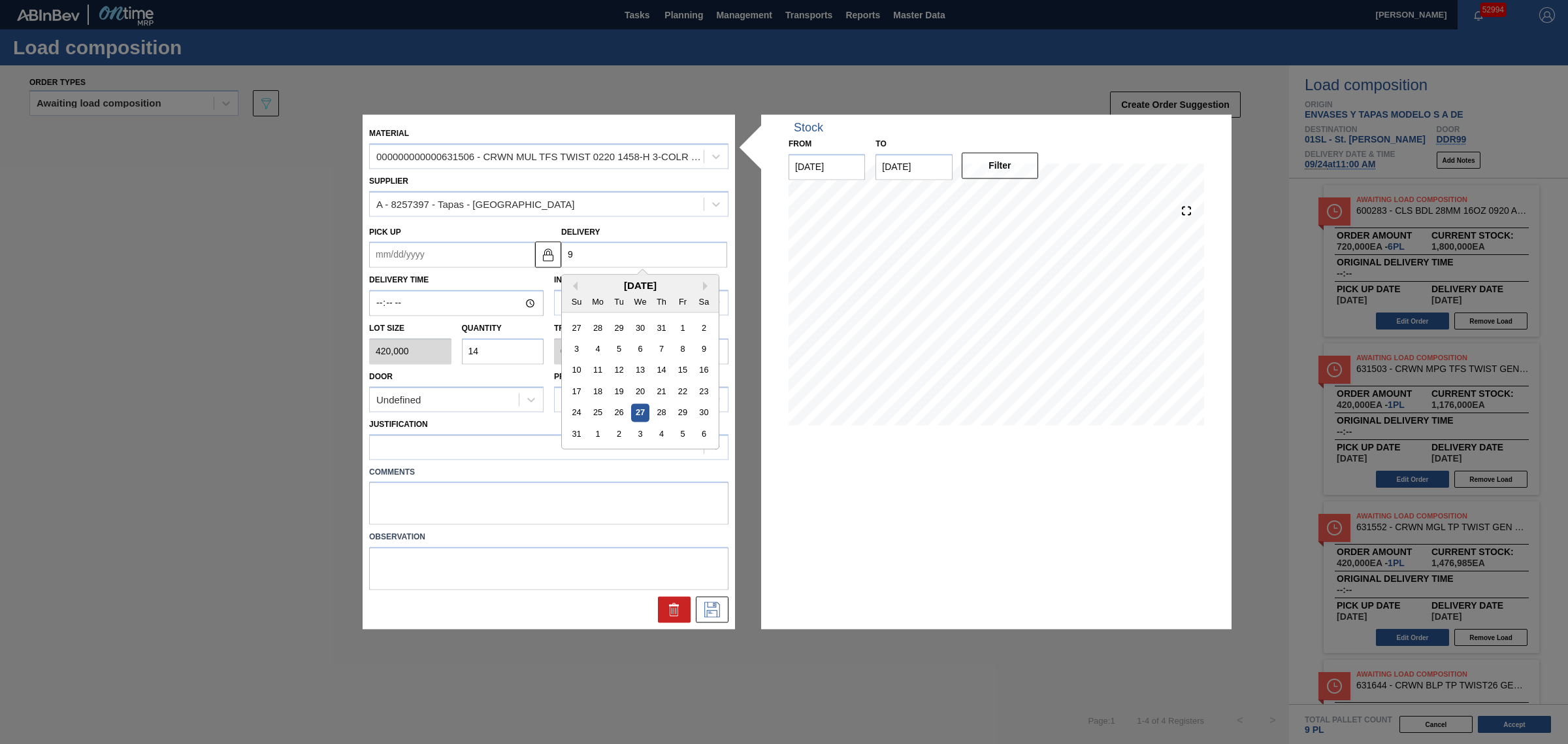
type up "[DATE]"
type input "9/"
type up "08/25/2001"
type input "9/2"
type up "08/26/2001"
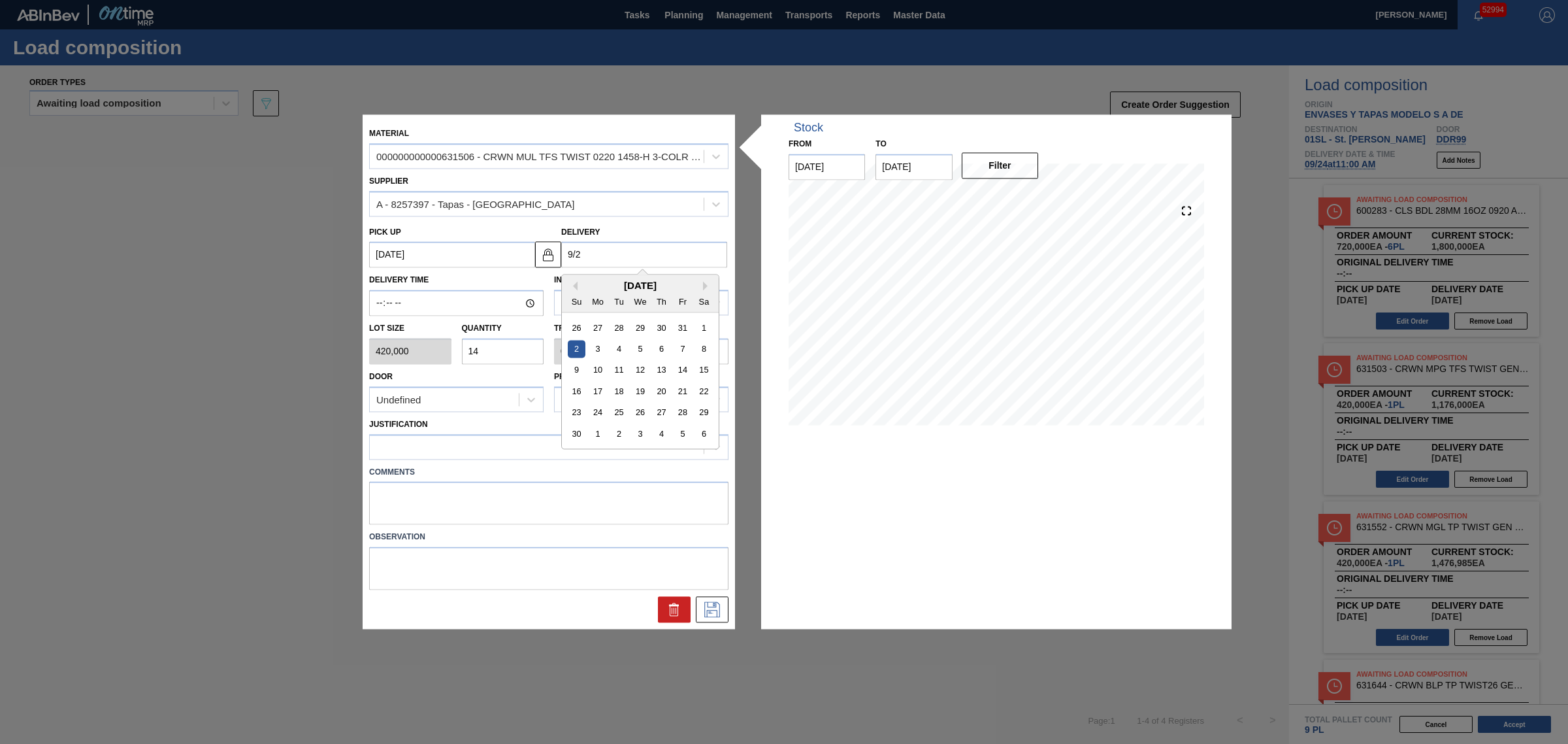
type input "9/24"
type up "[DATE]"
type input "[DATE]"
click at [551, 449] on div at bounding box center [536, 447] width 334 height 19
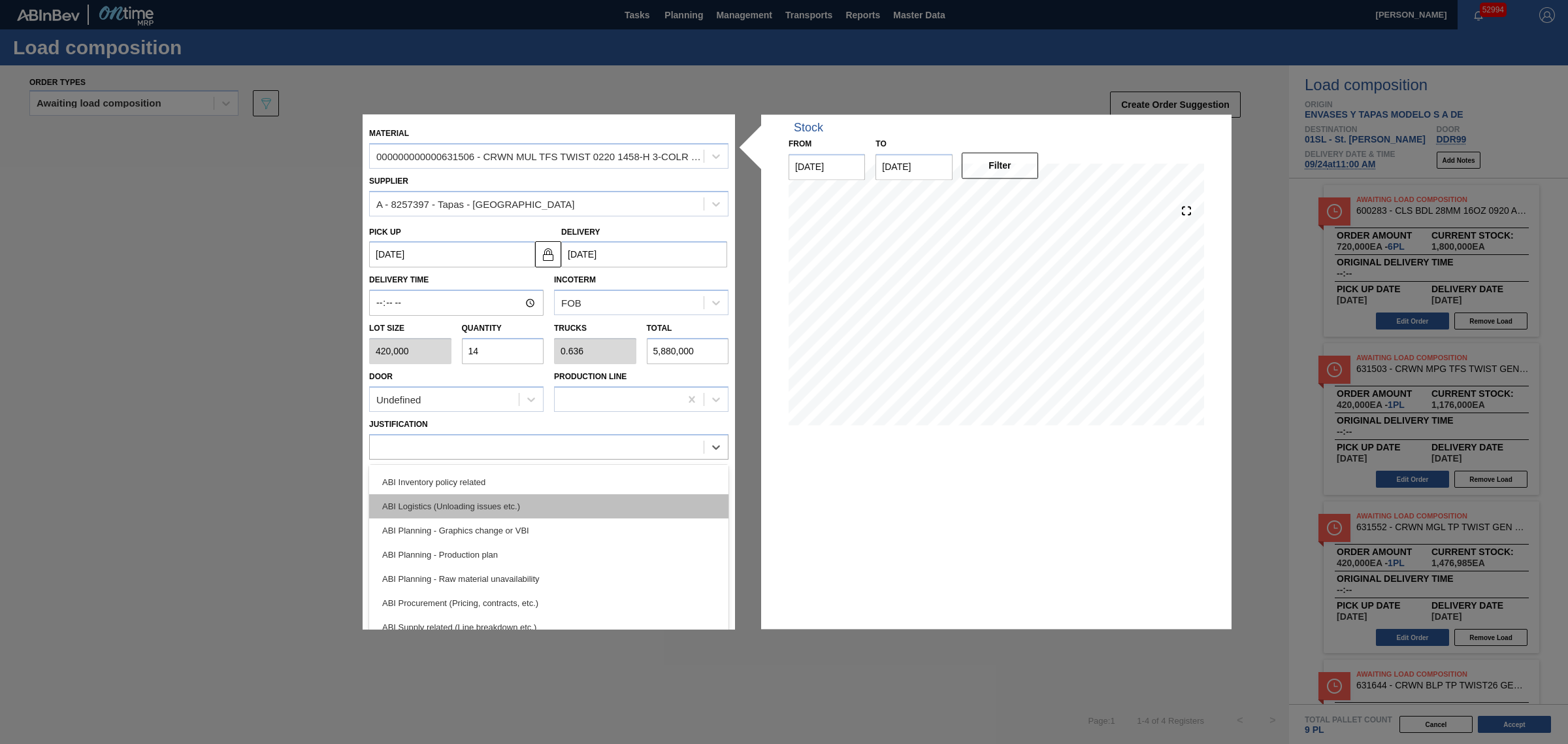
scroll to position [82, 0]
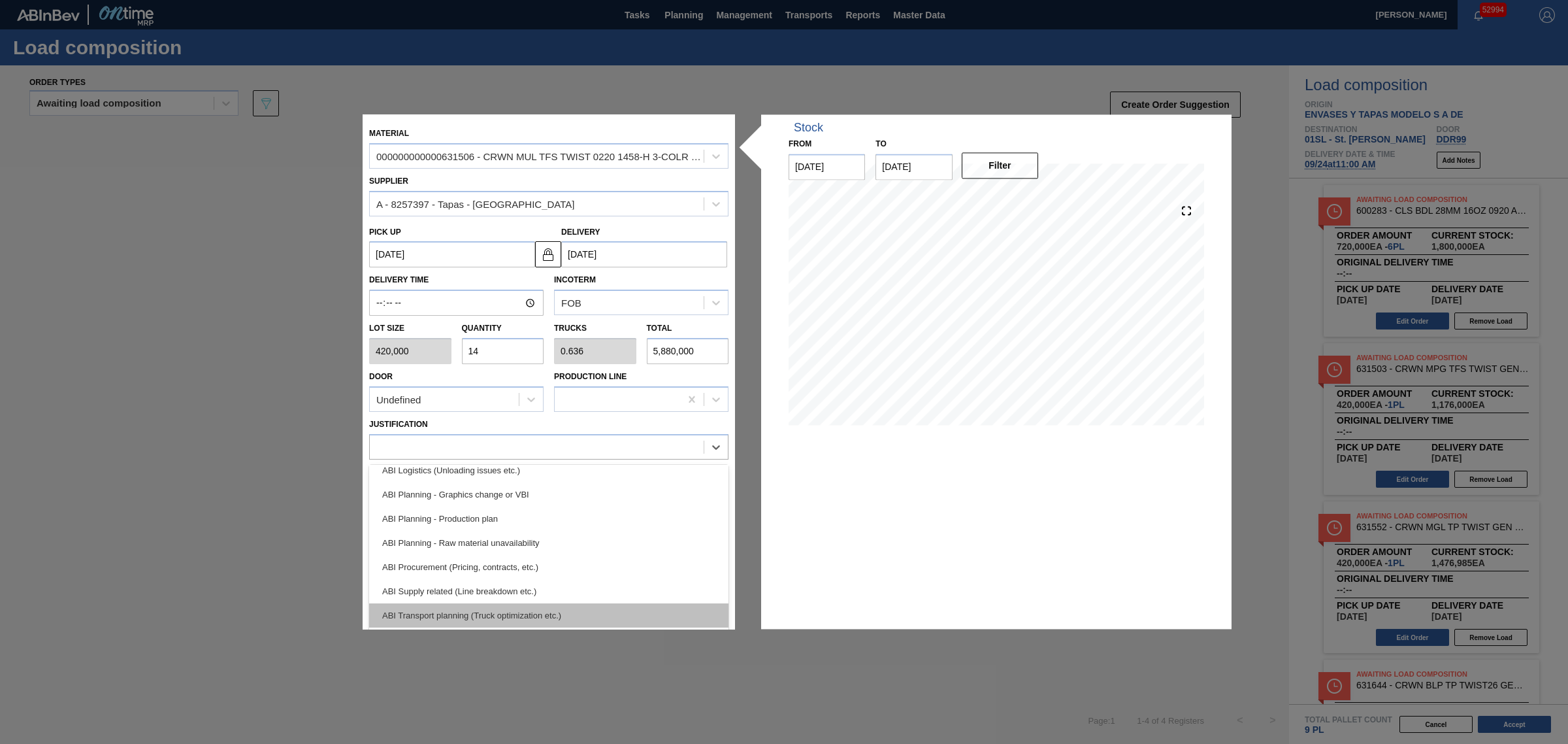
click at [498, 449] on div "ABI Transport planning (Truck optimization etc.)" at bounding box center [548, 615] width 359 height 24
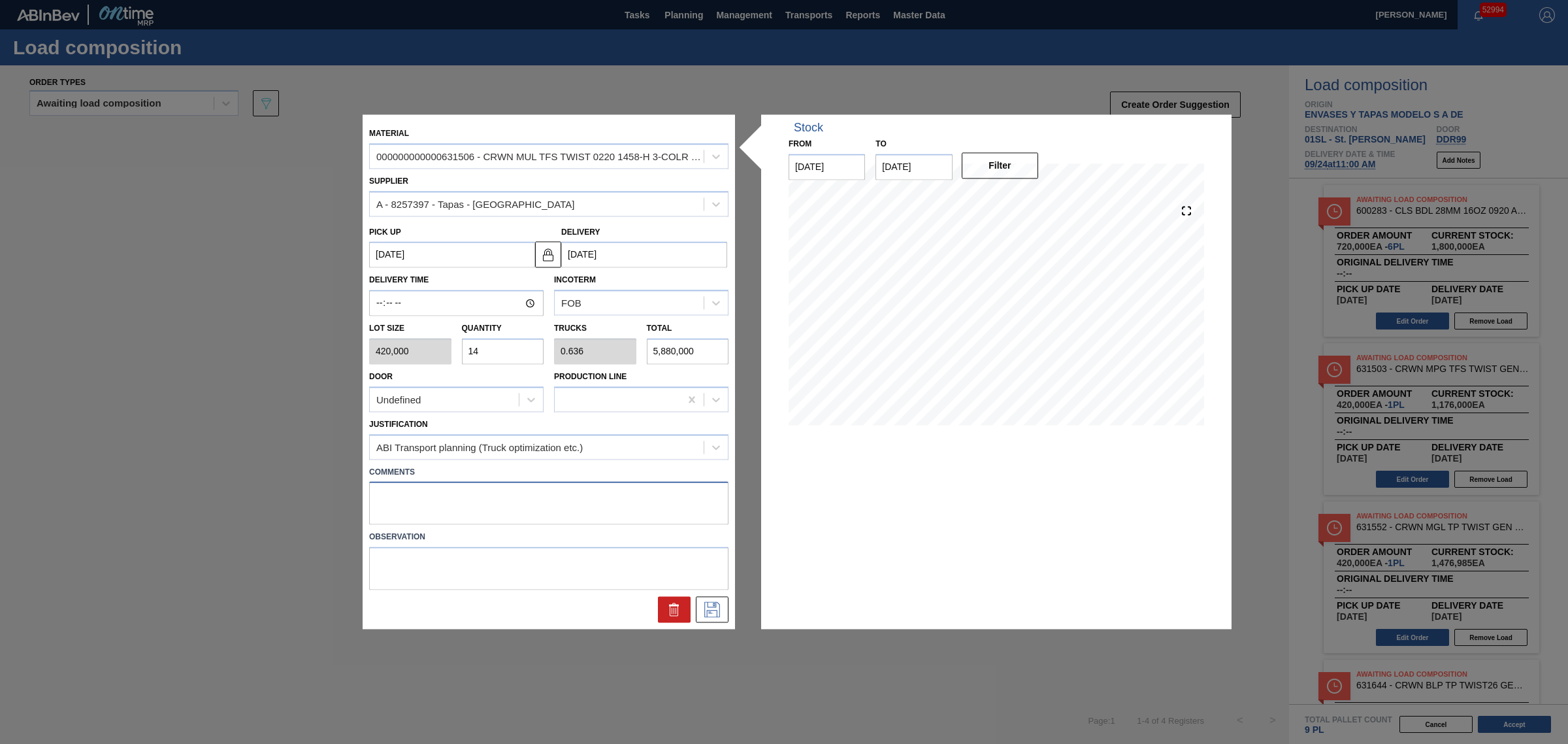
click at [539, 449] on textarea at bounding box center [548, 503] width 359 height 43
type textarea "backup if railcar isn't on time"
click at [704, 449] on icon at bounding box center [712, 610] width 15 height 15
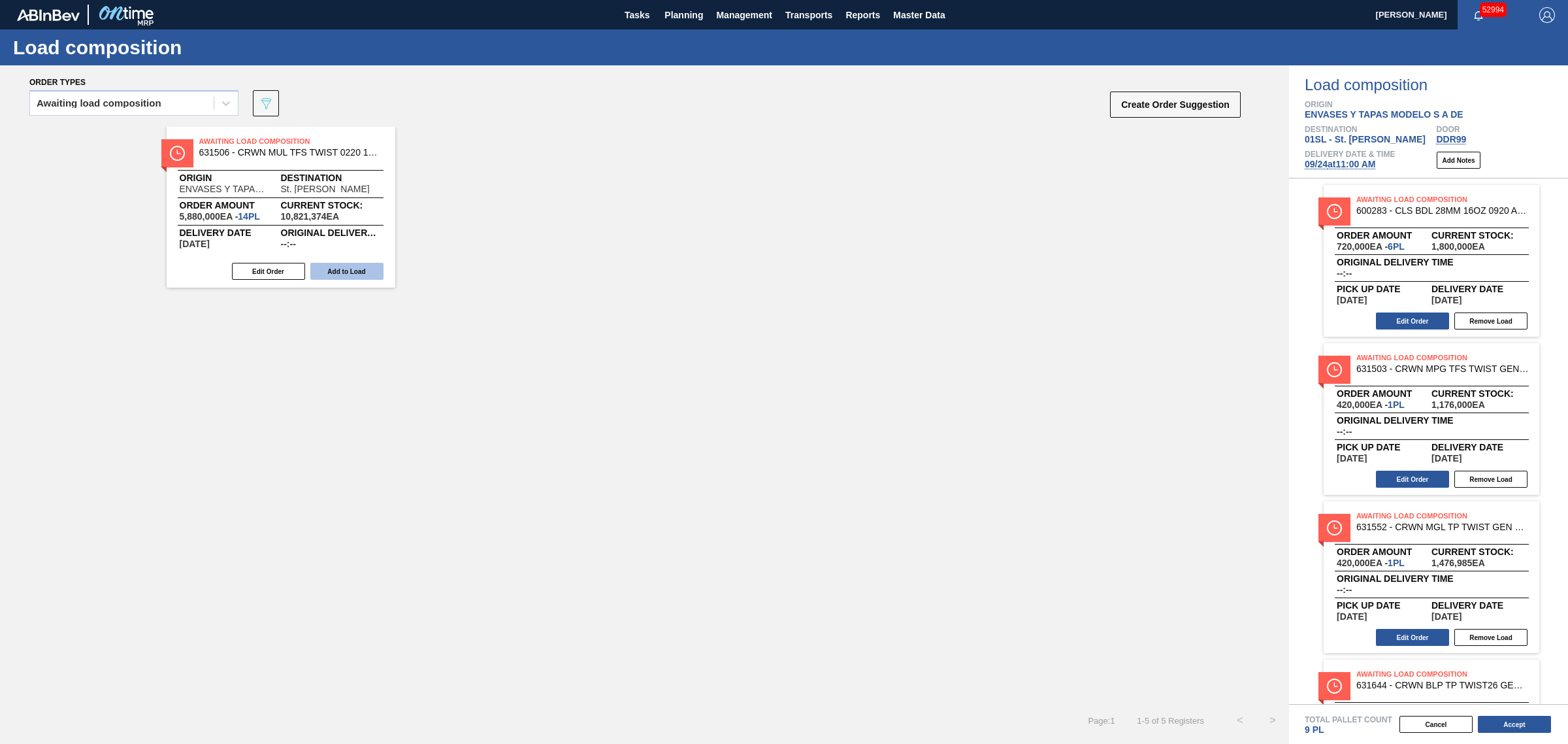
click at [345, 270] on button "Add to Load" at bounding box center [346, 271] width 73 height 17
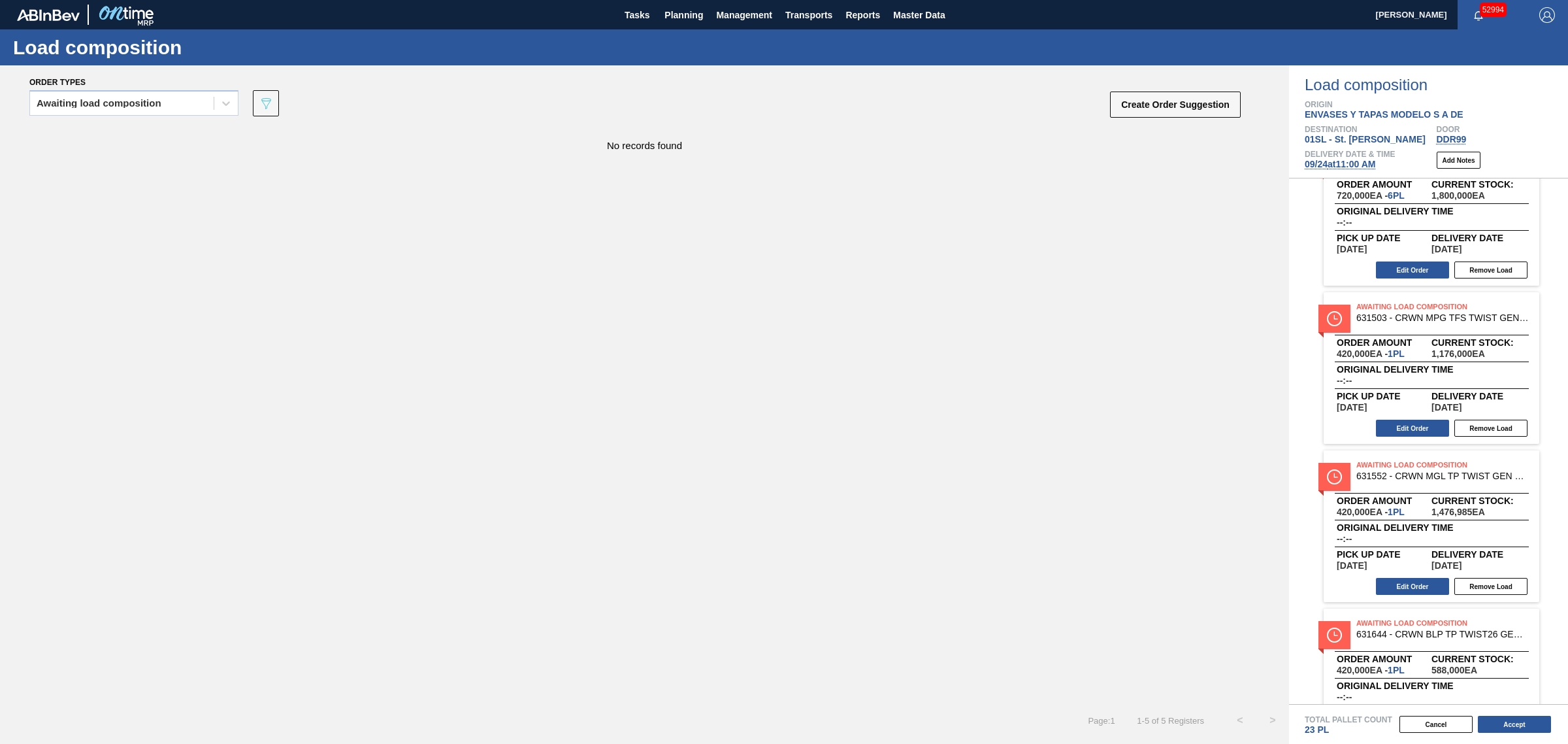
scroll to position [0, 0]
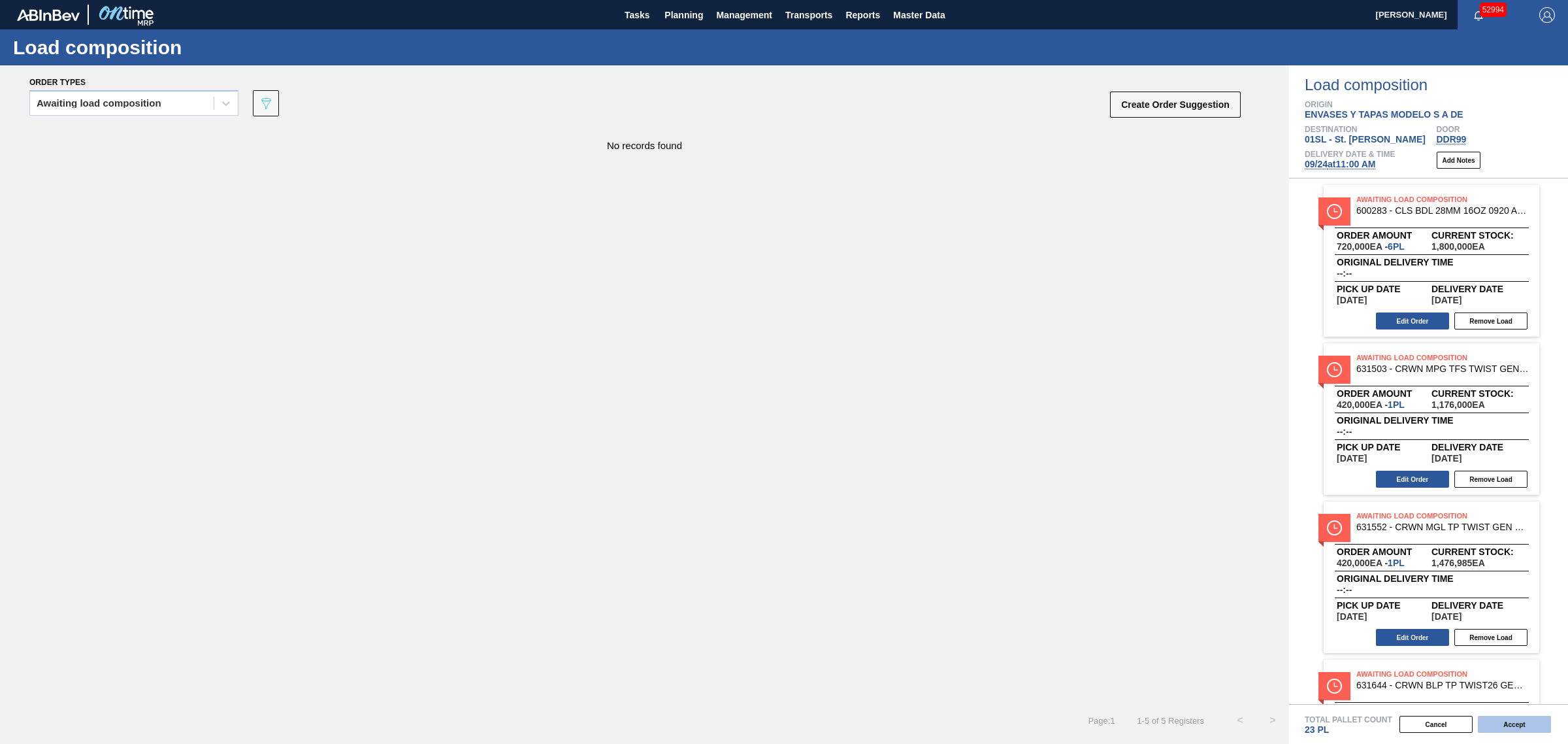
click at [1044, 449] on button "Accept" at bounding box center [1514, 724] width 73 height 17
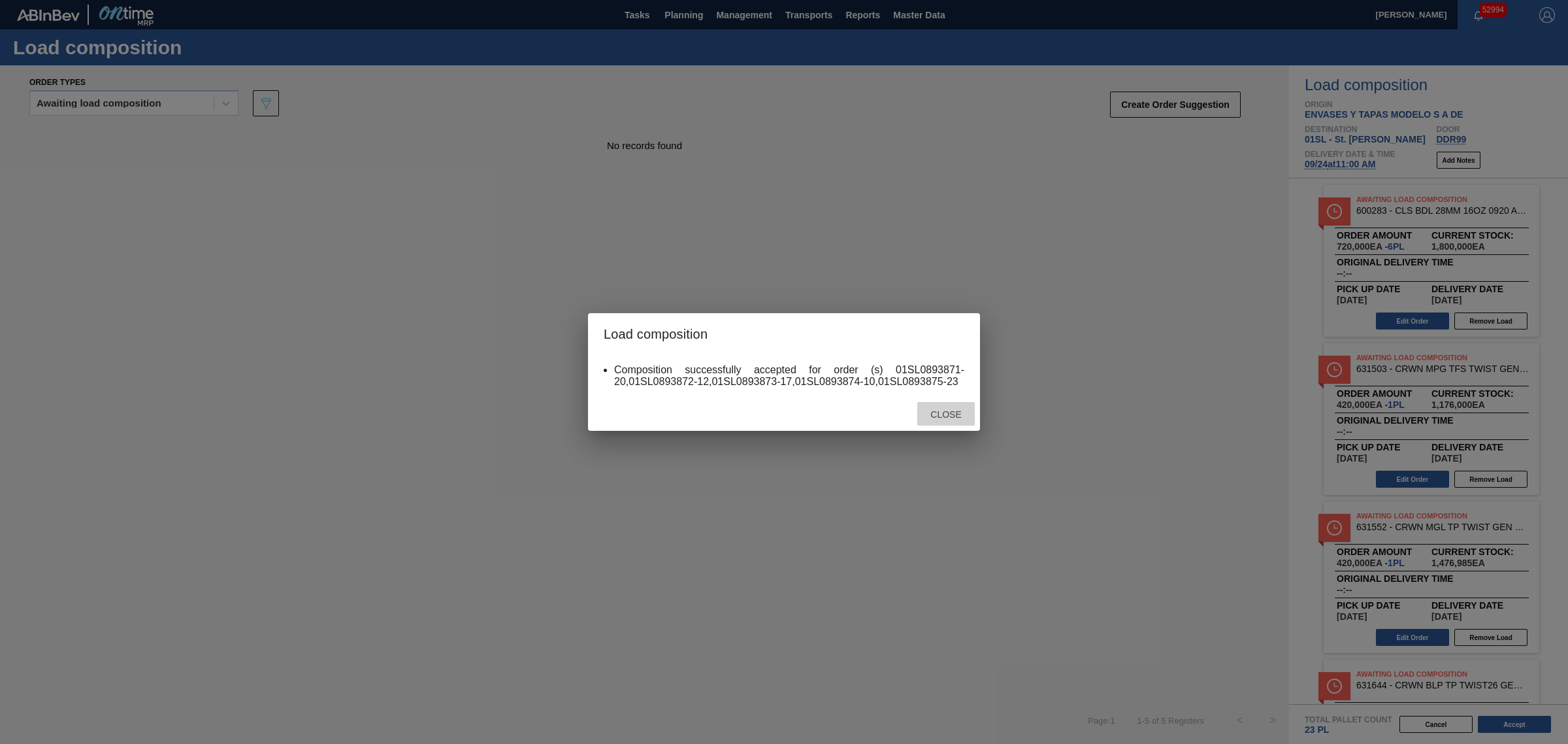
click at [952, 413] on span "Close" at bounding box center [945, 414] width 51 height 11
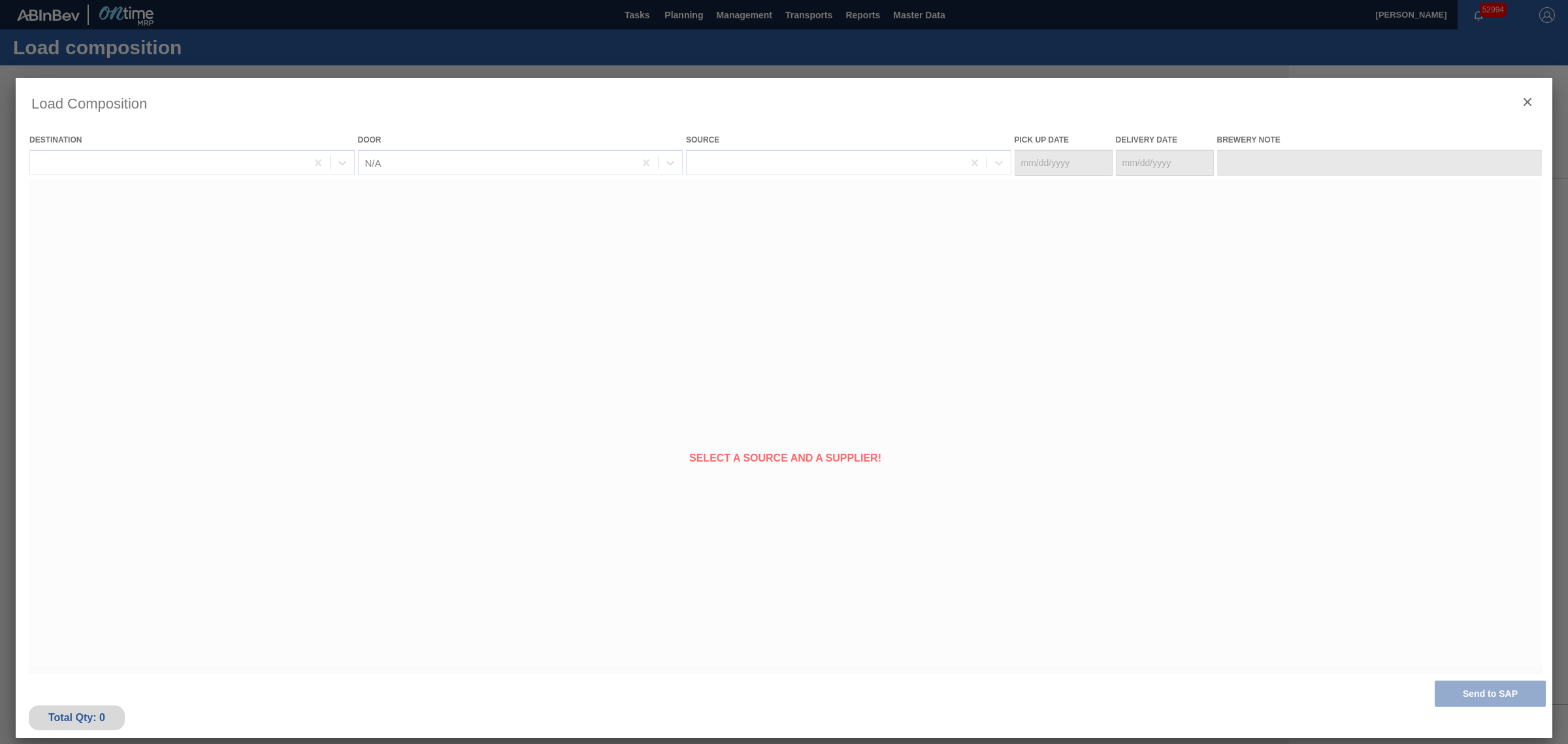
type Date "[DATE]"
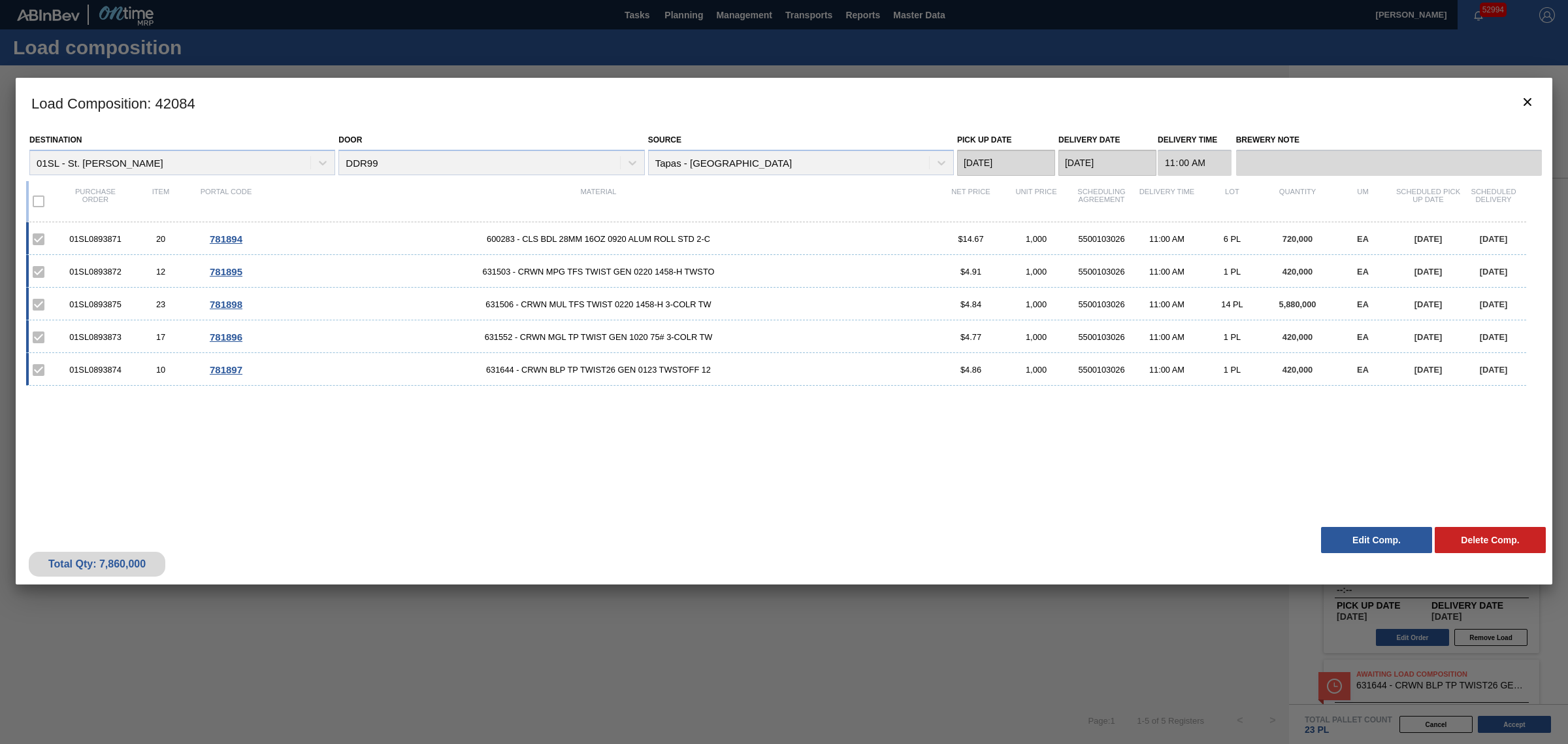
click at [575, 276] on span "631503 - CRWN MPG TFS TWIST GEN 0220 1458-H TWSTO" at bounding box center [598, 271] width 680 height 10
click at [1044, 99] on icon "botão de ícone" at bounding box center [1527, 102] width 15 height 15
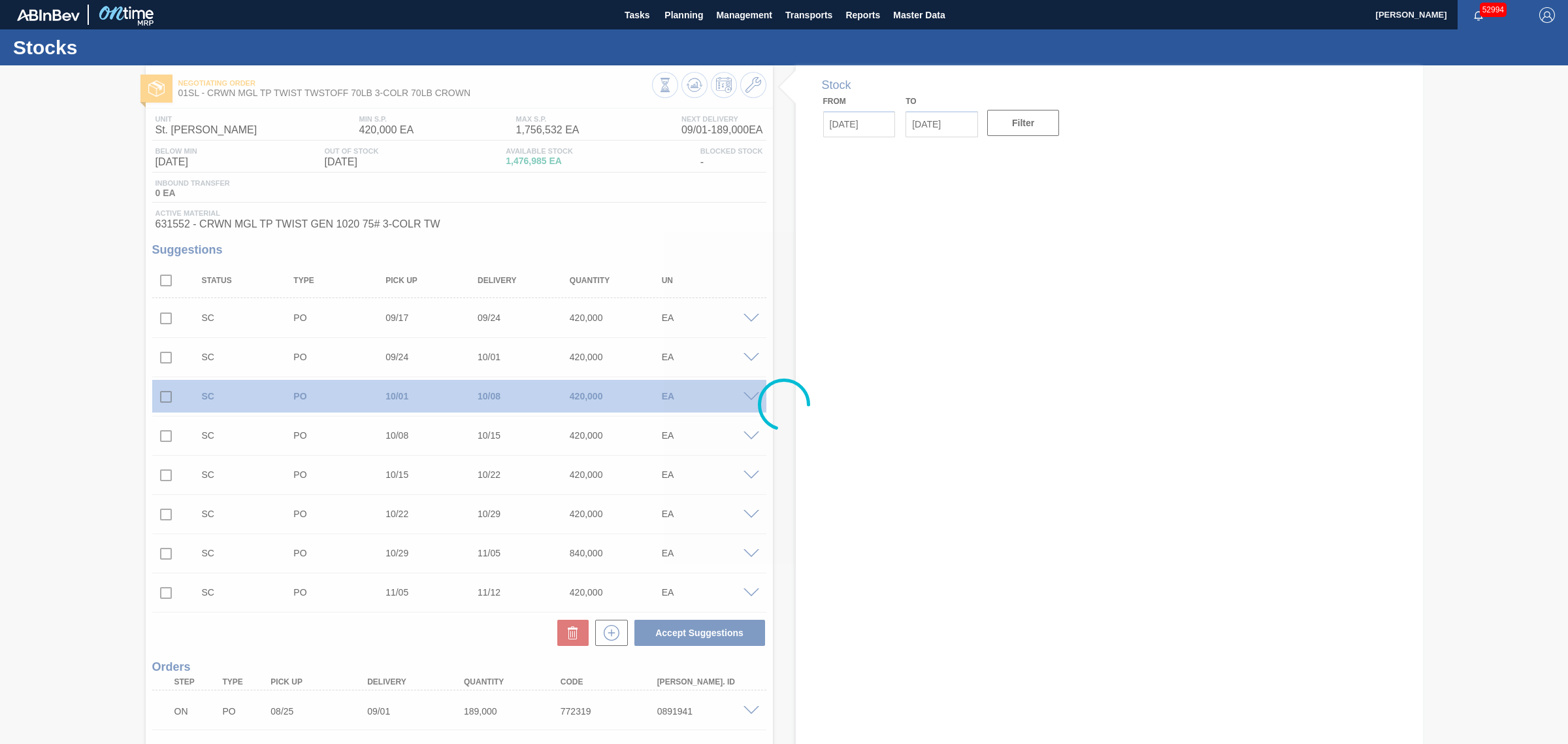
type input "[DATE]"
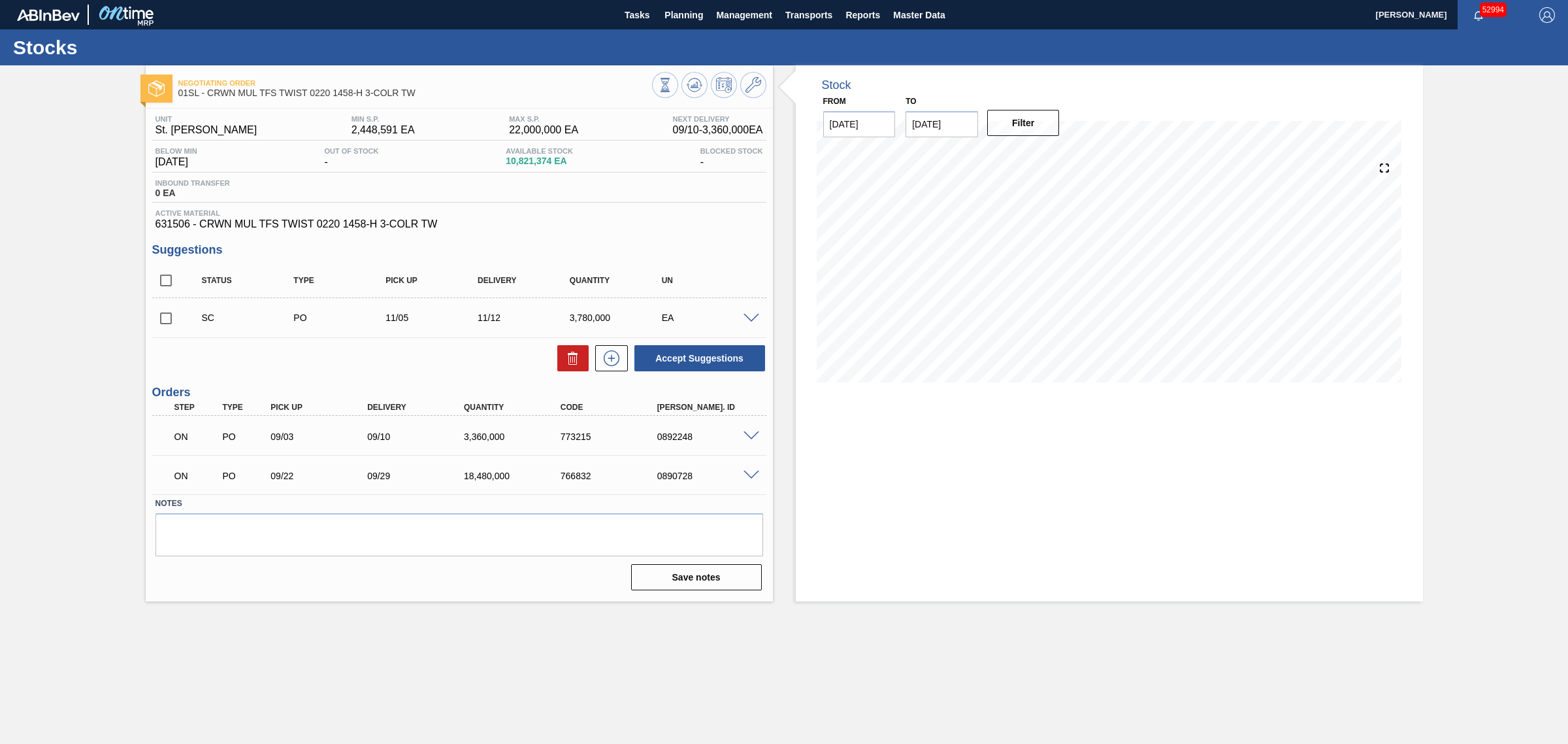
click at [799, 67] on div "Stock From 08/27/2025 to 12/11/2025 Filter 09/20 Stock Projection 5,547,975 SAP…" at bounding box center [1109, 333] width 627 height 536
drag, startPoint x: 1484, startPoint y: 378, endPoint x: 964, endPoint y: 100, distance: 589.6
click at [949, 89] on div "Negotiating Order 01SL - CRWN MUL TFS TWIST 0220 1458-H 3-COLR TW Unit St. Loui…" at bounding box center [784, 333] width 1568 height 536
drag, startPoint x: 1522, startPoint y: 395, endPoint x: 1422, endPoint y: 453, distance: 115.6
click at [1522, 396] on div "Negotiating Order 01SL - CRWN MUL TFS TWIST 0220 1458-H 3-COLR TW Unit St. Loui…" at bounding box center [784, 333] width 1568 height 536
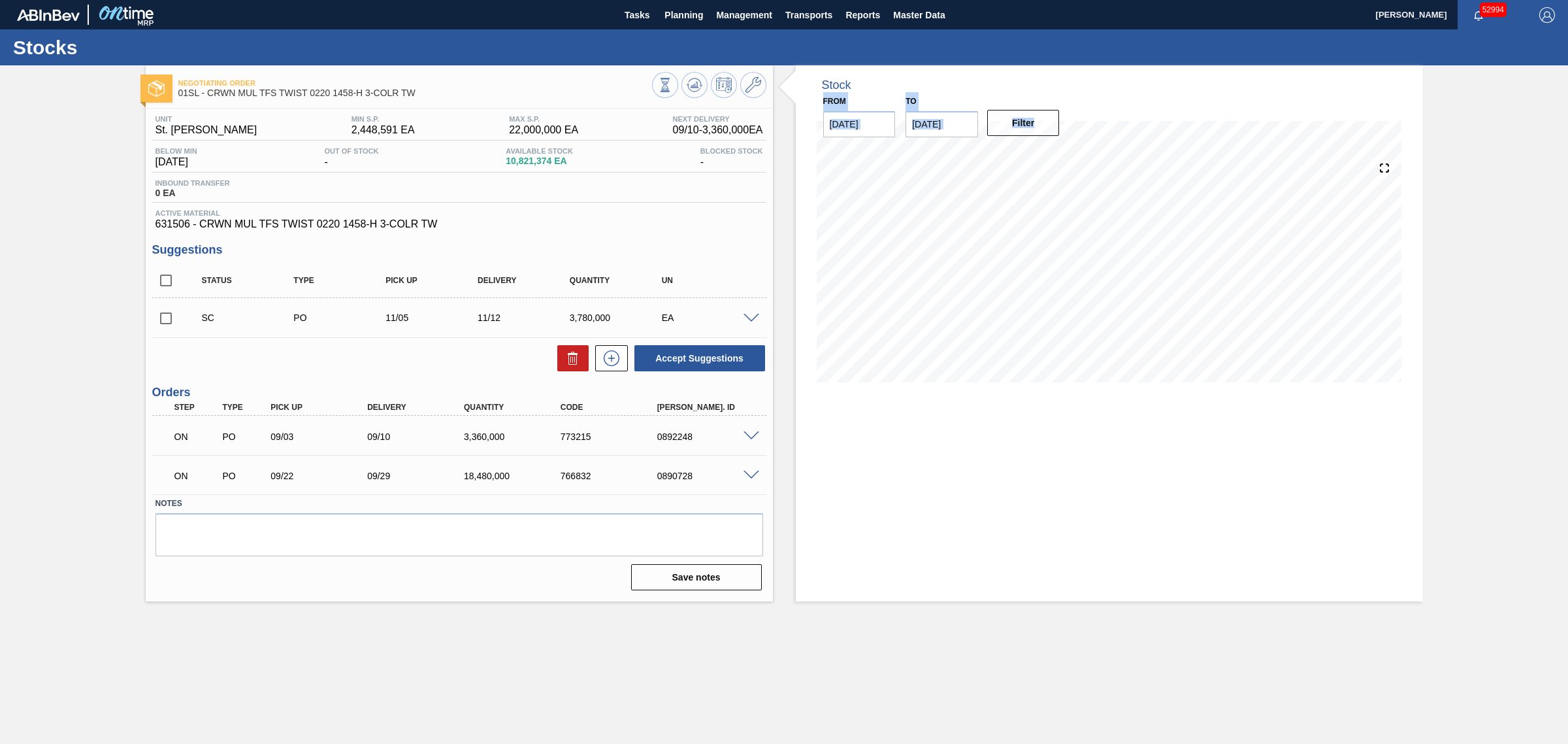
click at [1483, 440] on div "Negotiating Order 01SL - CRWN MUL TFS TWIST 0220 1458-H 3-COLR TW Unit St. Loui…" at bounding box center [784, 333] width 1568 height 536
